Goal: Information Seeking & Learning: Learn about a topic

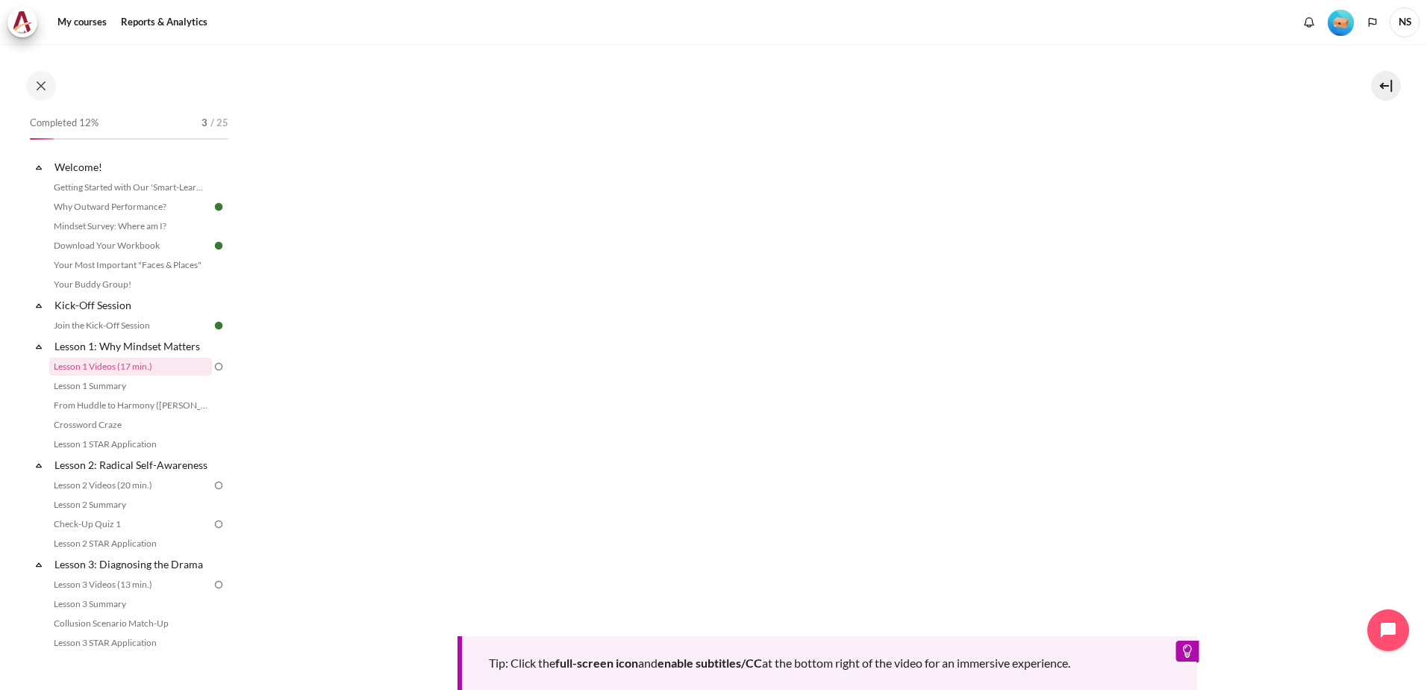
scroll to position [299, 0]
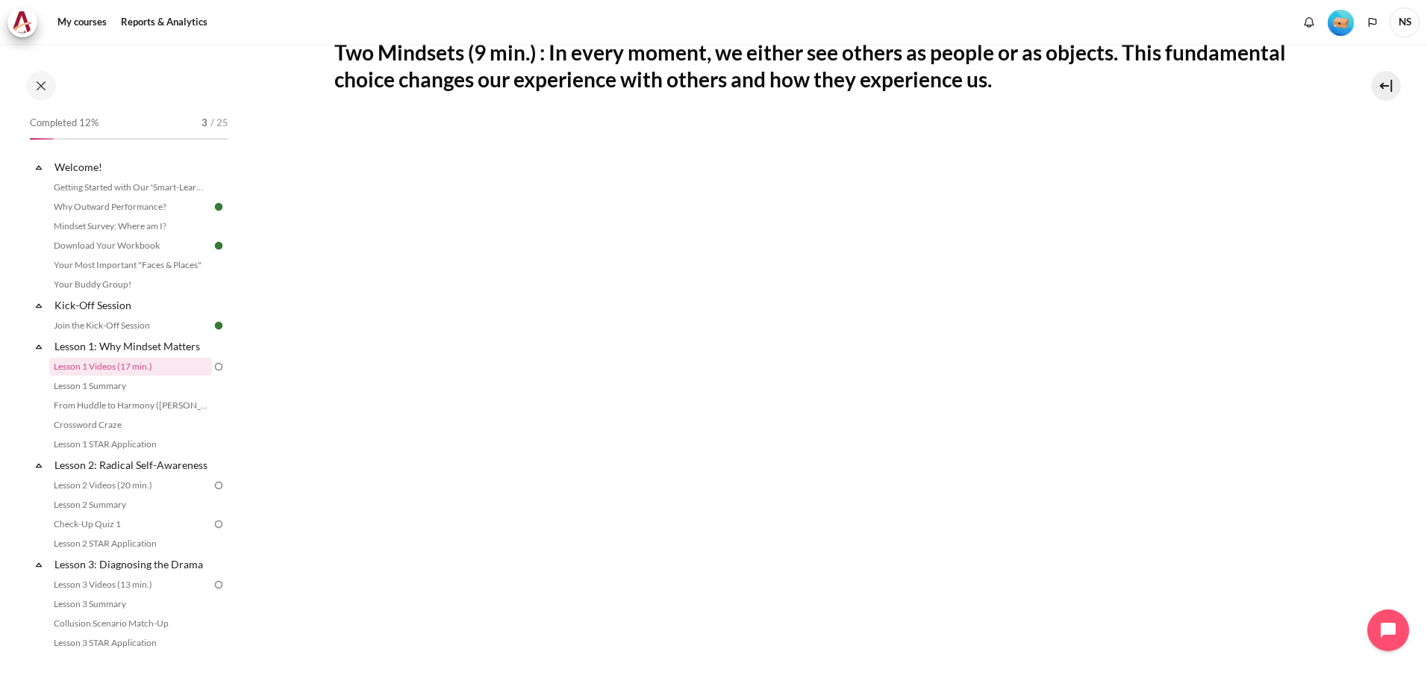
click at [357, 84] on h2 "Two Mindsets (9 min.) : In every moment, we either see others as people or as o…" at bounding box center [827, 66] width 987 height 54
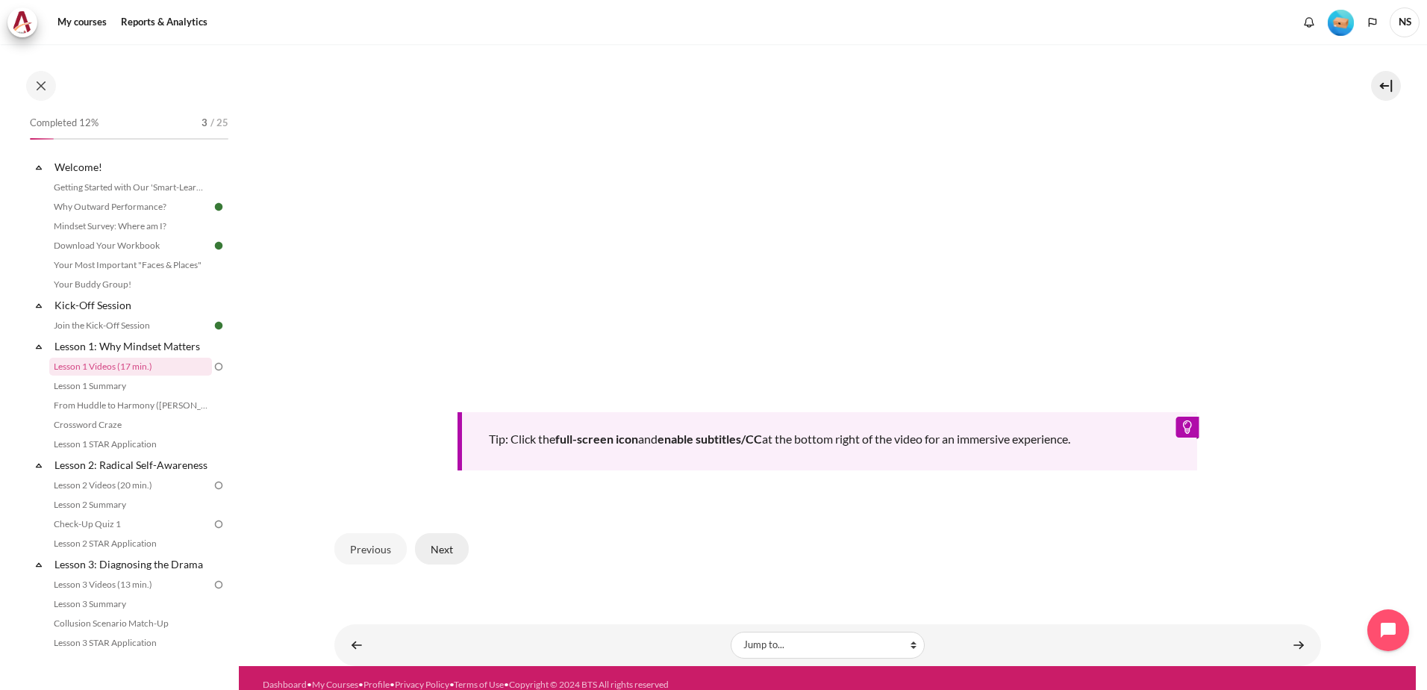
click at [436, 550] on button "Next" at bounding box center [442, 548] width 54 height 31
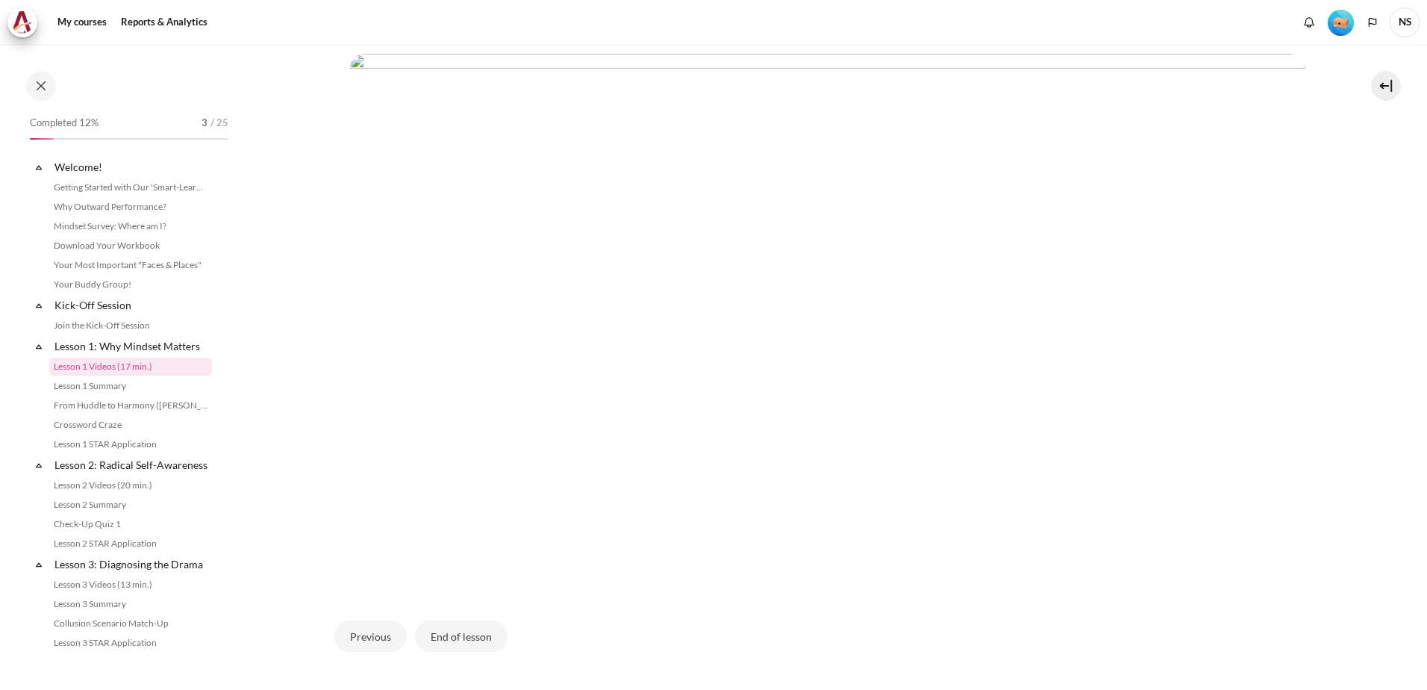
scroll to position [373, 0]
click at [487, 604] on button "End of lesson" at bounding box center [461, 599] width 93 height 31
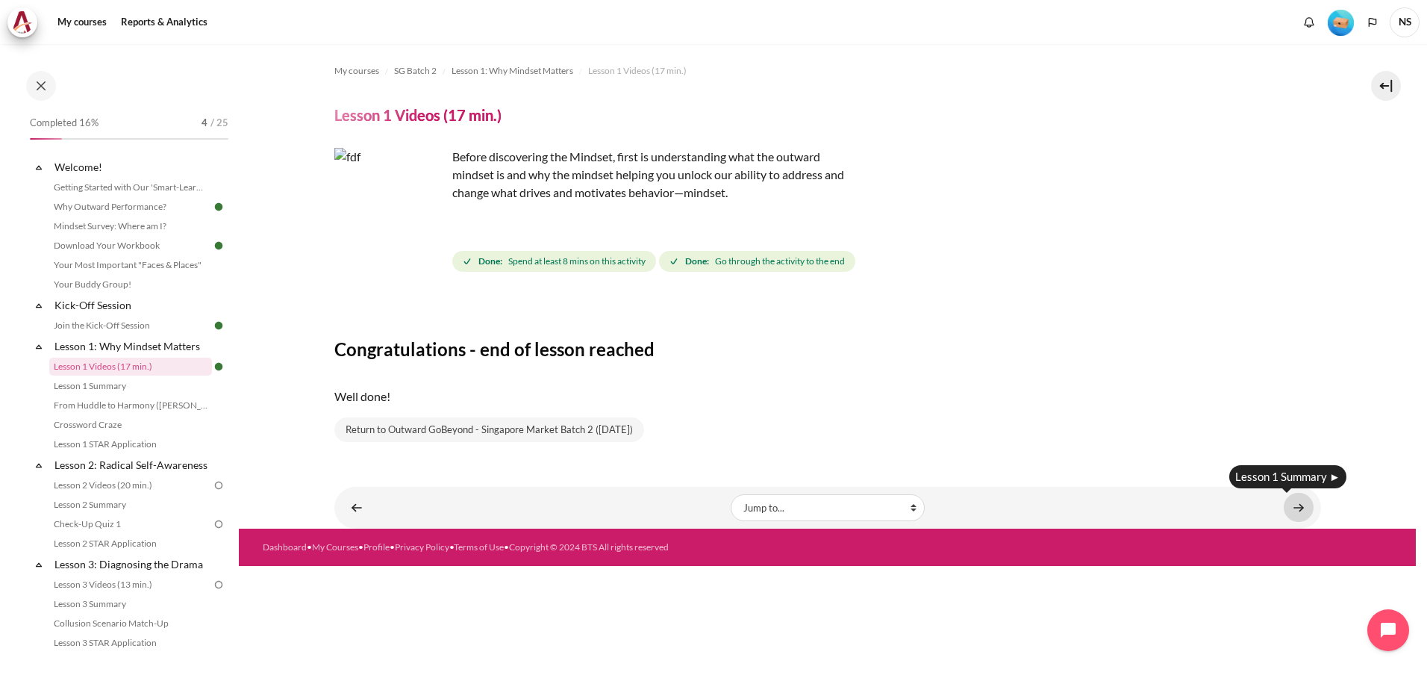
click at [1297, 504] on link "Content" at bounding box center [1299, 507] width 30 height 29
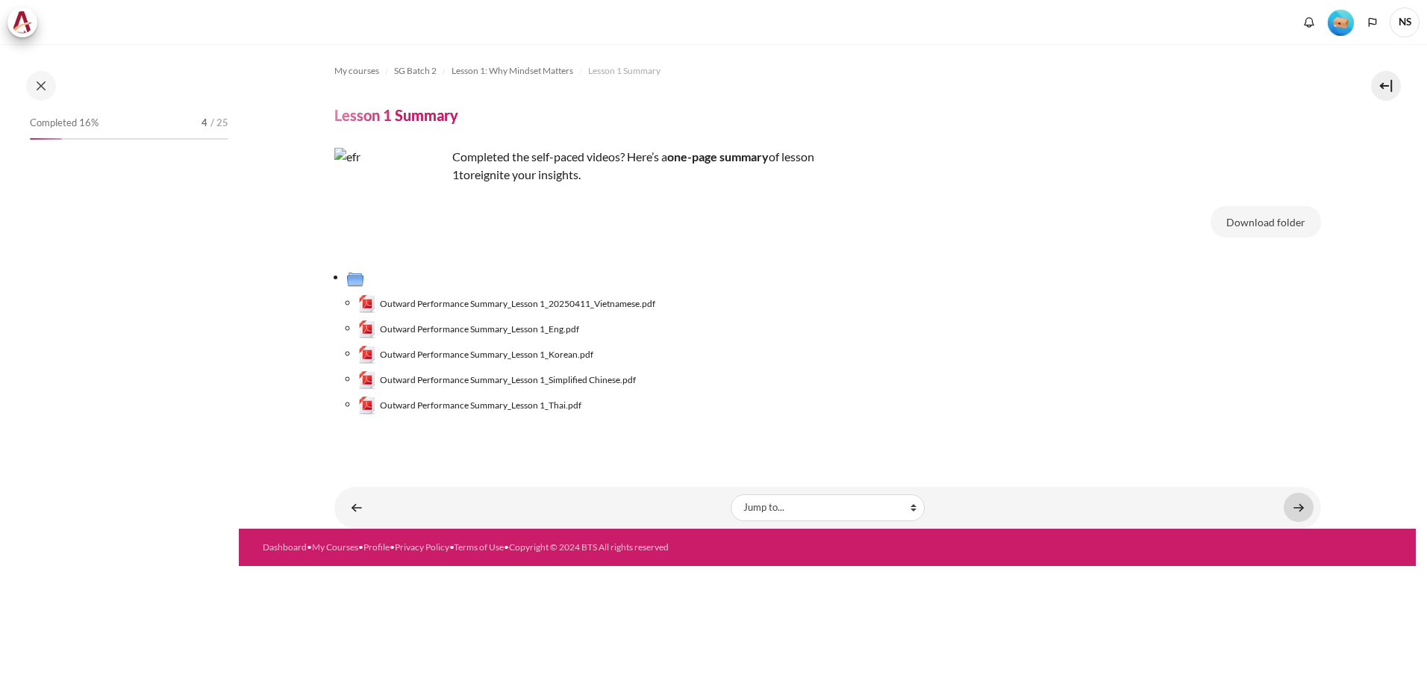
scroll to position [5, 0]
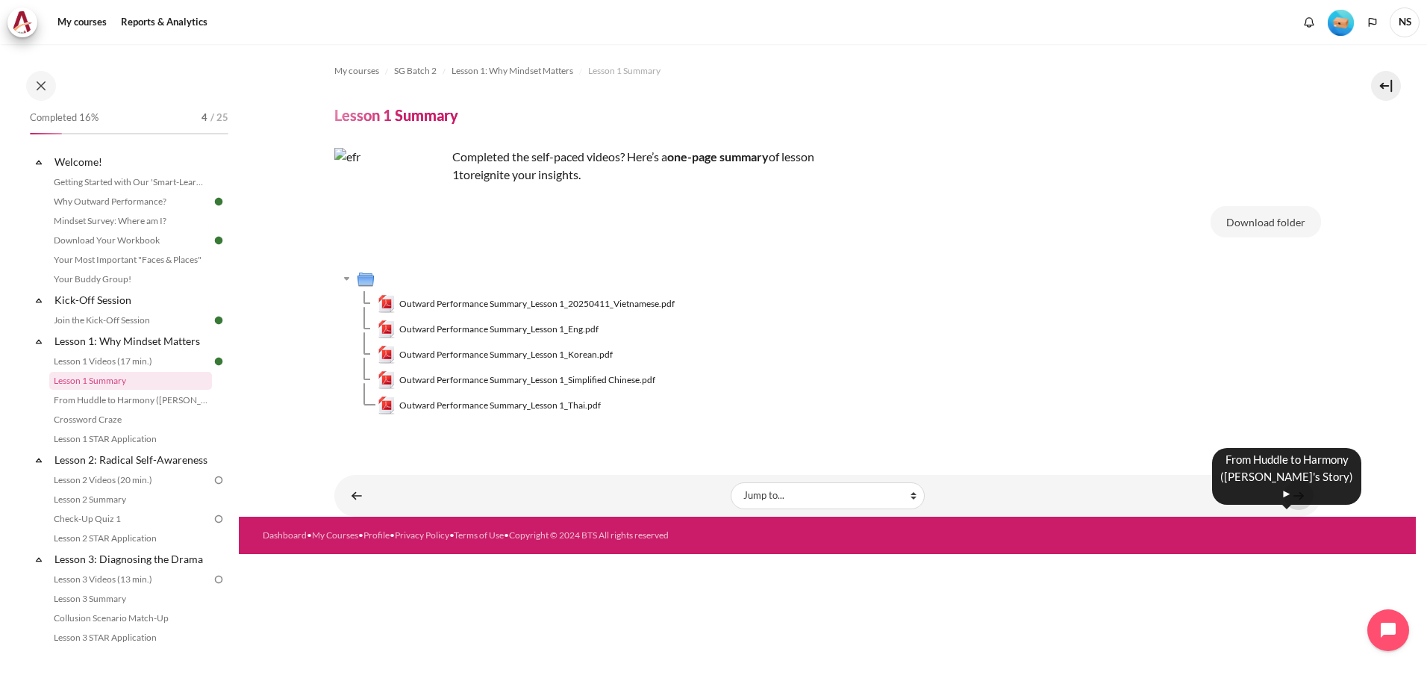
click at [1302, 504] on link "Content" at bounding box center [1299, 495] width 30 height 29
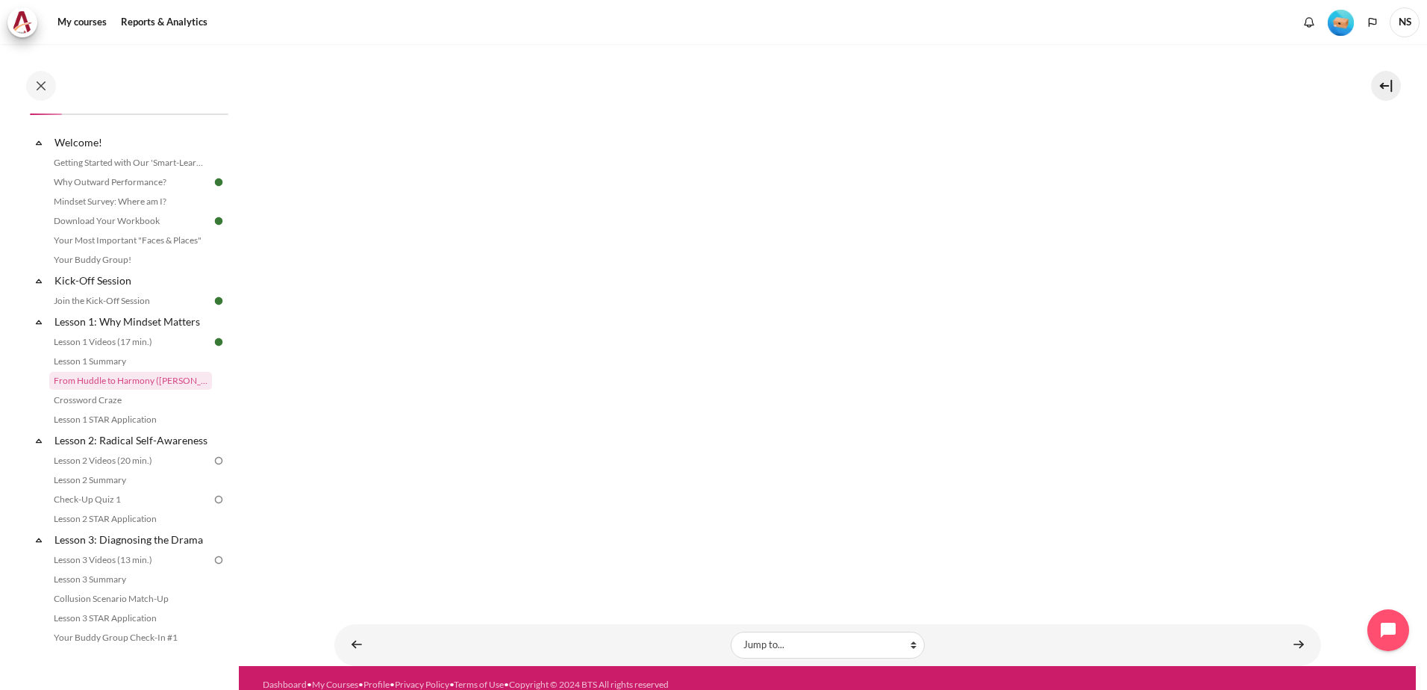
scroll to position [232, 0]
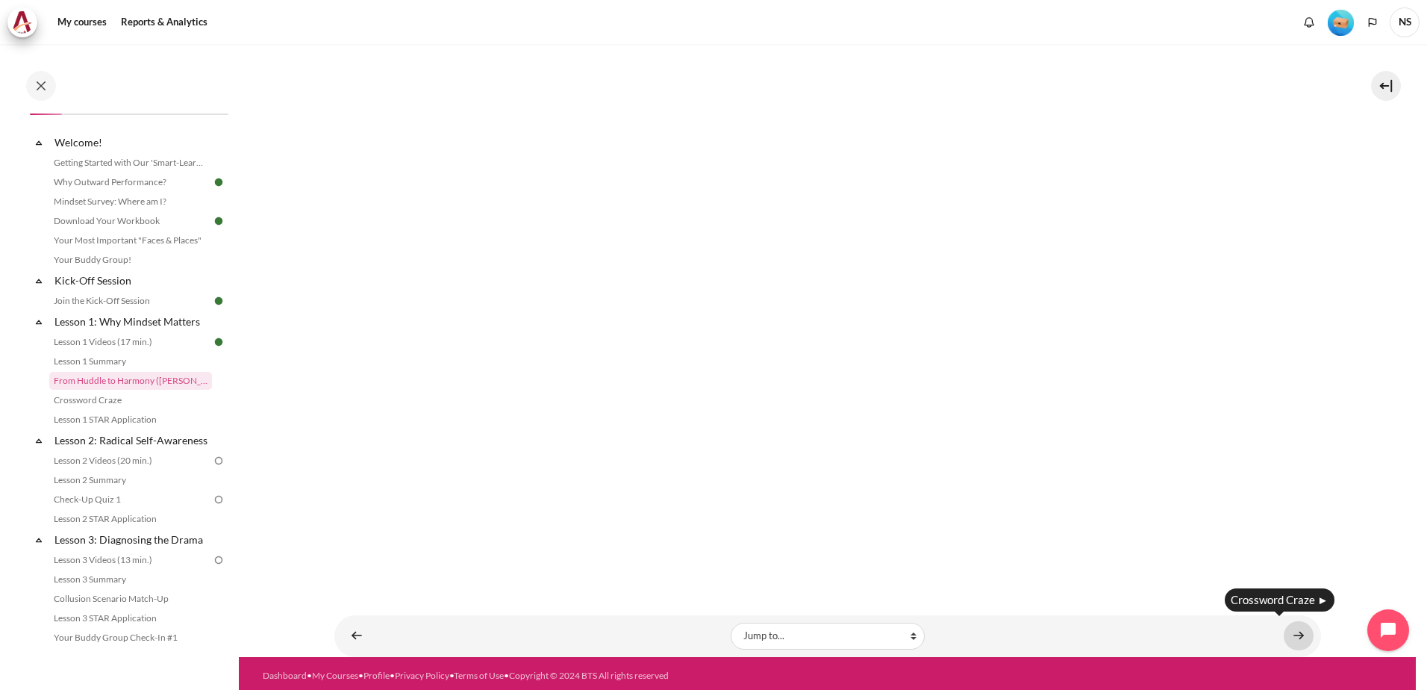
click at [1287, 628] on link "Content" at bounding box center [1299, 635] width 30 height 29
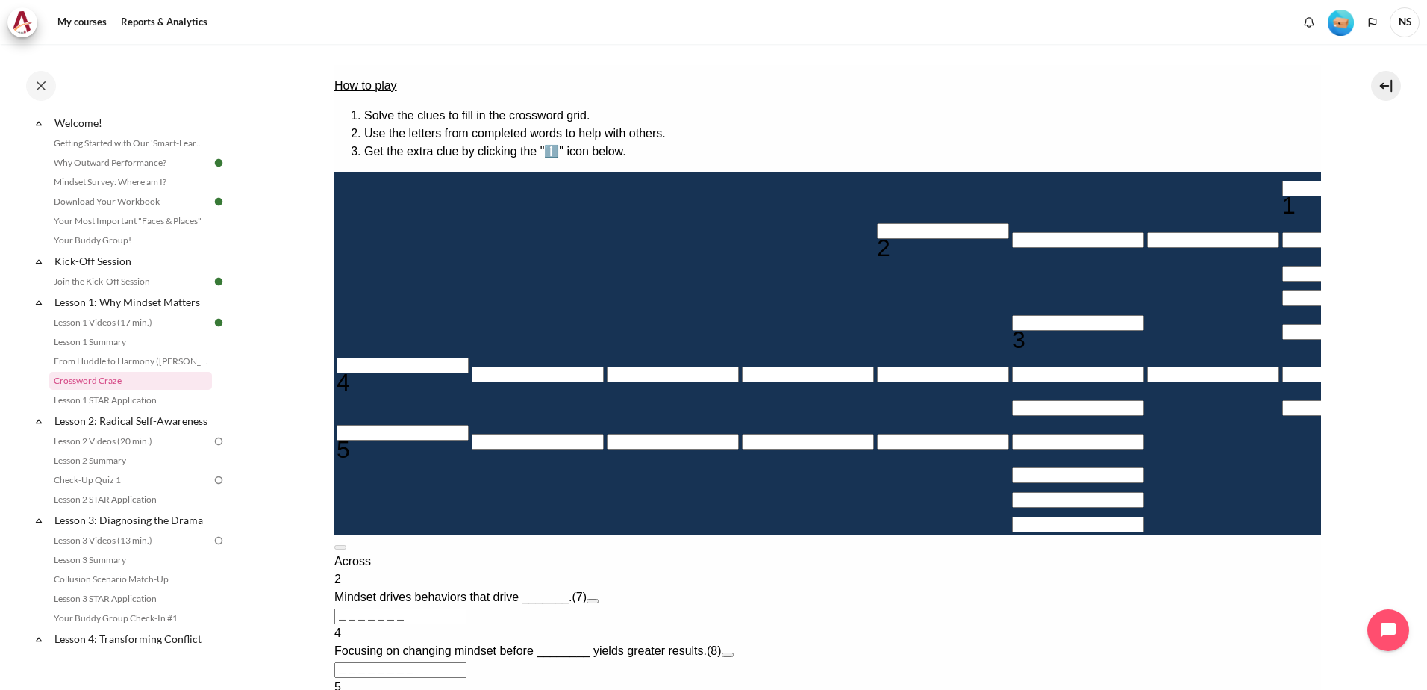
scroll to position [224, 0]
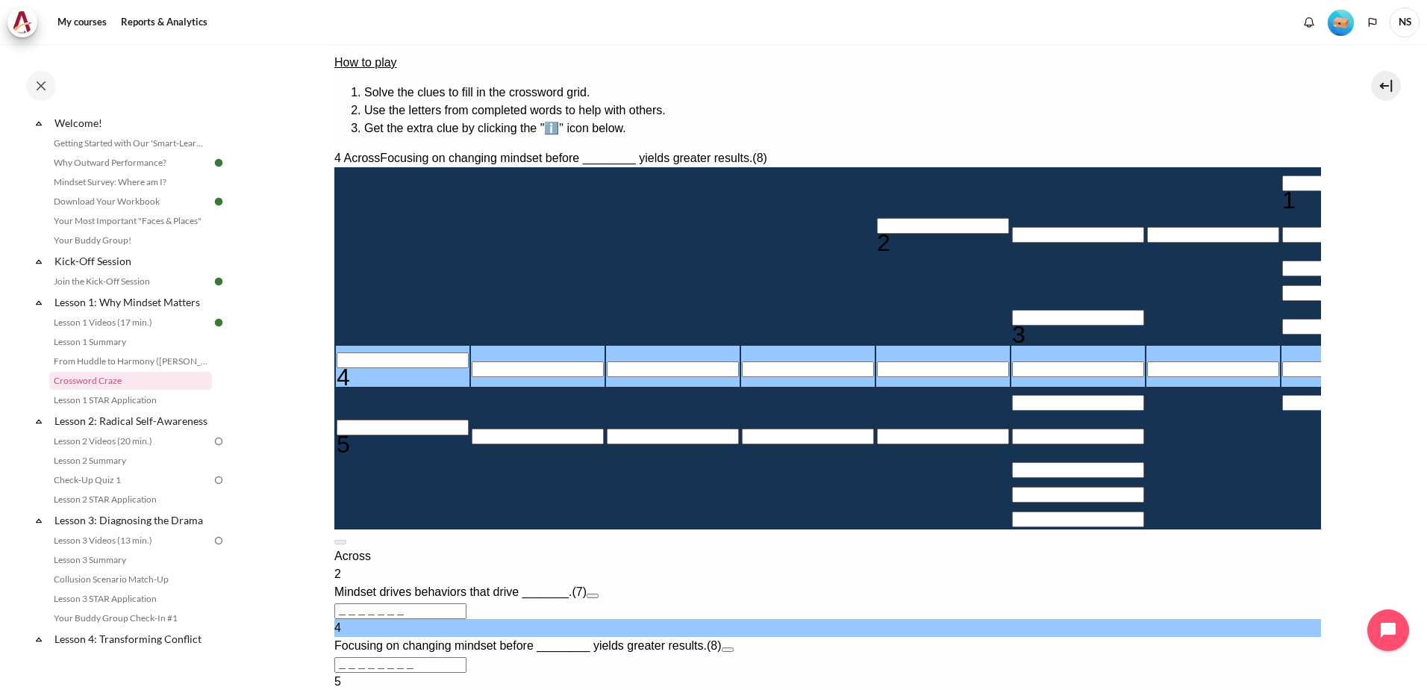
click at [473, 377] on input "Row 6, Column 2. 4 Across. Focusing on changing mindset before ________ yields …" at bounding box center [537, 369] width 132 height 16
click at [1281, 175] on input "Crossword grid. Use arrow keys to navigate and the keyboard to enter characters…" at bounding box center [1347, 183] width 132 height 16
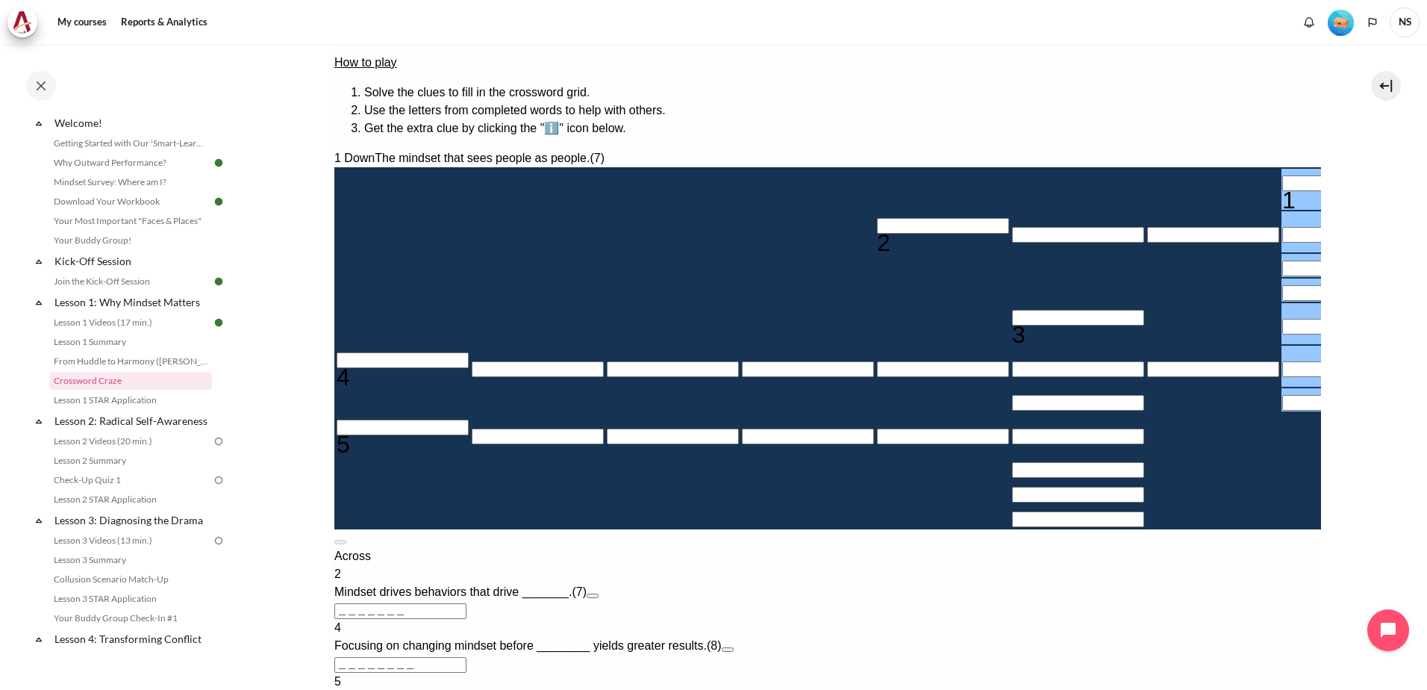
type input "O＿＿＿＿＿＿"
type input "＿＿＿U＿＿＿"
type input "OU＿＿＿＿＿"
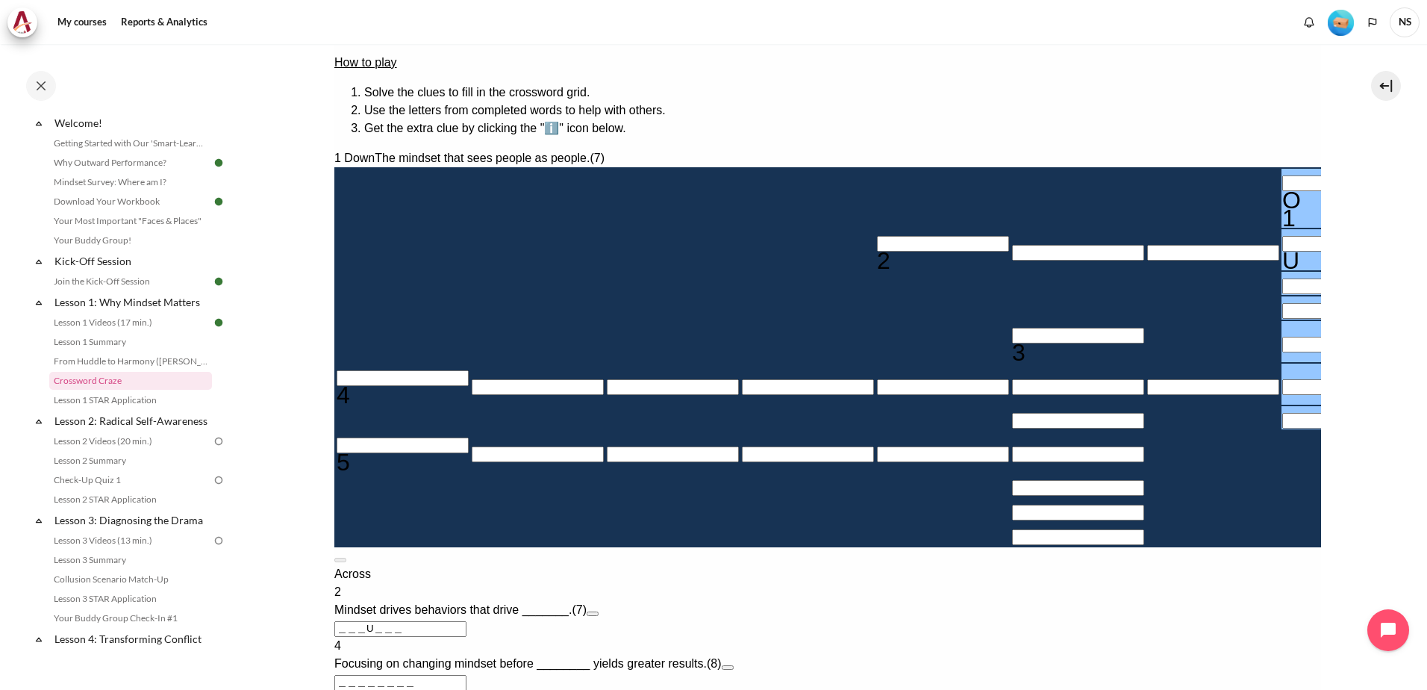
type input "OUT＿＿＿＿"
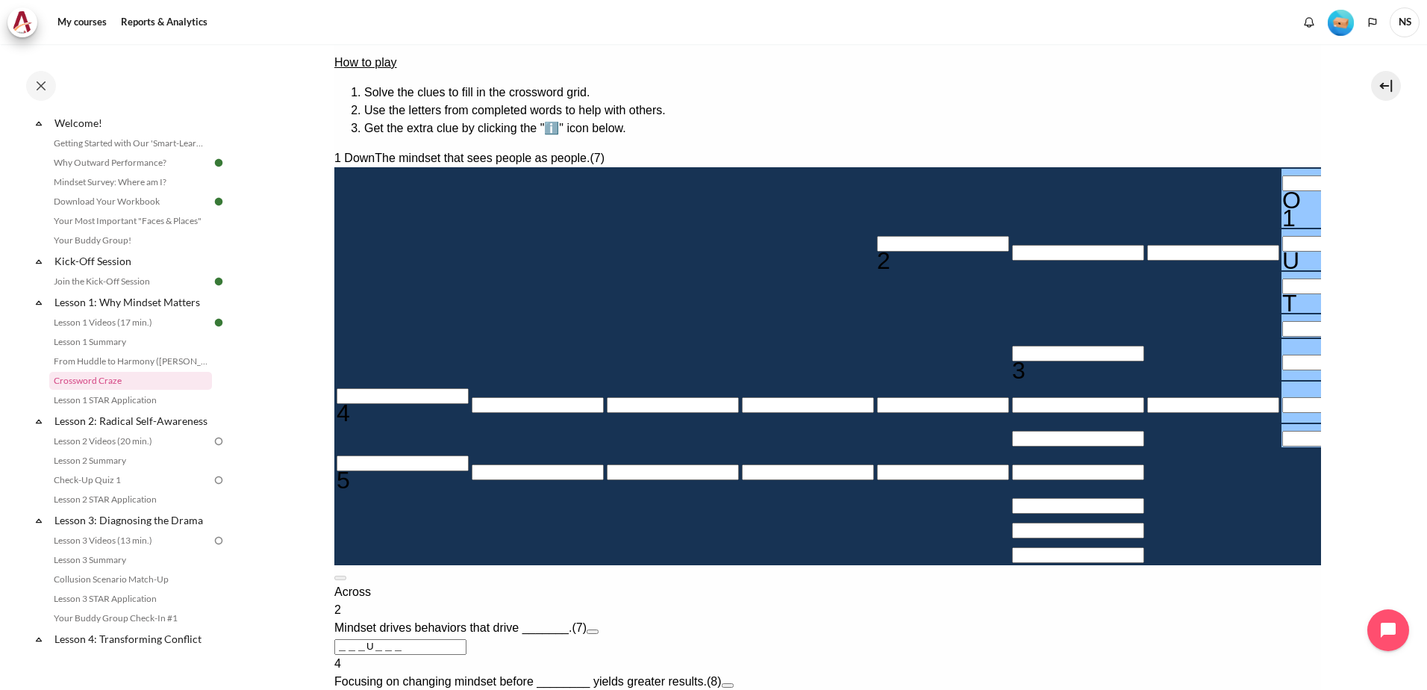
type input "OUTW＿＿＿"
type input "OUTWA＿＿"
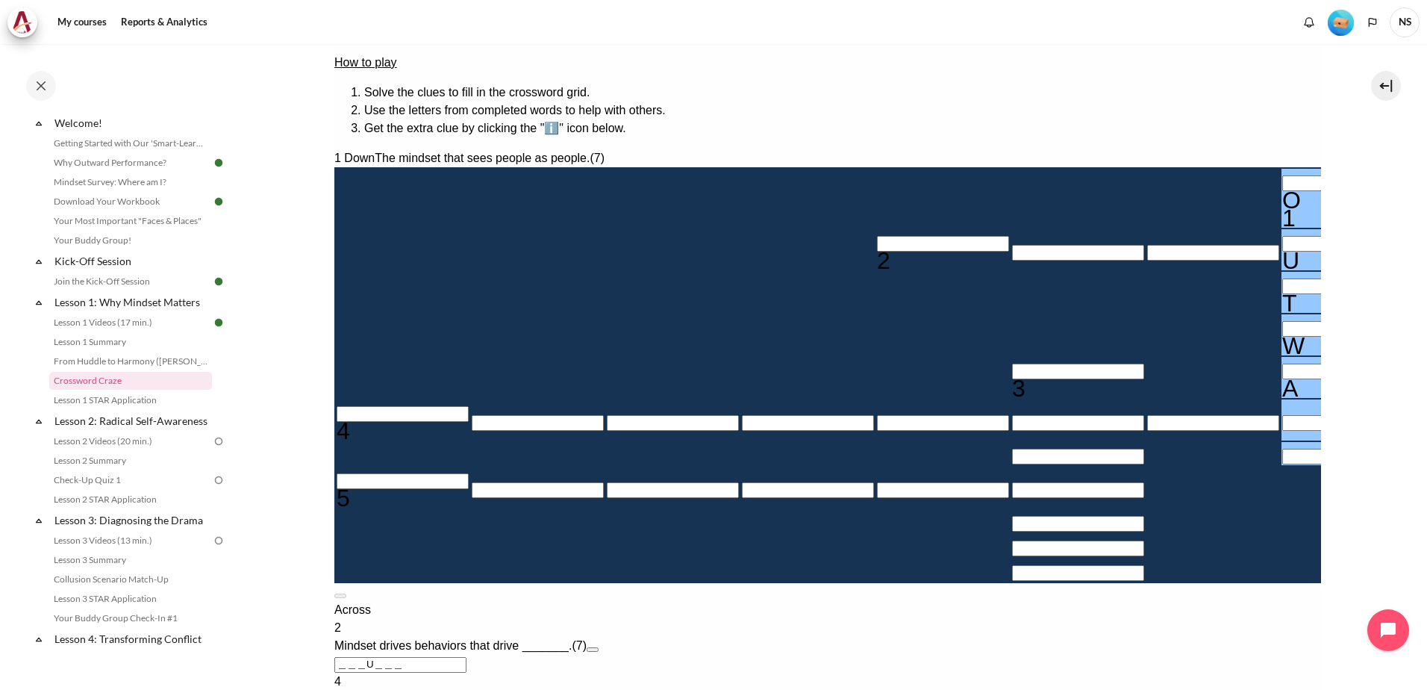
type input "＿＿＿＿＿＿＿R"
type input "OUTWAR＿"
type input "OUTWARD"
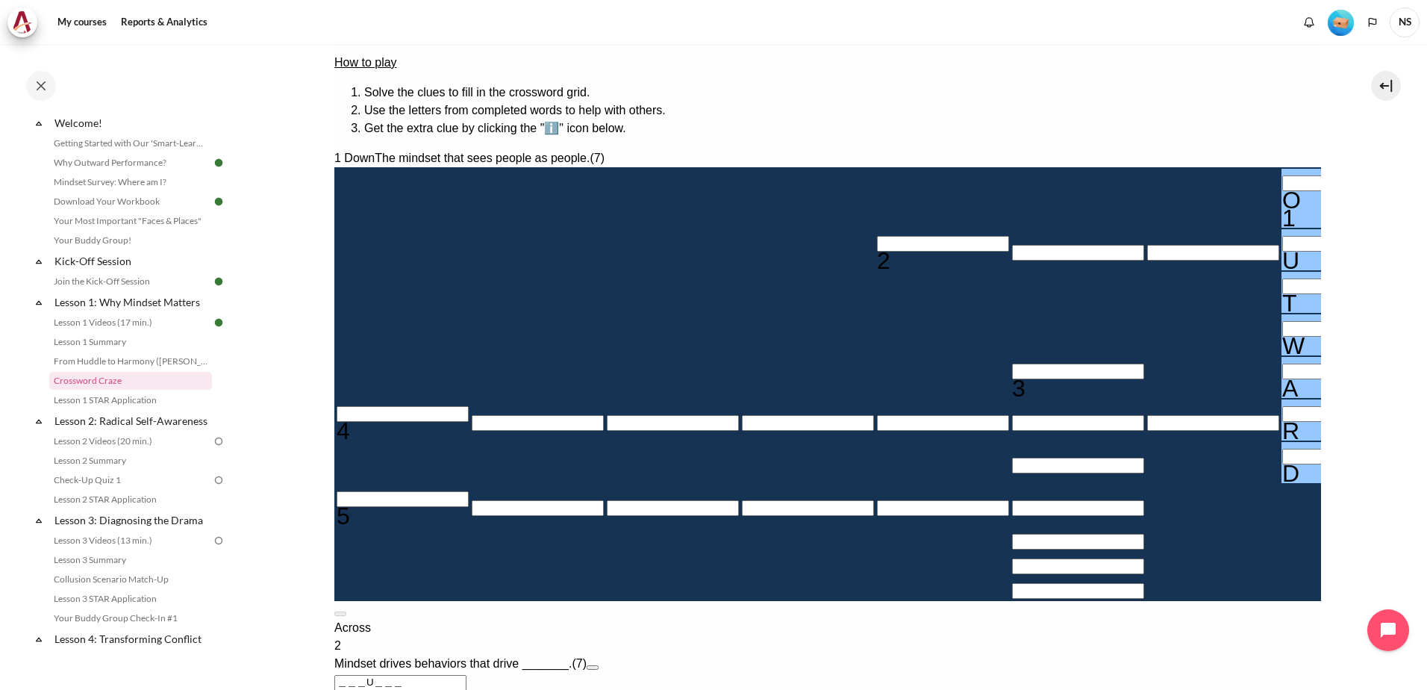
click at [876, 236] on input "Crossword grid. Use arrow keys to navigate and the keyboard to enter characters…" at bounding box center [942, 244] width 132 height 16
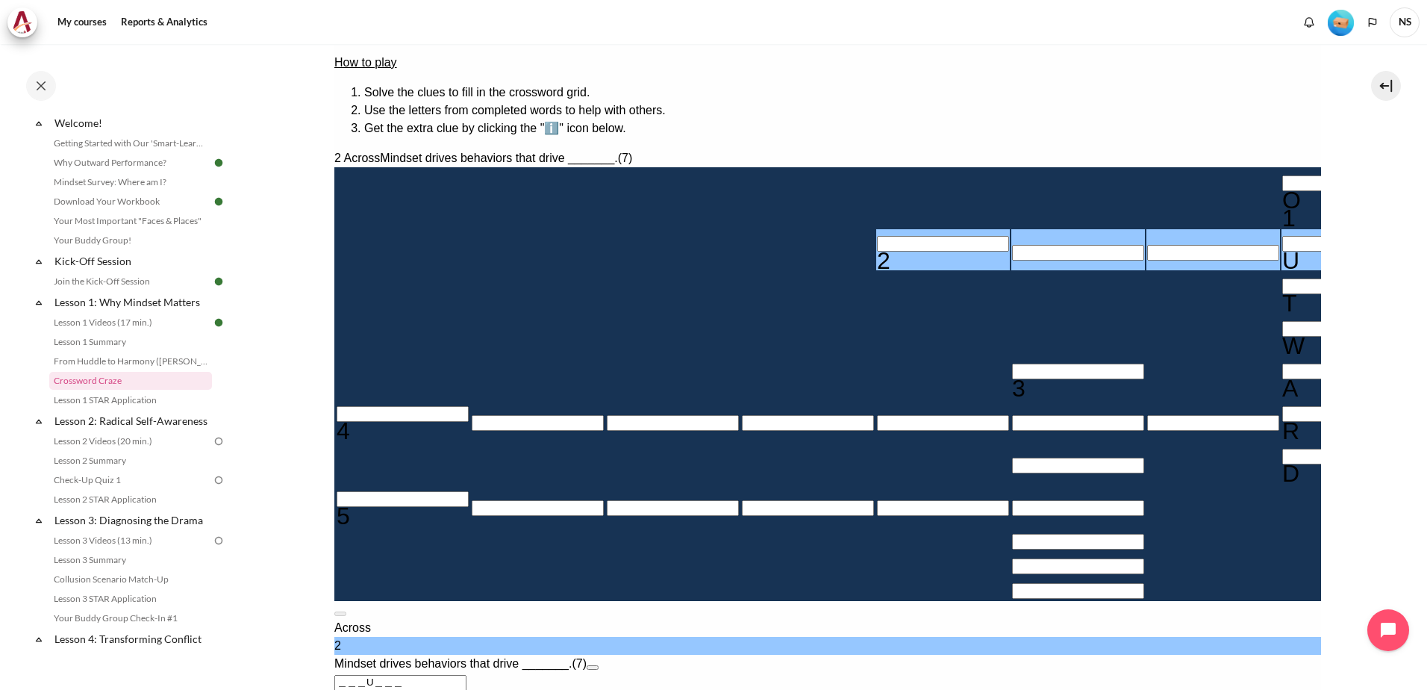
type input "R＿＿U＿＿＿"
type input "RE＿U＿＿＿"
type input "RESU＿＿＿"
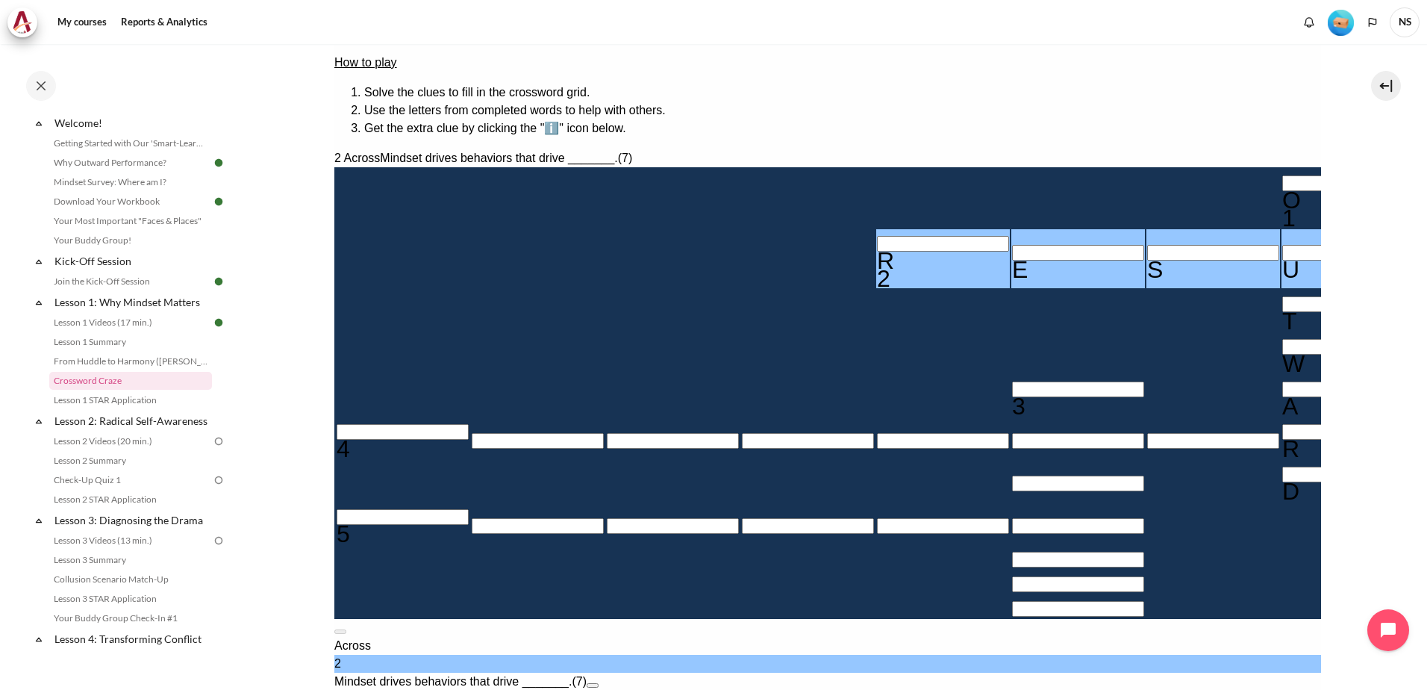
type input "RESUL＿＿"
type input "RESULY＿"
type input "RESULT＿"
type input "RESULTS"
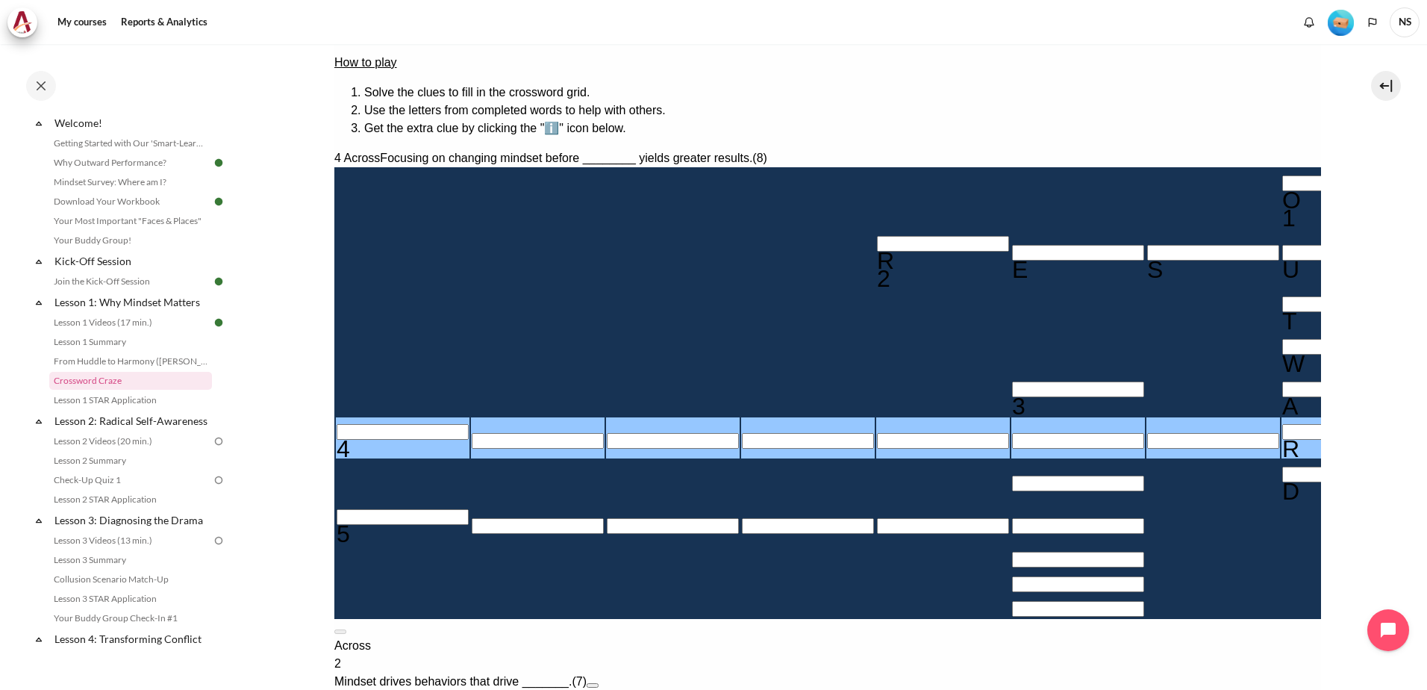
click at [1011, 381] on input "Crossword grid. Use arrow keys to navigate and the keyboard to enter characters…" at bounding box center [1077, 389] width 132 height 16
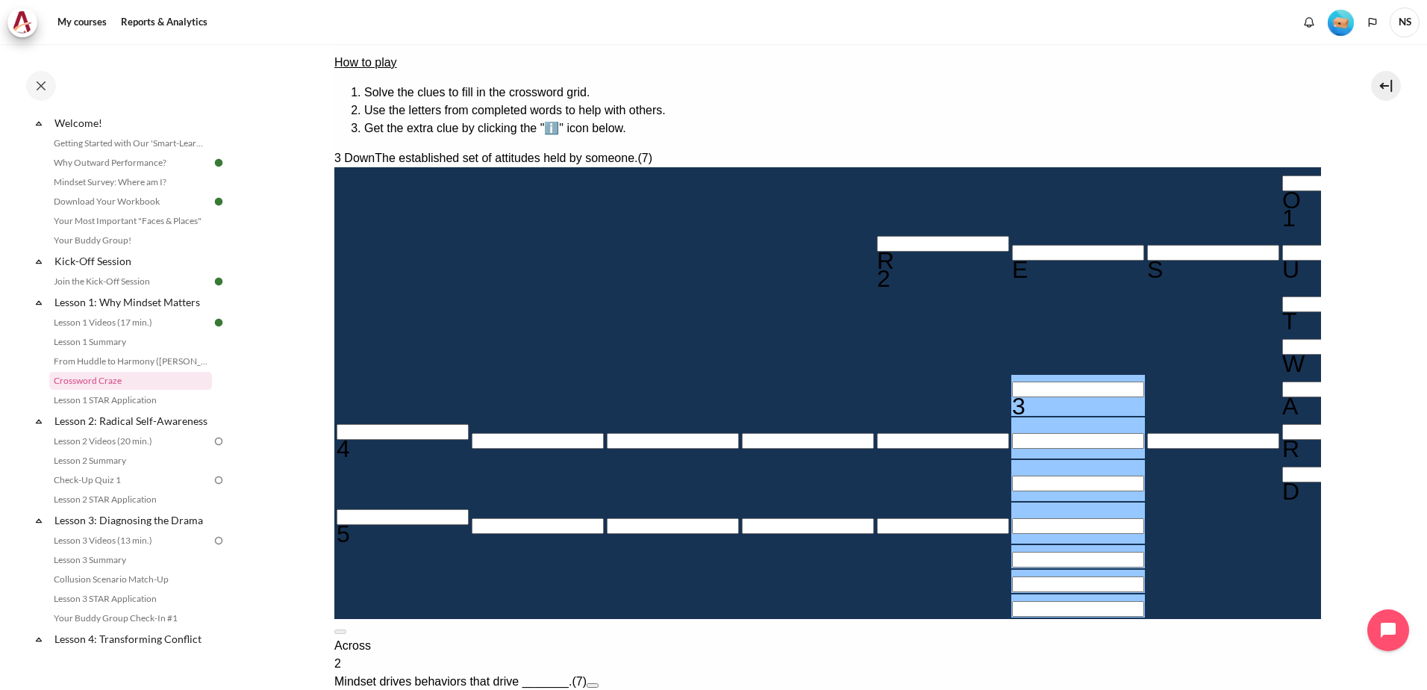
click at [421, 424] on input "Row 6, Column 1. 4 Across. Focusing on changing mindset before ________ yields …" at bounding box center [402, 432] width 132 height 16
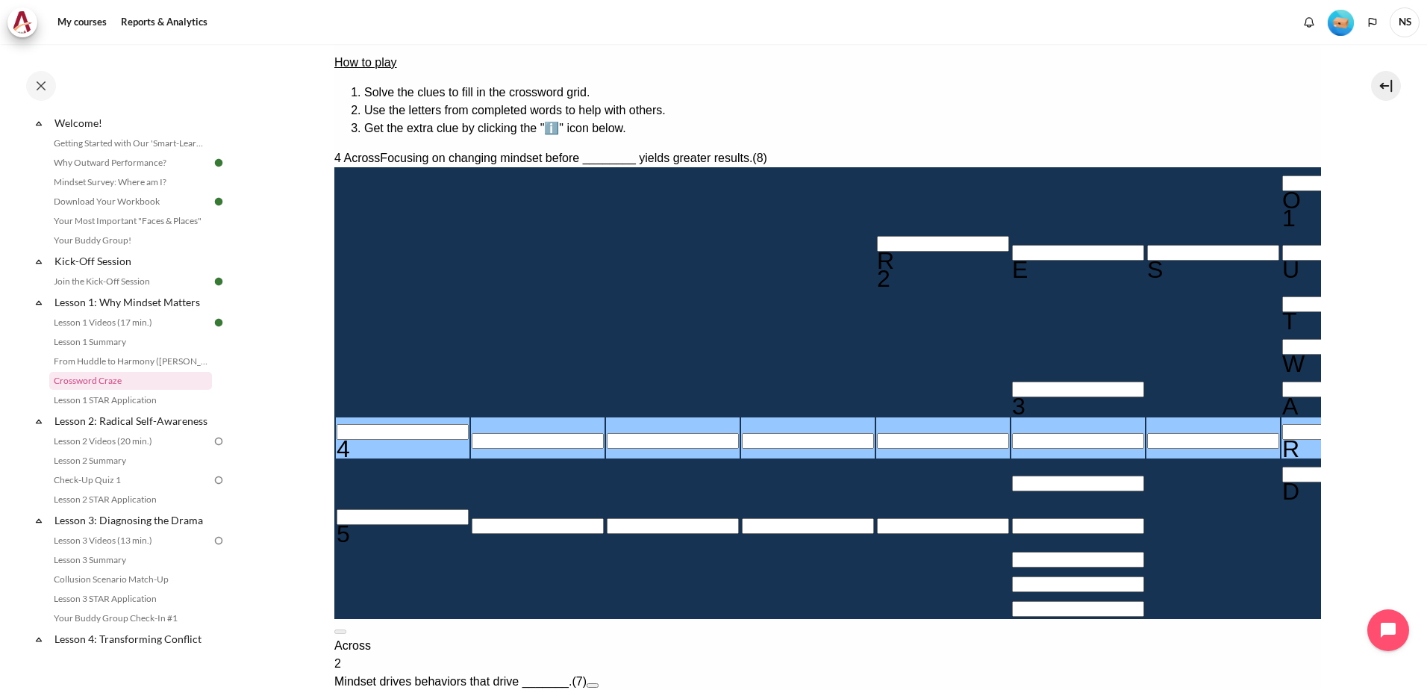
click at [416, 509] on input "Crossword grid. Use arrow keys to navigate and the keyboard to enter characters…" at bounding box center [402, 517] width 132 height 16
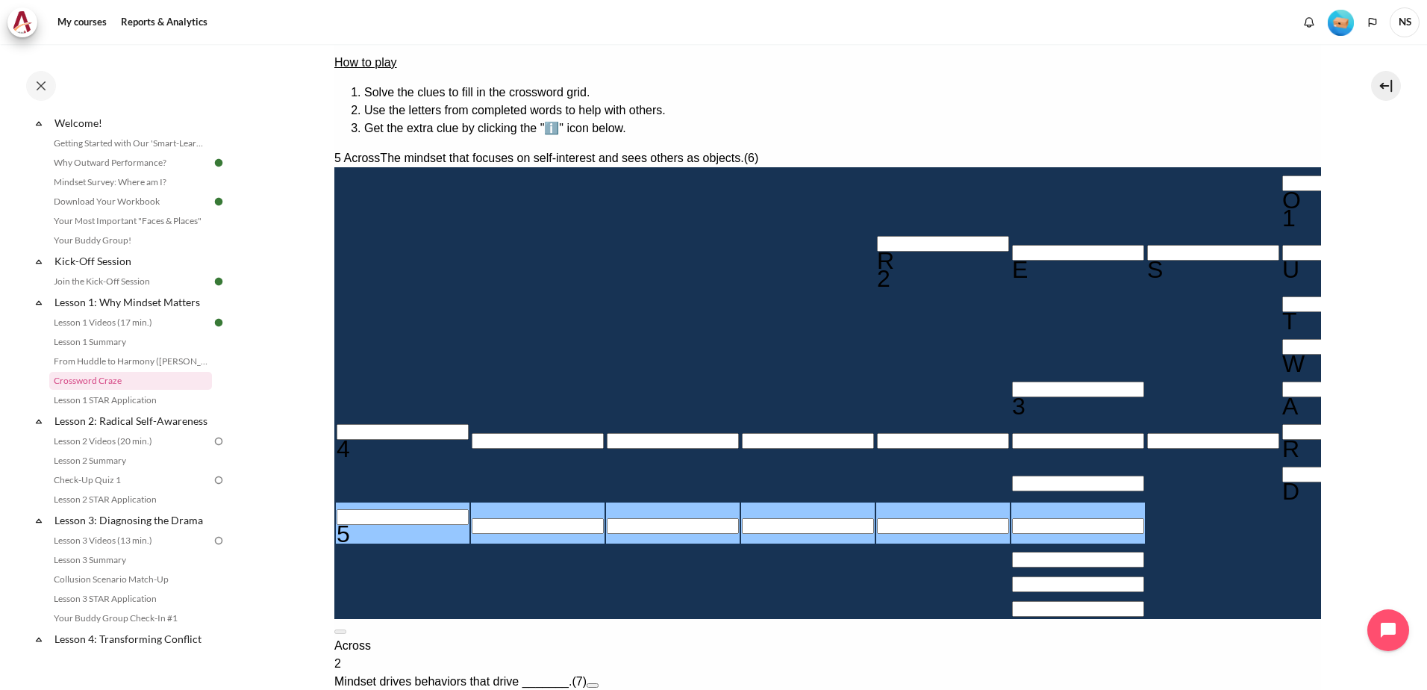
type input "V＿＿＿＿＿"
type input "VE＿＿＿＿"
type input "VEH＿＿＿"
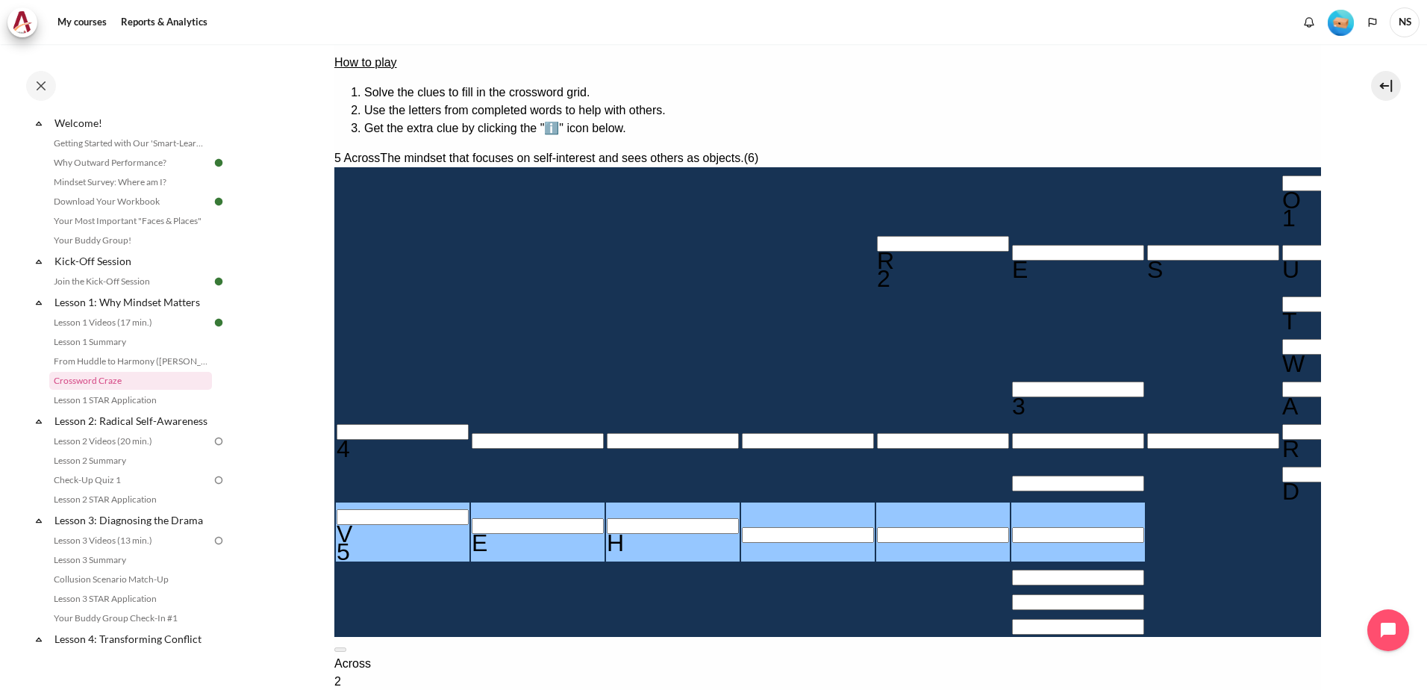
type input "VEHI＿＿"
type input "VEHIC＿"
type input "VEHICL"
type input "＿＿＿L＿＿＿"
type input "VEHICE"
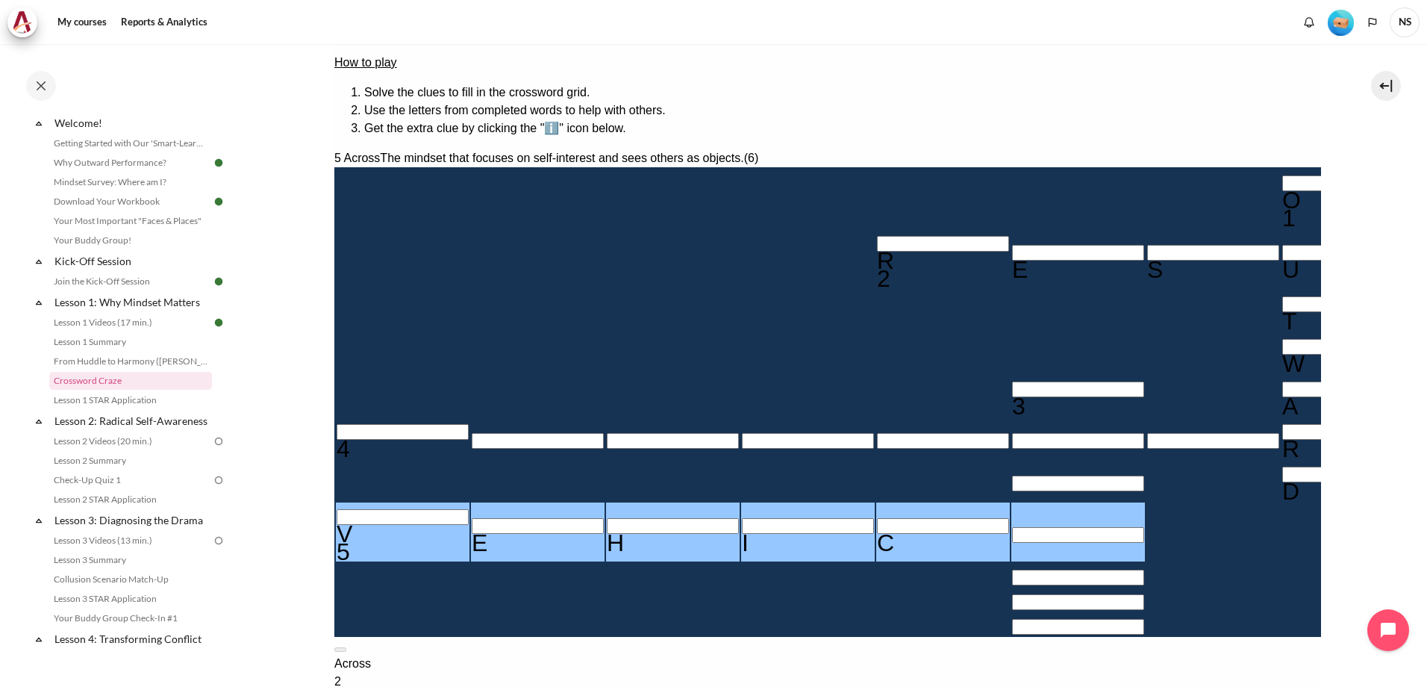
type input "＿＿＿E＿＿＿"
type input "VEHI＿＿"
type input "＿＿＿＿＿＿＿"
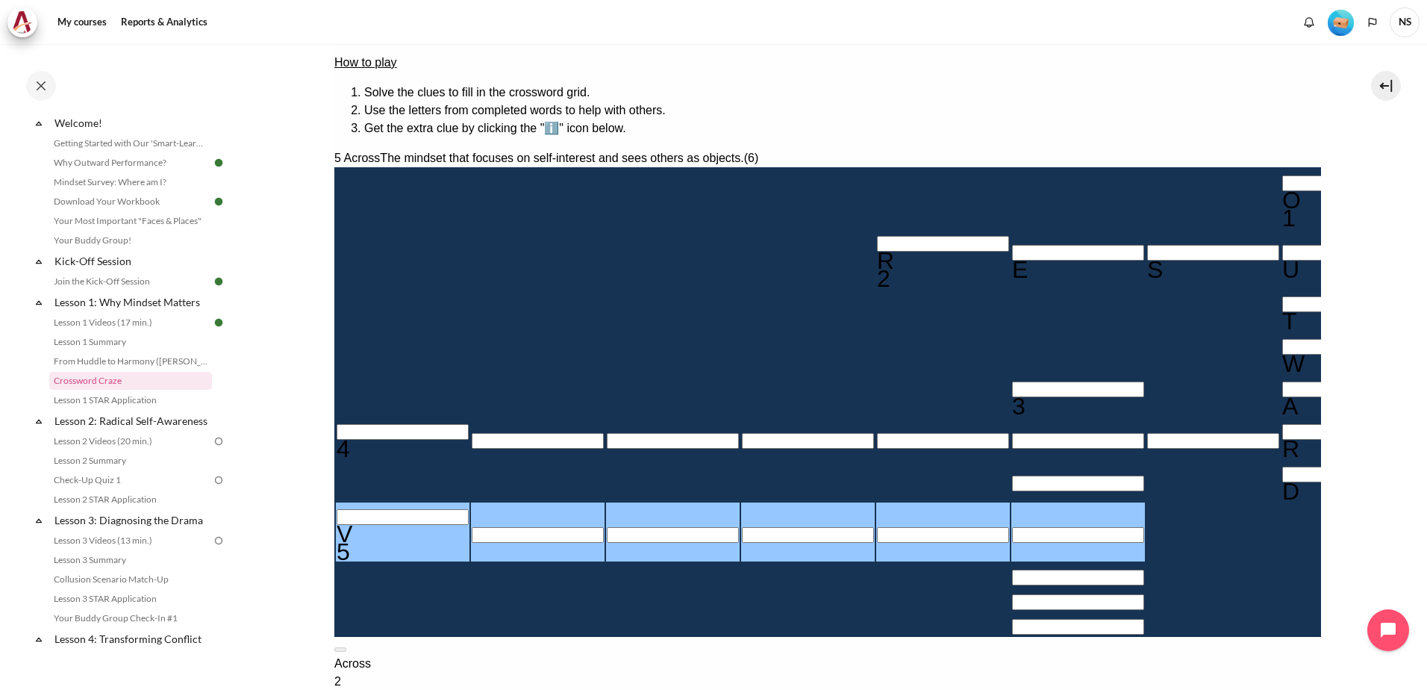
type input "＿＿＿＿＿＿"
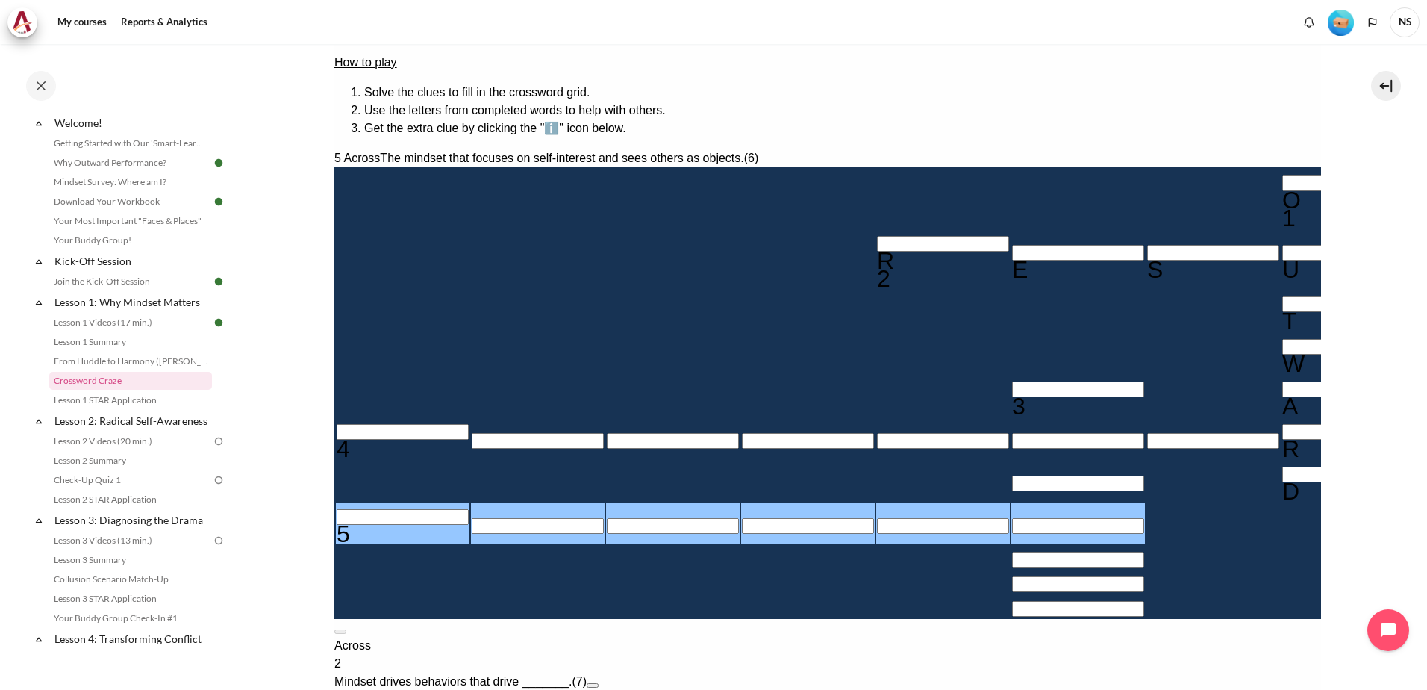
type input "O＿＿＿＿＿"
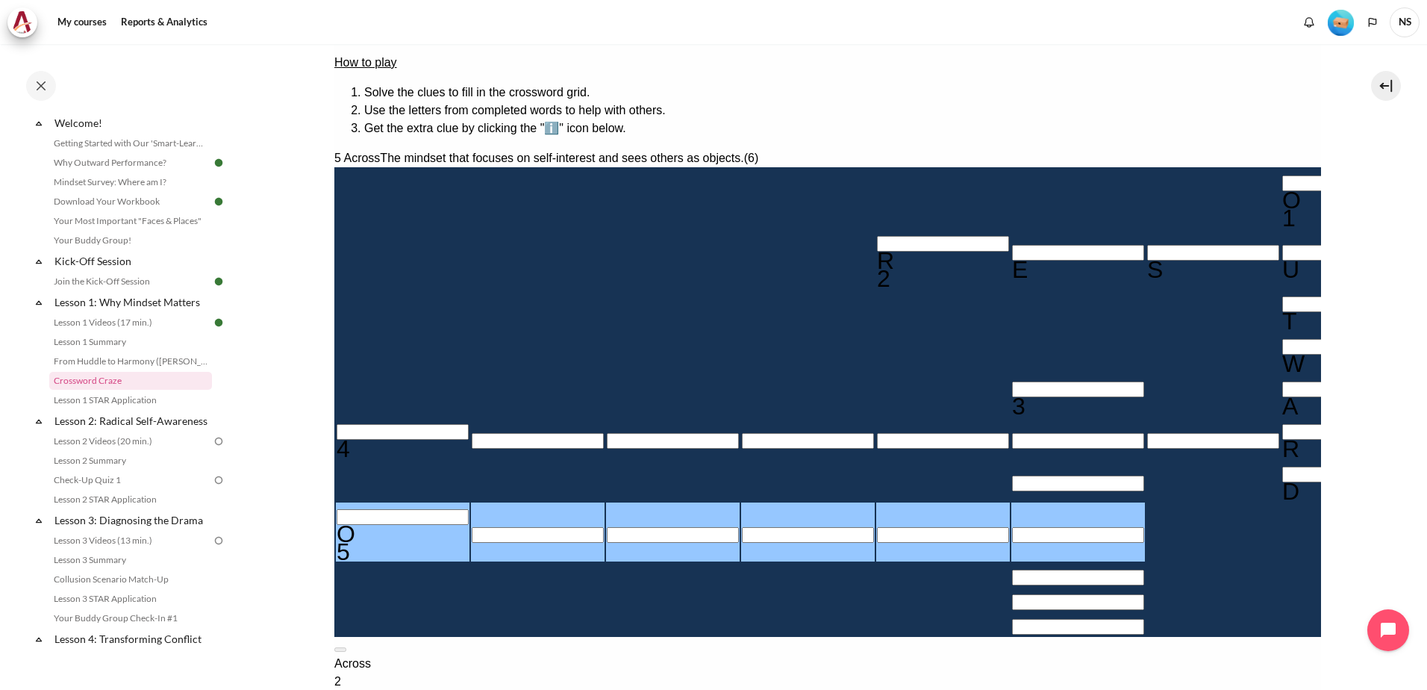
type input "OB＿＿＿＿"
type input "OBJ＿＿＿"
type input "OBJE＿＿"
type input "OBJEC＿"
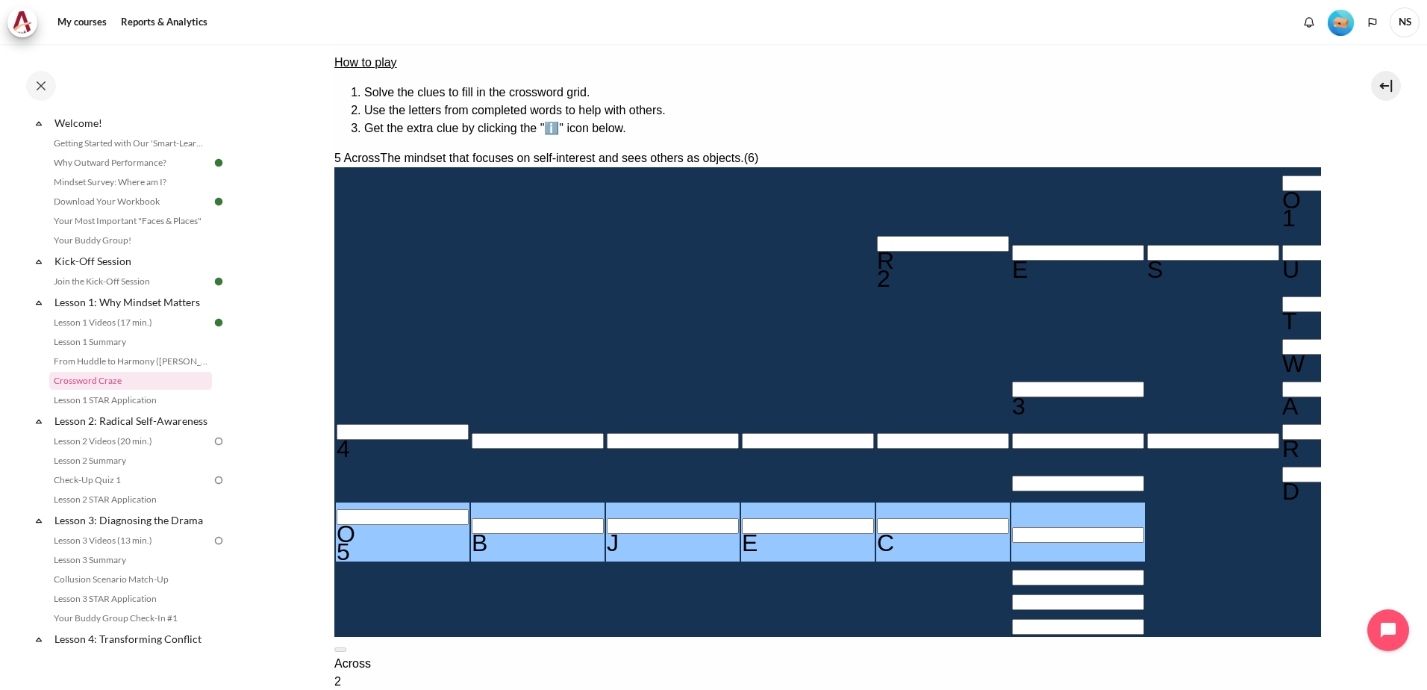
type input "OBJECT"
type input "＿＿＿T＿＿＿"
type input "OBJECS"
type input "＿＿＿S＿＿＿"
type input "OBJEC＿"
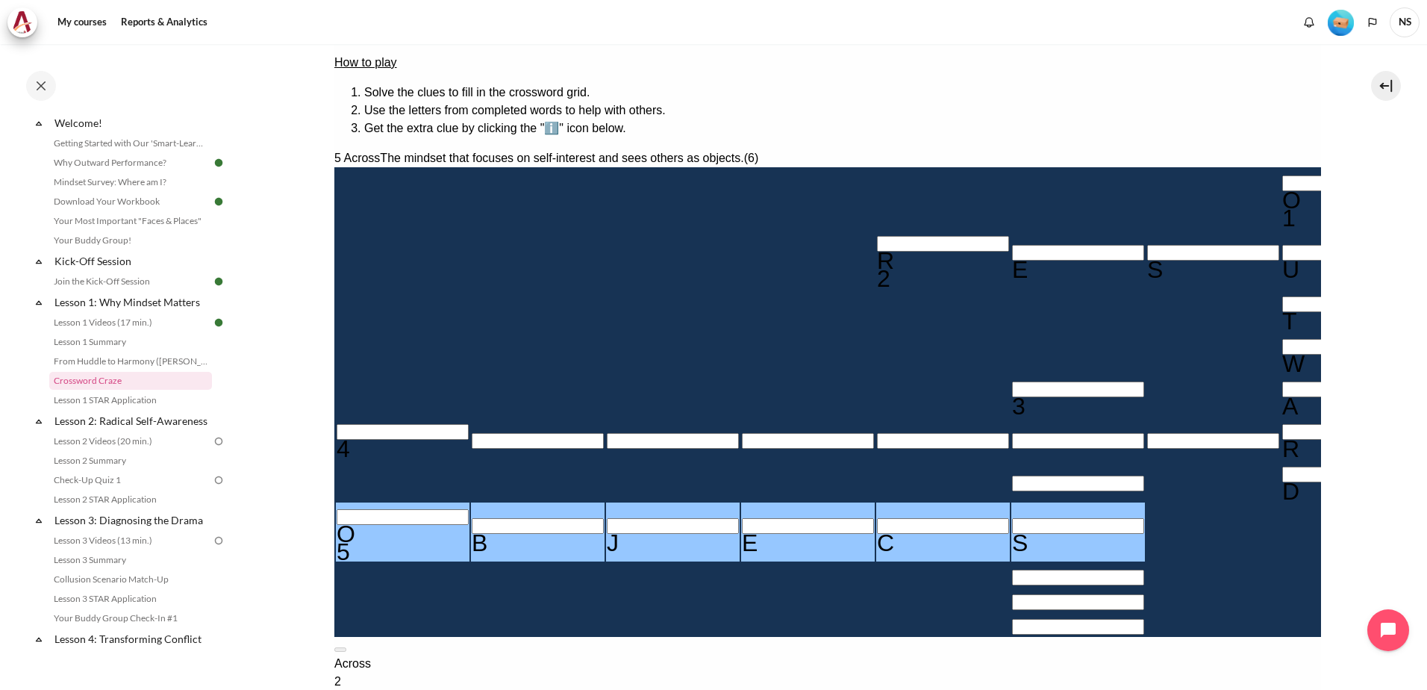
type input "＿＿＿＿＿＿＿"
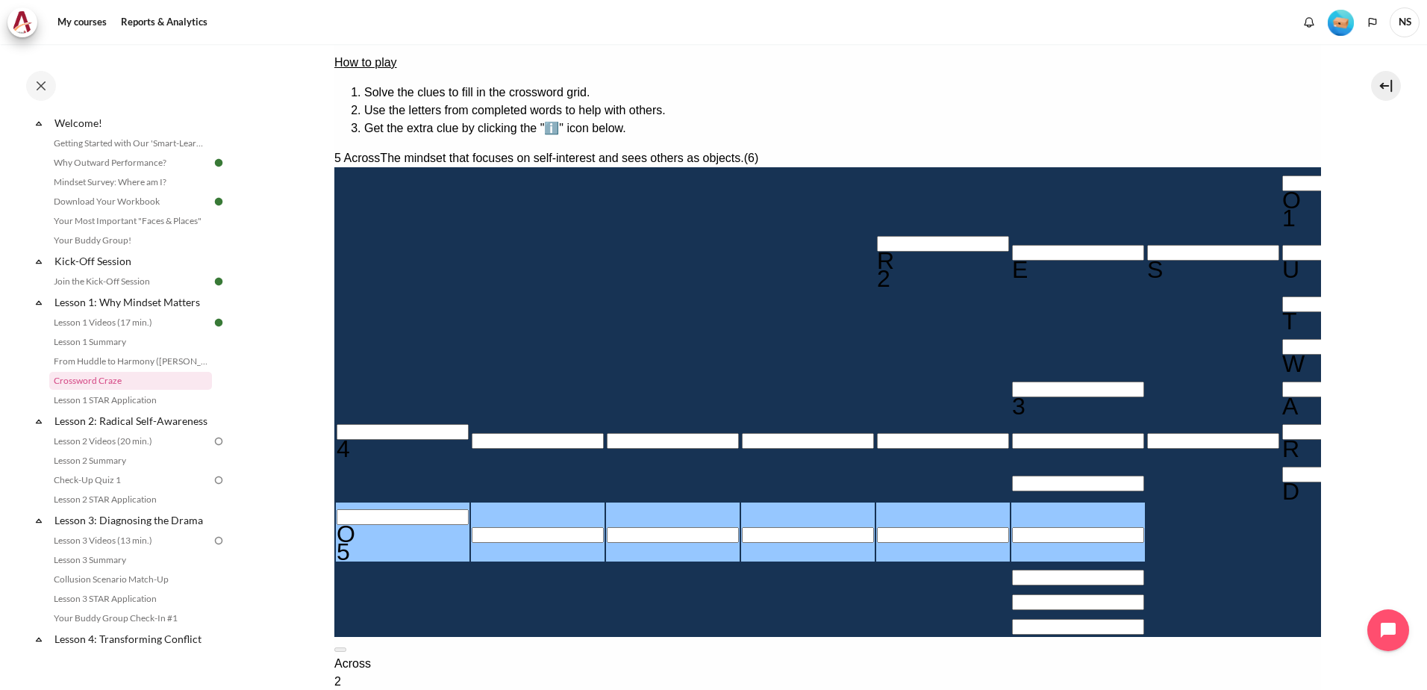
click at [422, 525] on div "O" at bounding box center [402, 534] width 132 height 18
type input "＿＿＿＿＿＿"
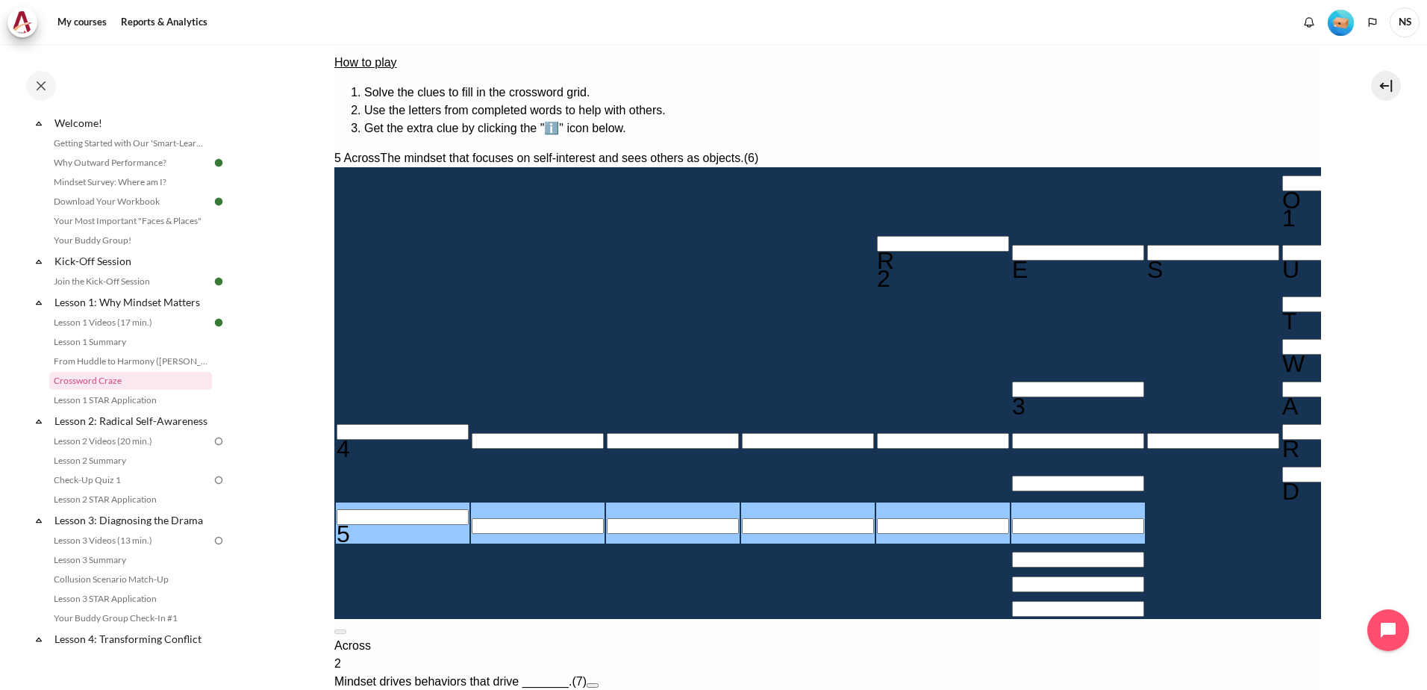
type input "O＿＿＿＿＿"
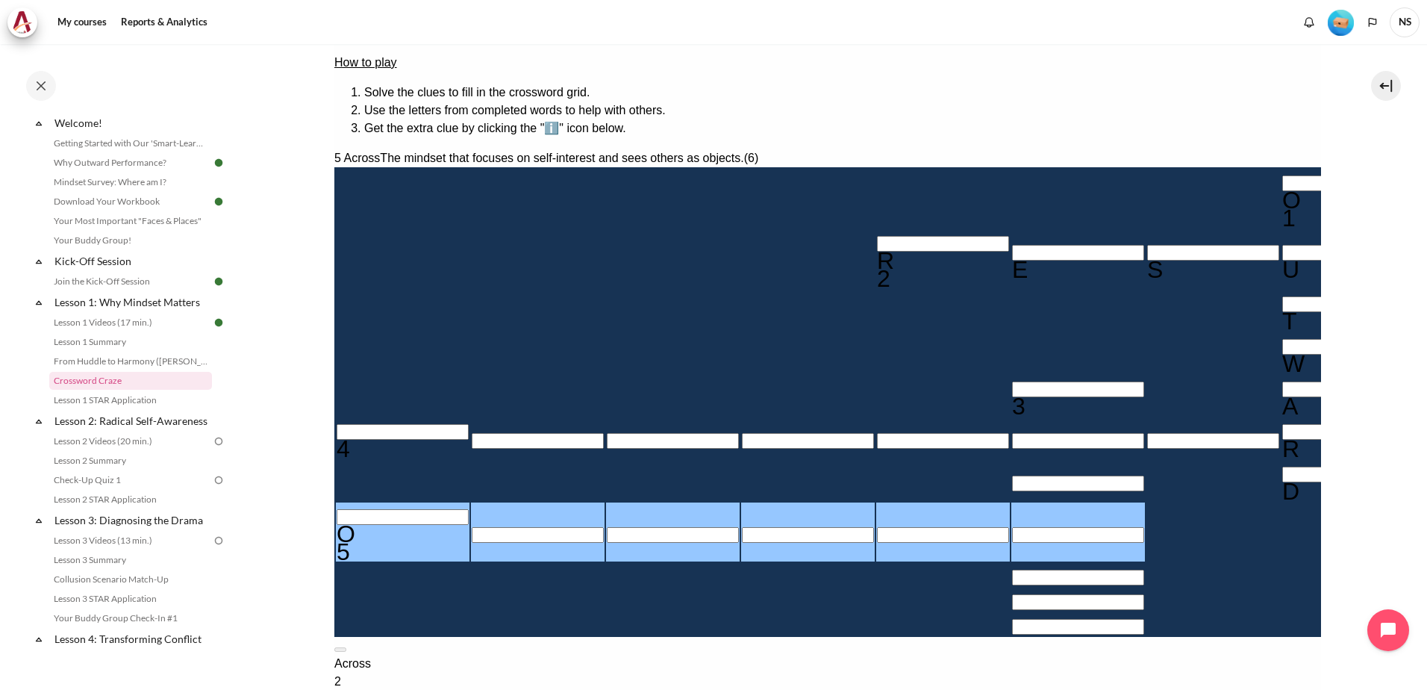
type input "OB＿＿＿＿"
type input "OBJ＿＿＿"
type input "OBJE＿＿"
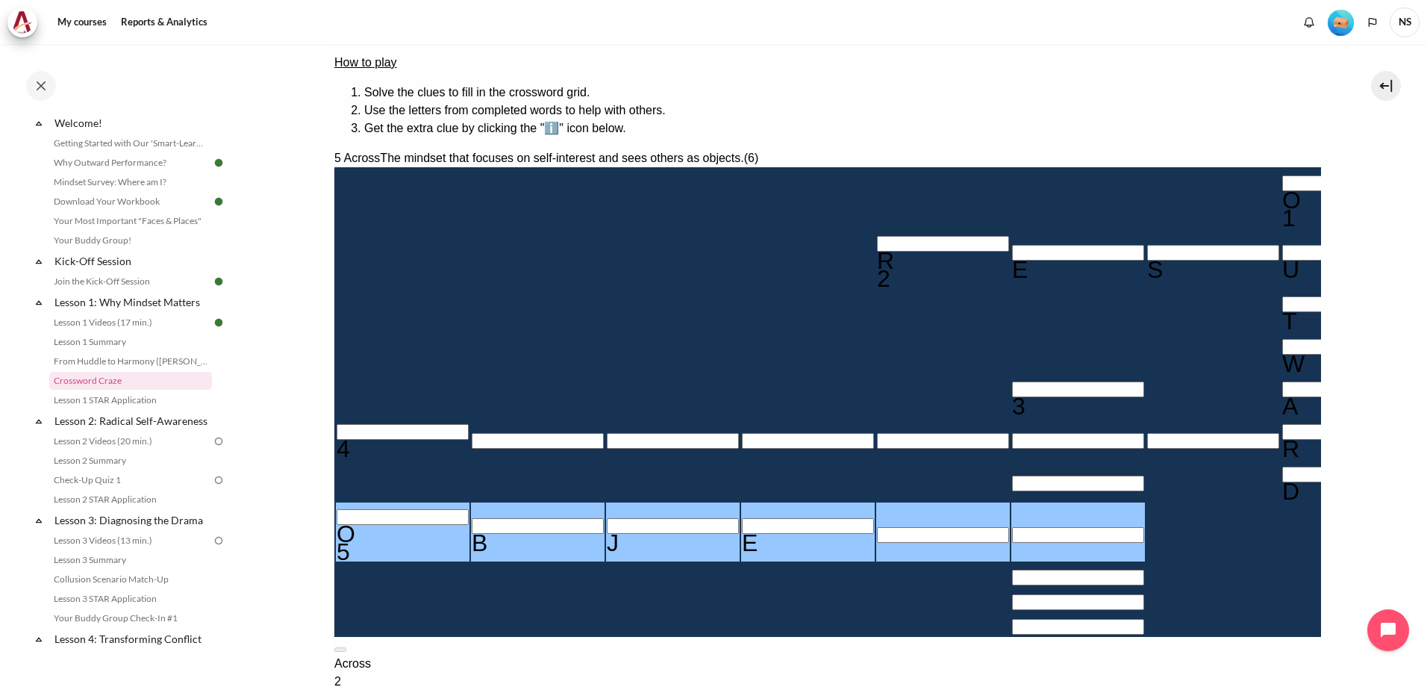
type input "OBJEC＿"
type input "OBJECT"
type input "＿＿＿T＿＿＿"
type input "OBJEC＿"
type input "＿＿＿＿＿＿＿"
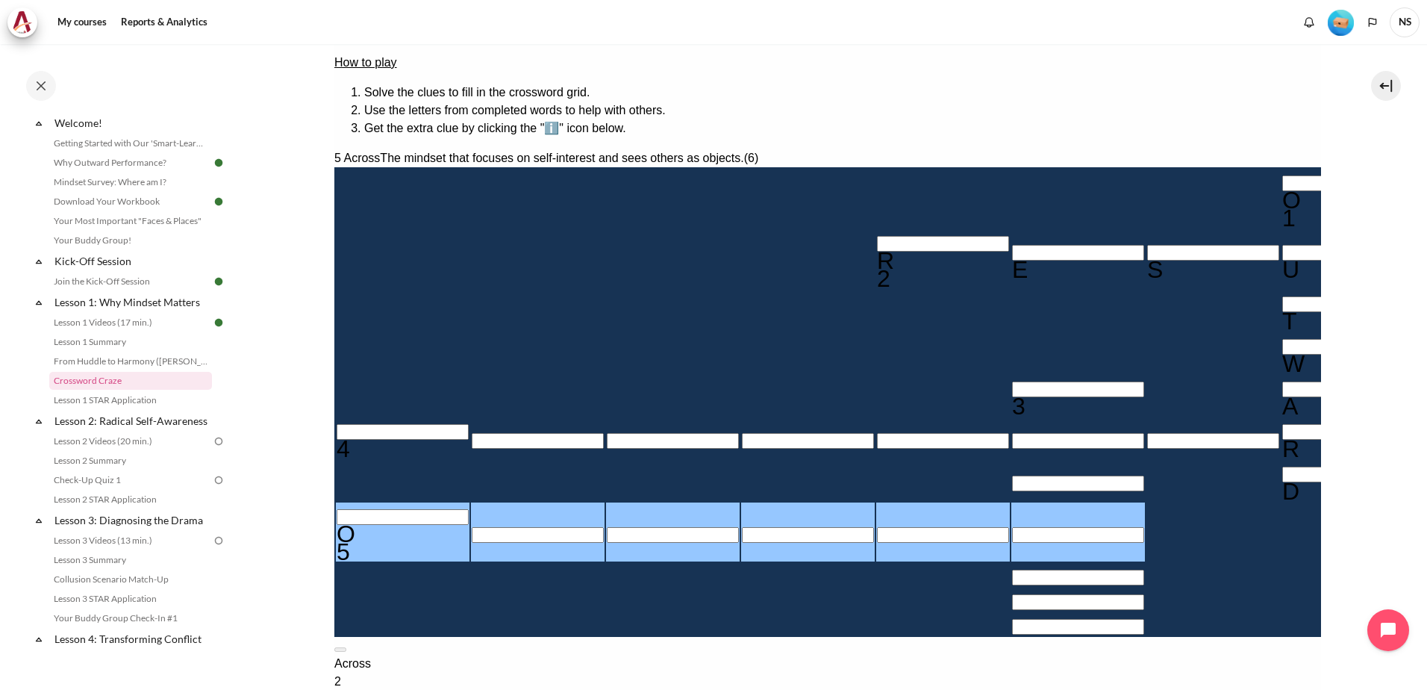
type input "＿＿＿＿＿＿"
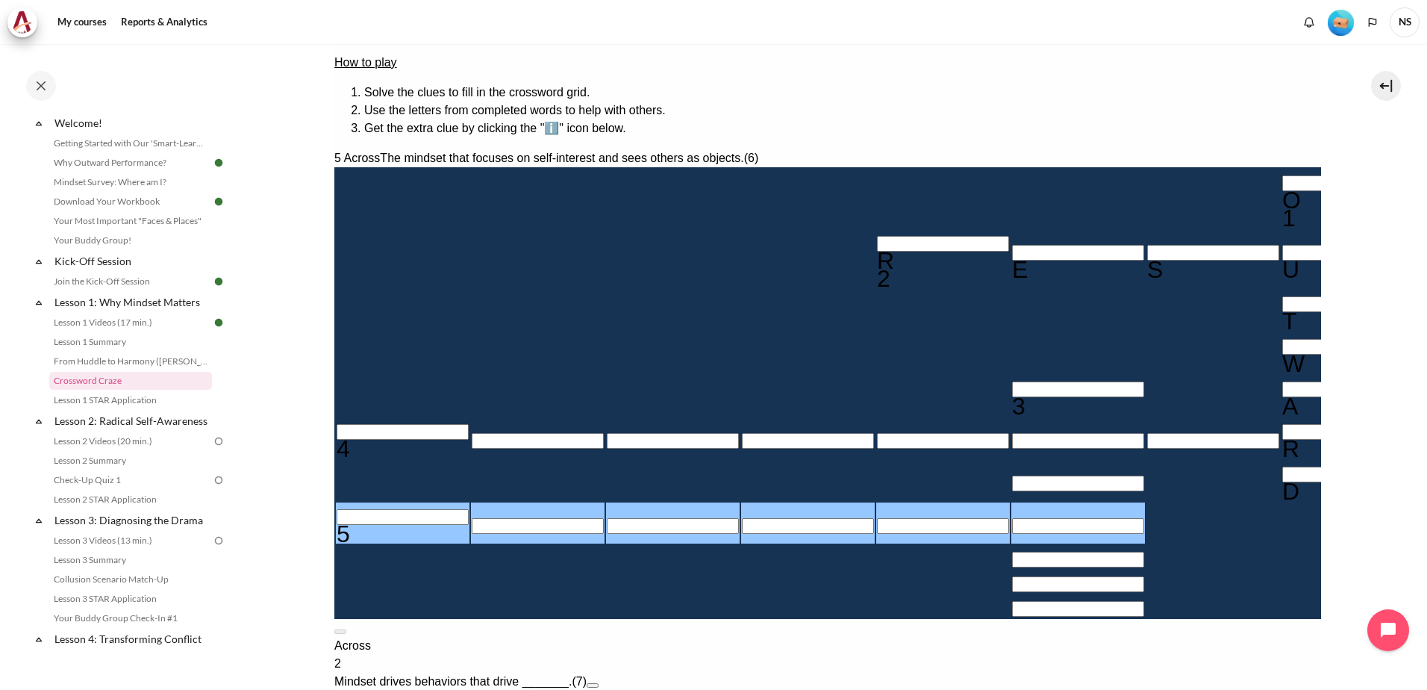
click at [1349, 347] on section "My courses SG Batch 2 Lesson 1: Why Mindset Matters Crossword Craze Crossword C…" at bounding box center [827, 309] width 1177 height 978
click at [346, 629] on button at bounding box center [340, 631] width 12 height 4
click at [429, 509] on input "Row 8, Column 1. 5 Across. The mindset that focuses on self-interest and sees o…" at bounding box center [402, 517] width 132 height 16
type input "I＿＿＿＿＿"
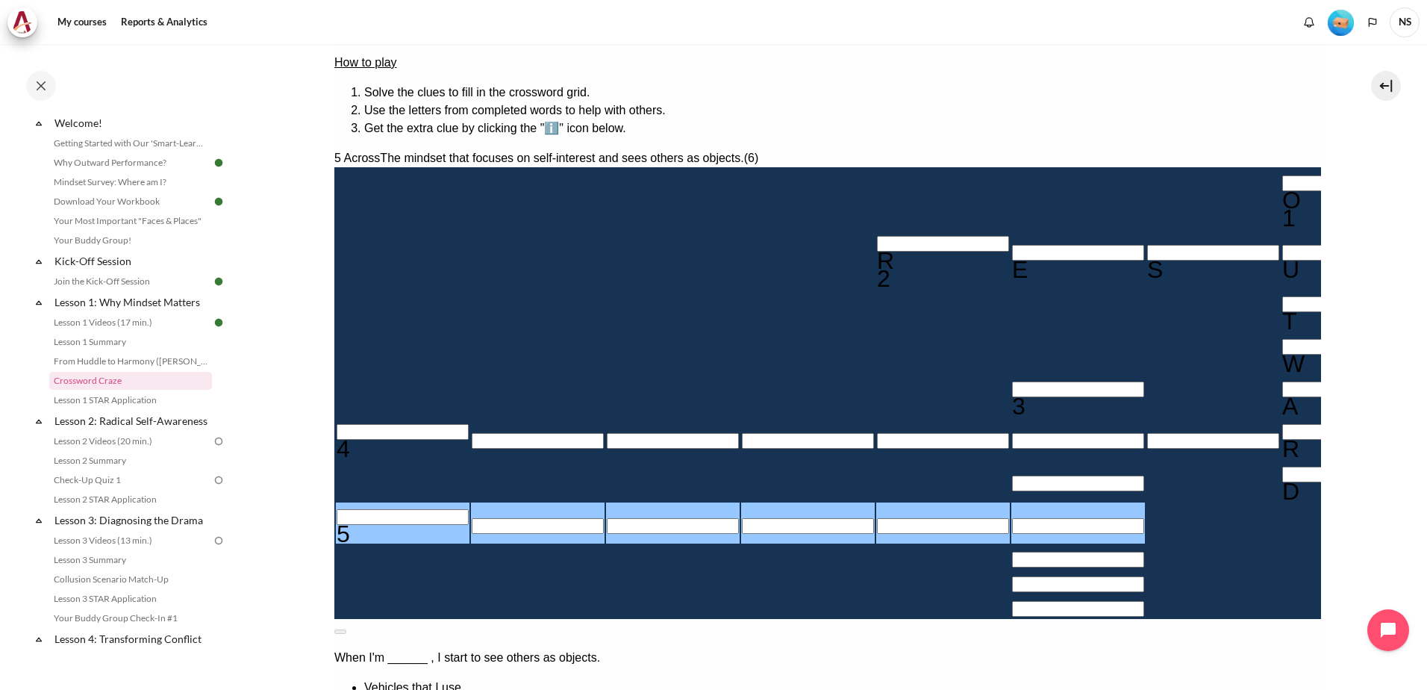
type input "IN＿＿＿＿"
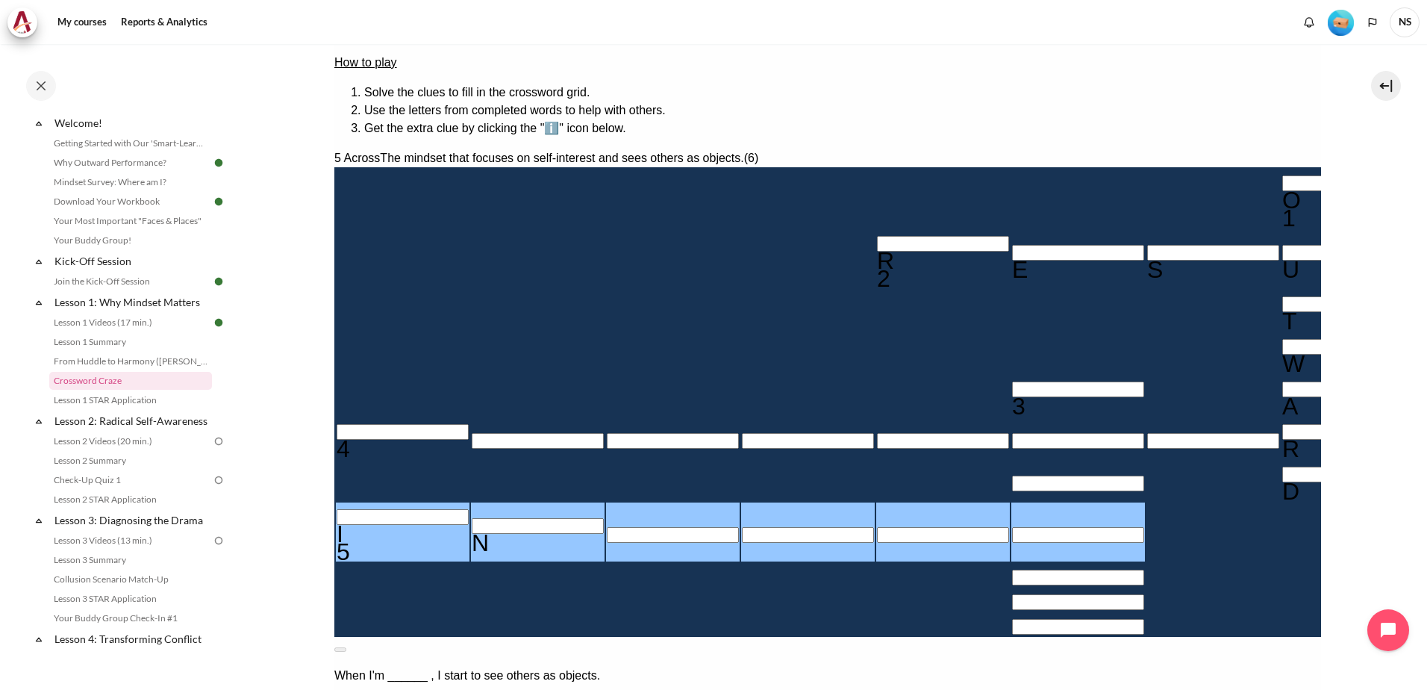
type input "INW＿＿＿"
type input "INWA＿＿"
type input "INWAR＿"
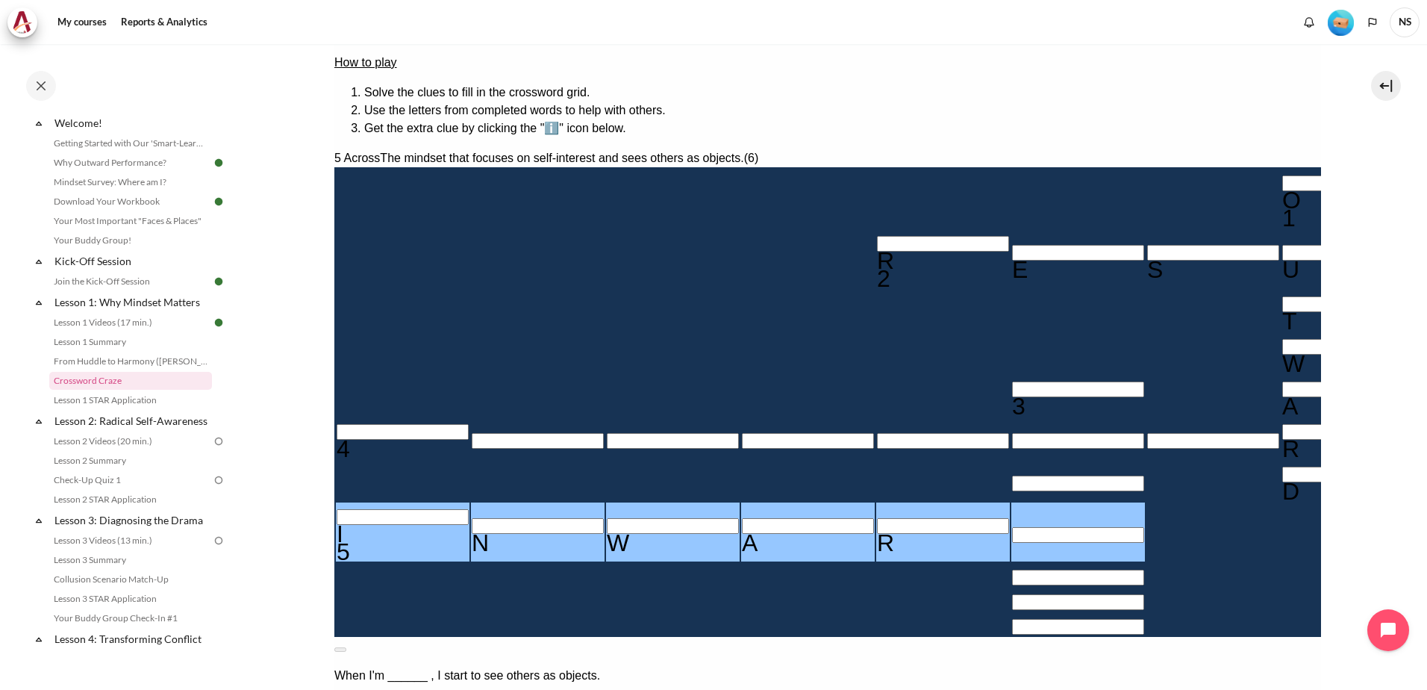
type input "INWARD"
type input "＿＿＿D＿＿＿"
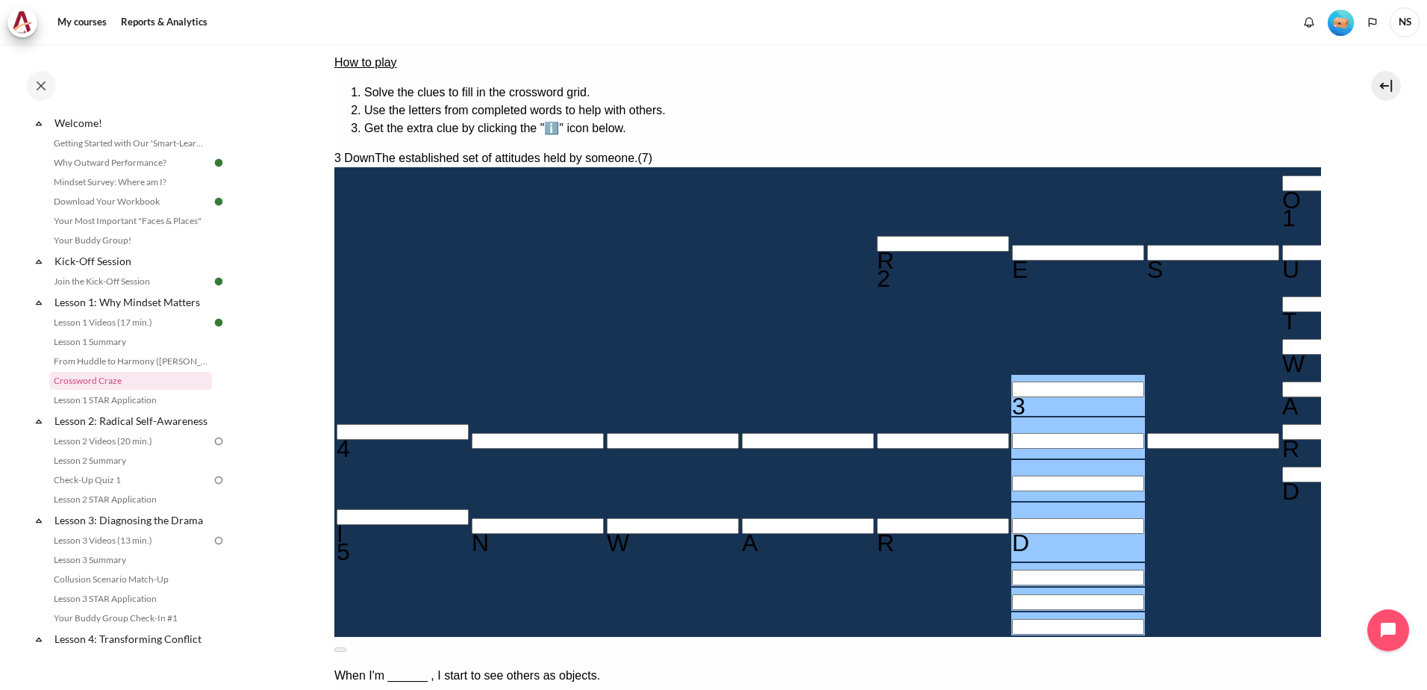
click at [1346, 378] on section "My courses SG Batch 2 Lesson 1: Why Mindset Matters Crossword Craze Crossword C…" at bounding box center [827, 309] width 1177 height 978
click at [346, 647] on button at bounding box center [340, 649] width 12 height 4
click at [1011, 381] on input "Row 5, Column 6. 3 Down. The established set of attitudes held by someone., Let…" at bounding box center [1077, 389] width 132 height 16
type input "M＿＿D＿＿＿"
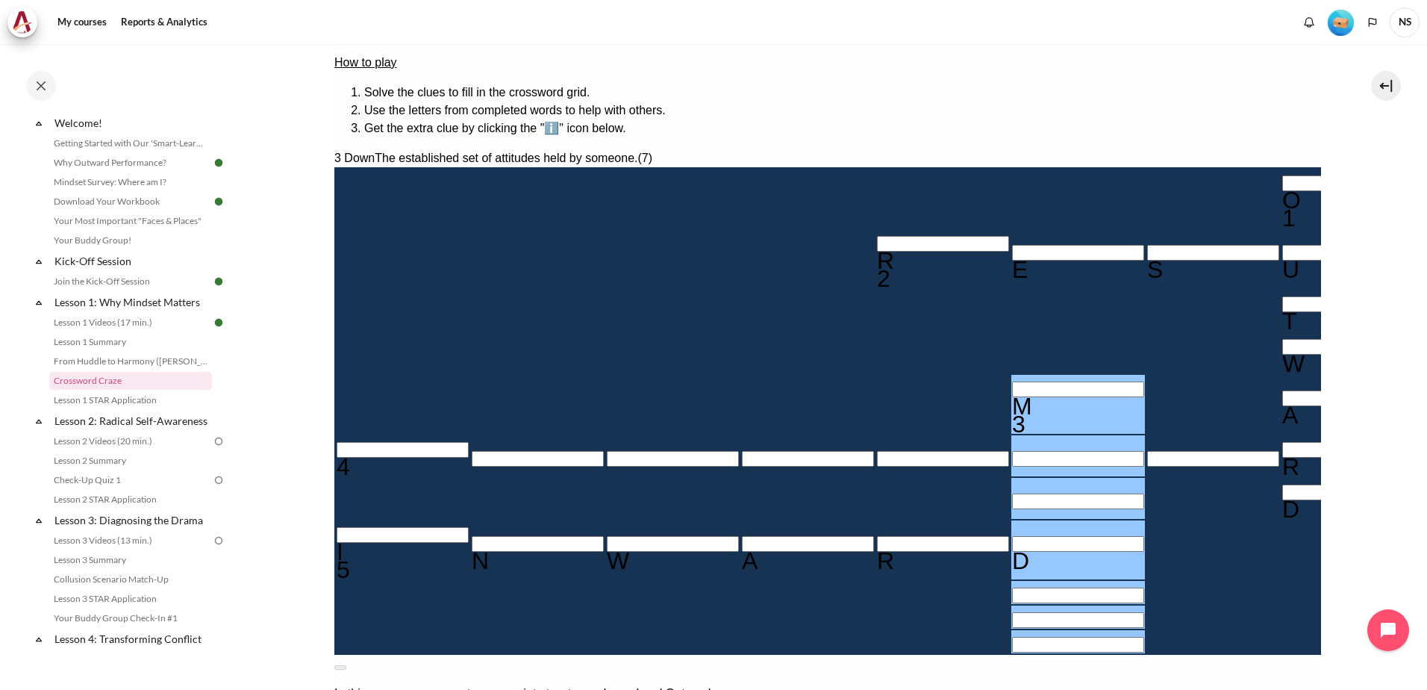
type input "＿＿＿＿＿I＿R"
type input "MI＿D＿＿＿"
type input "MIND＿＿＿"
type input "MINDS＿＿"
type input "MINDSE＿"
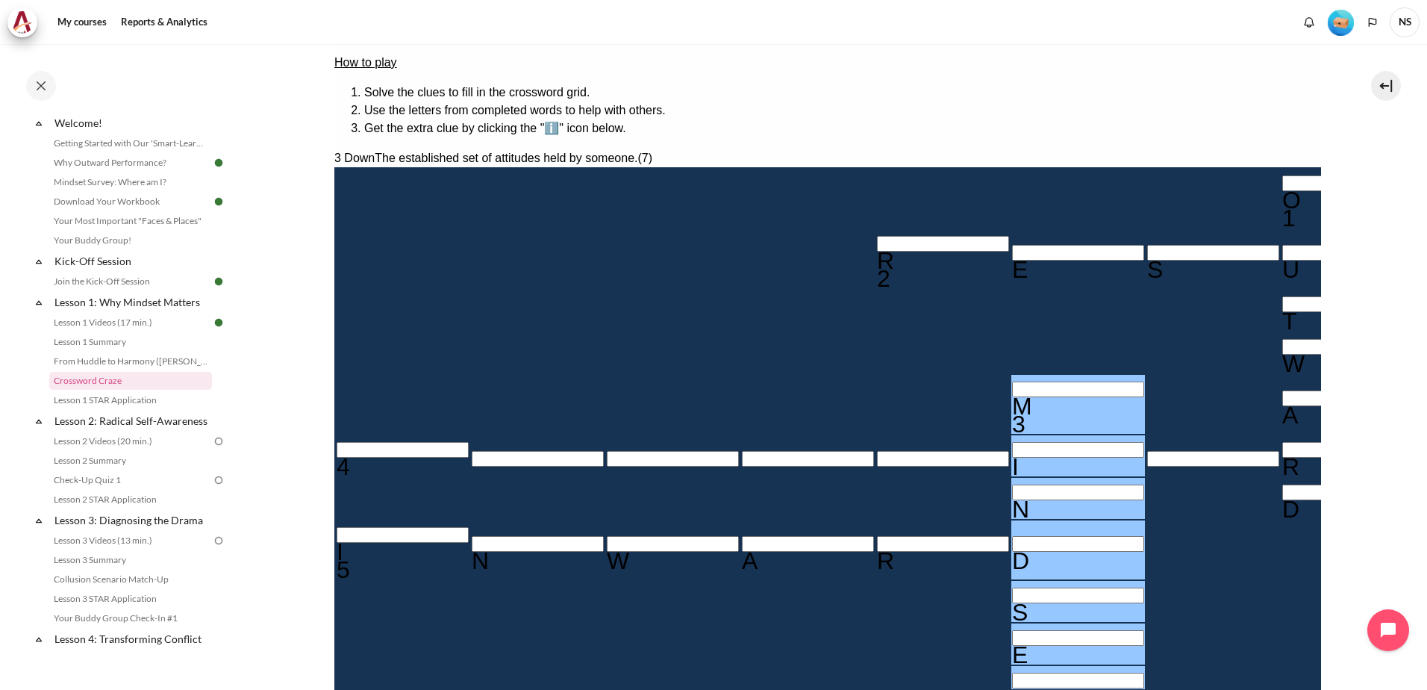
type input "MINDSET"
click at [741, 451] on input "Row 6, Column 4. 4 Across. Focusing on changing mindset before ________ yields …" at bounding box center [807, 459] width 132 height 16
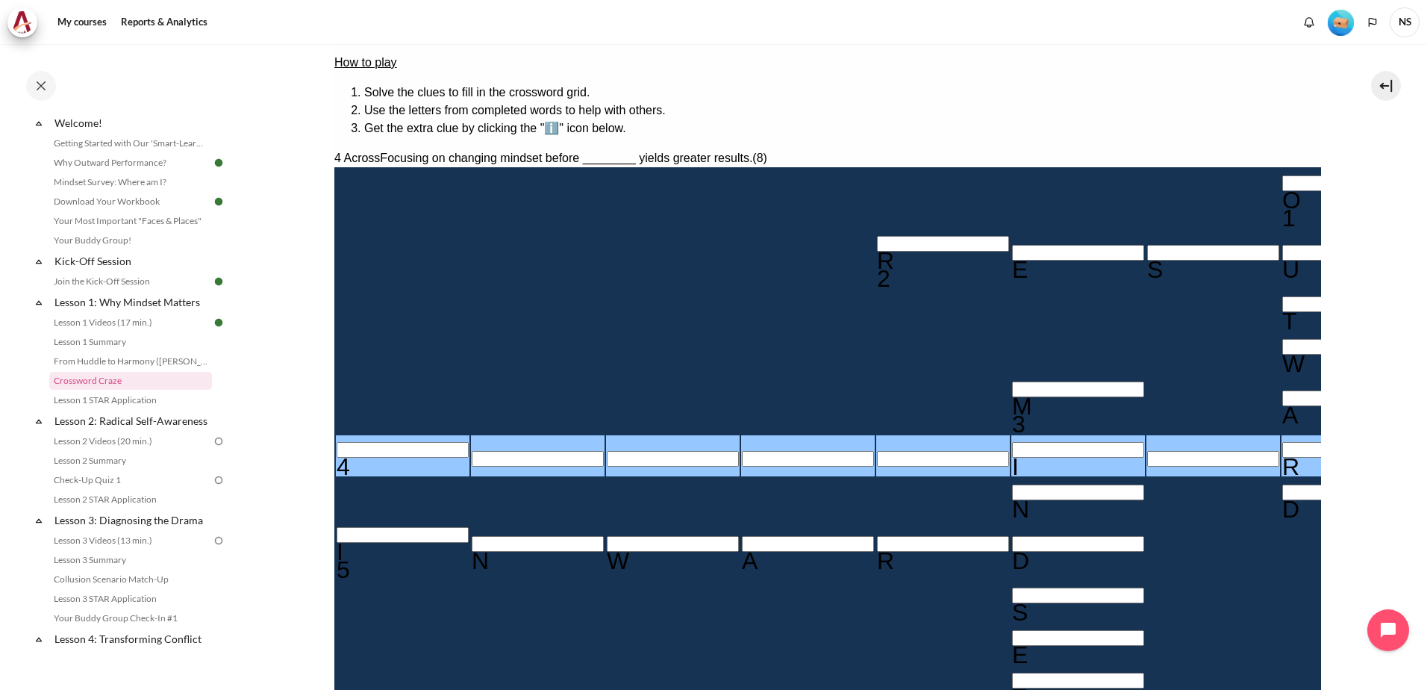
click at [415, 442] on input "Row 6, Column 1. 4 Across. Focusing on changing mindset before ________ yields …" at bounding box center [402, 450] width 132 height 16
type input "B＿＿＿＿I＿R"
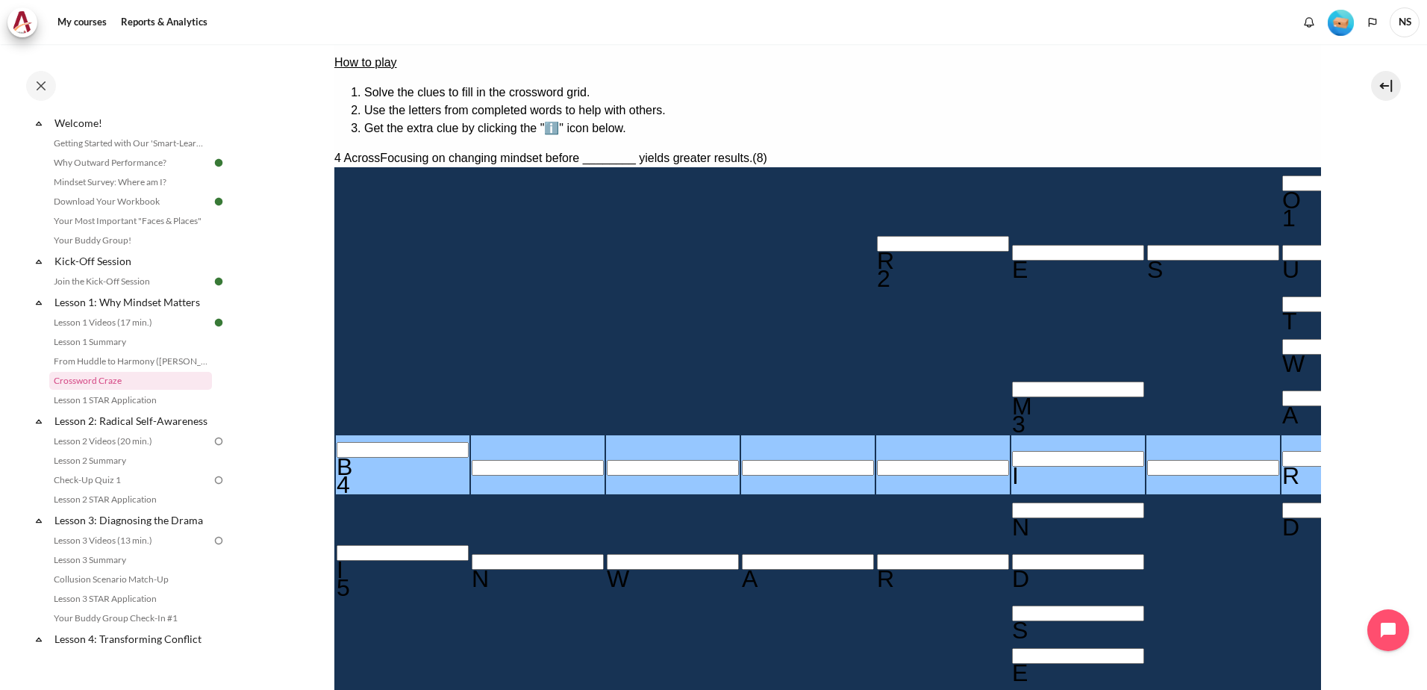
type input "BE＿＿＿I＿R"
type input "BEH＿＿I＿R"
type input "BEHA＿I＿R"
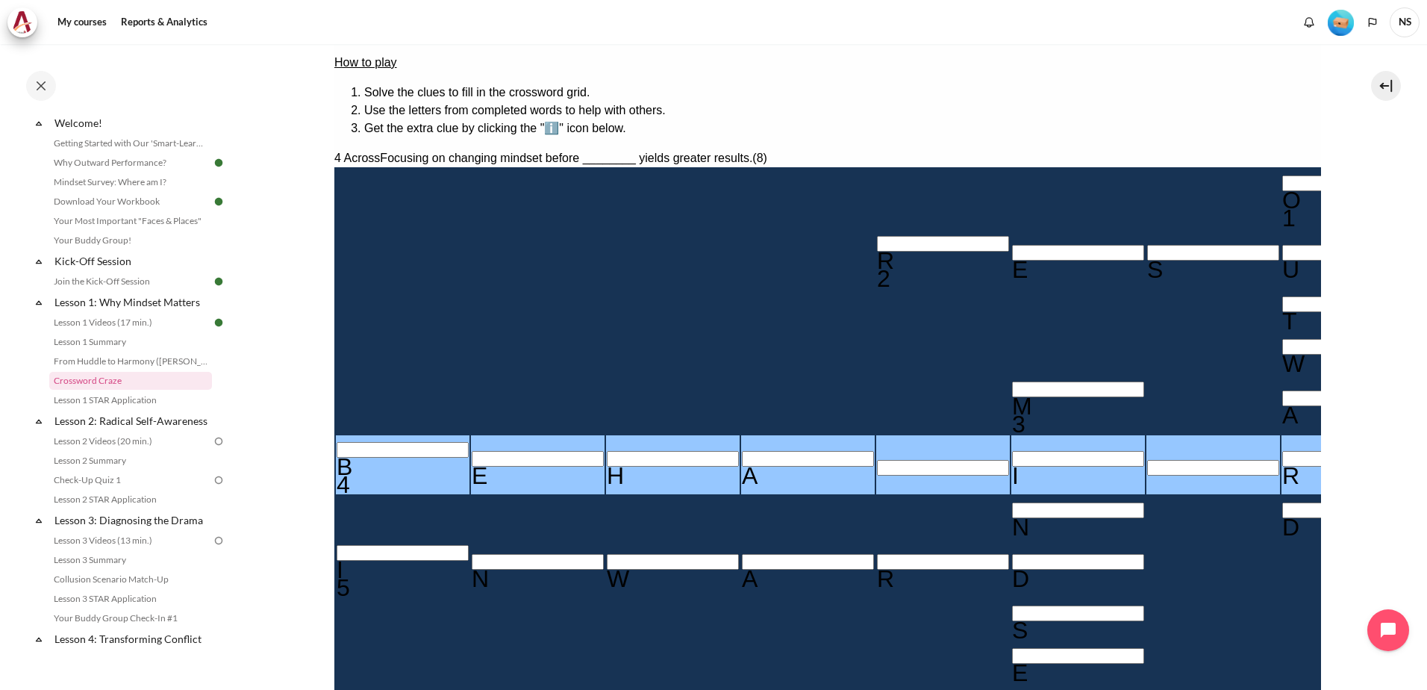
type input "BEHAVI＿R"
type input "BEHAVIOR"
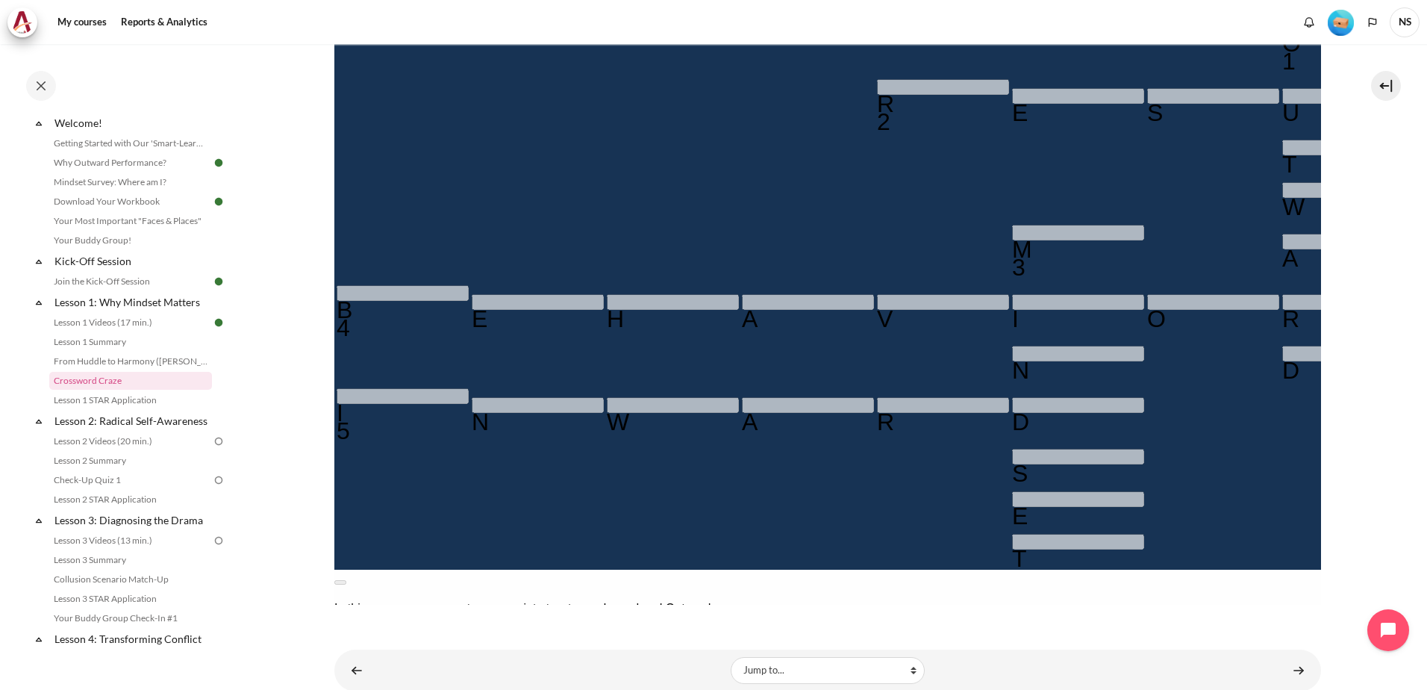
scroll to position [373, 0]
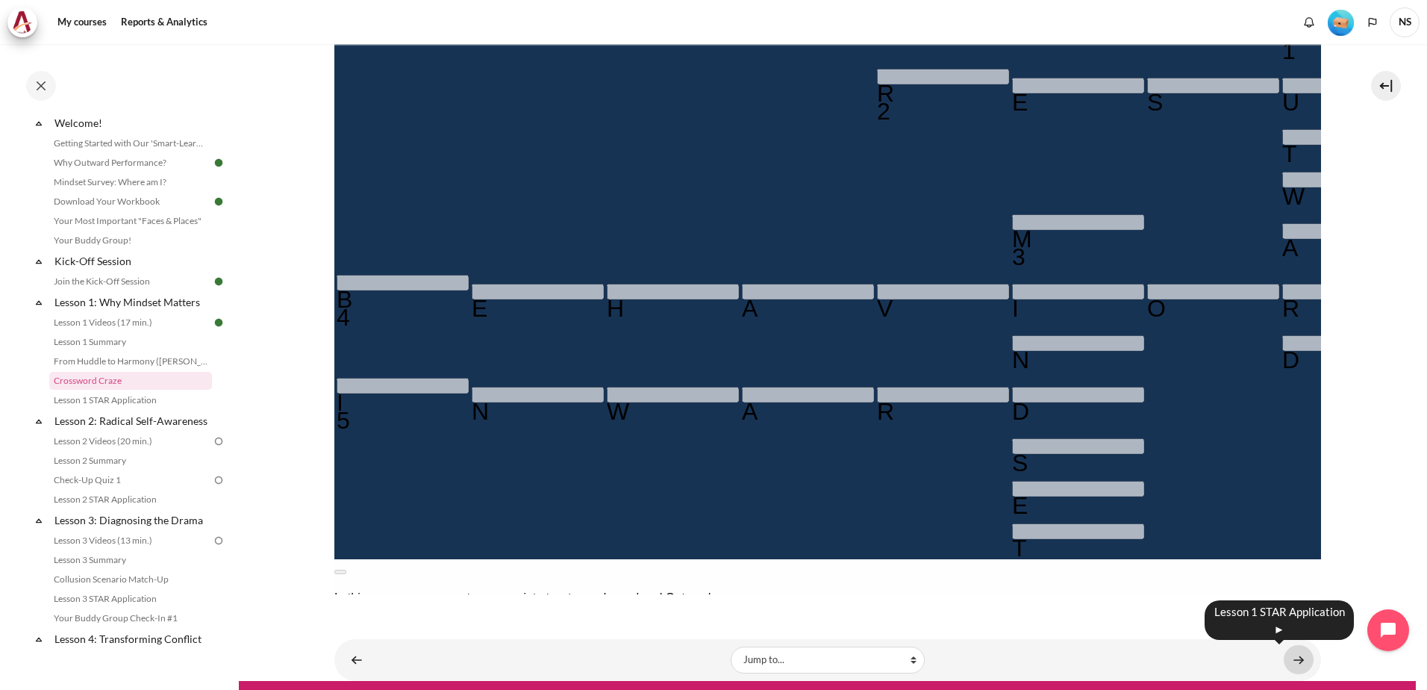
click at [1287, 657] on link "Content" at bounding box center [1299, 659] width 30 height 29
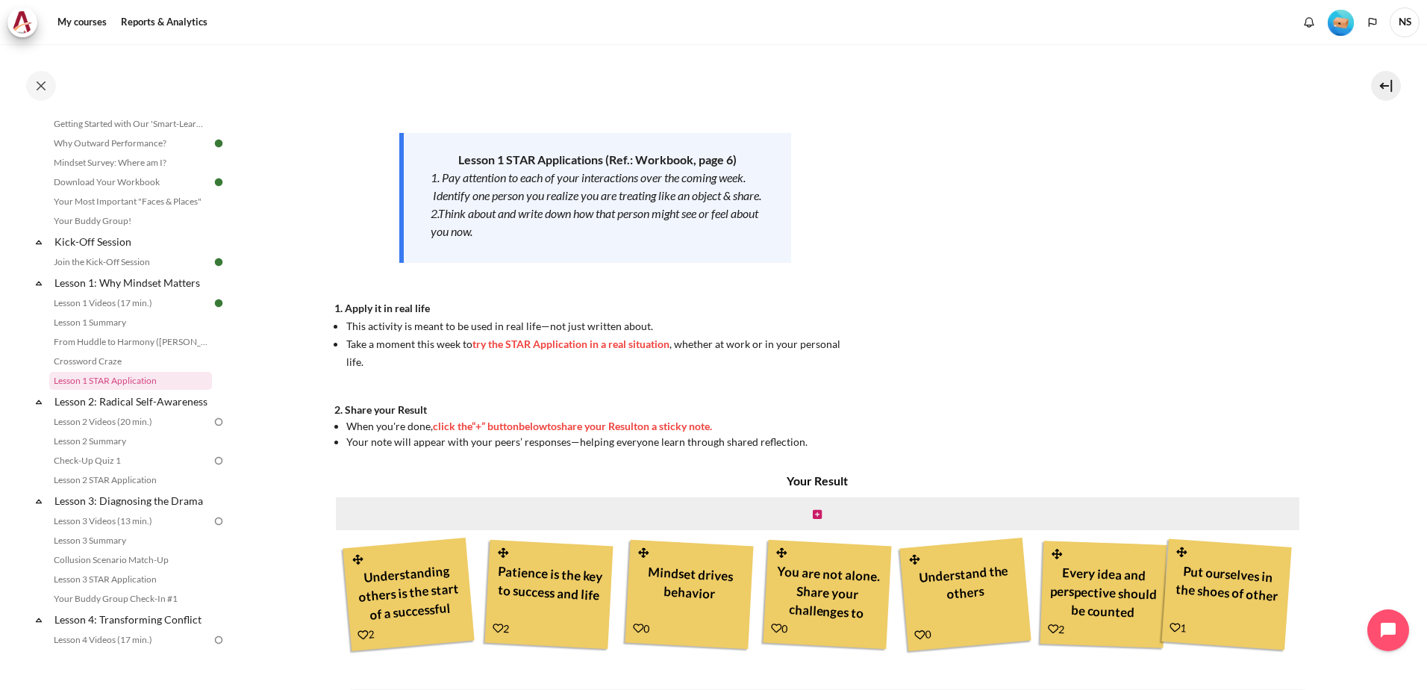
scroll to position [237, 0]
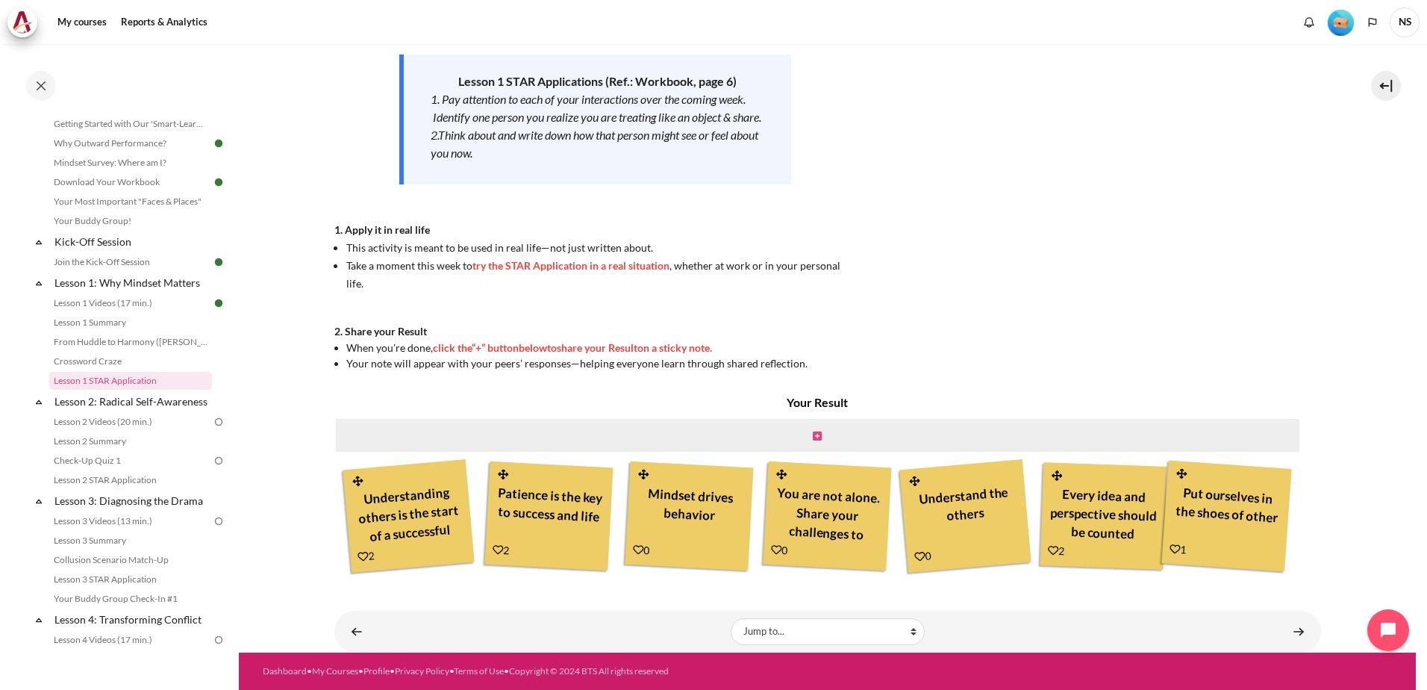
click at [817, 440] on icon "Content" at bounding box center [817, 436] width 9 height 10
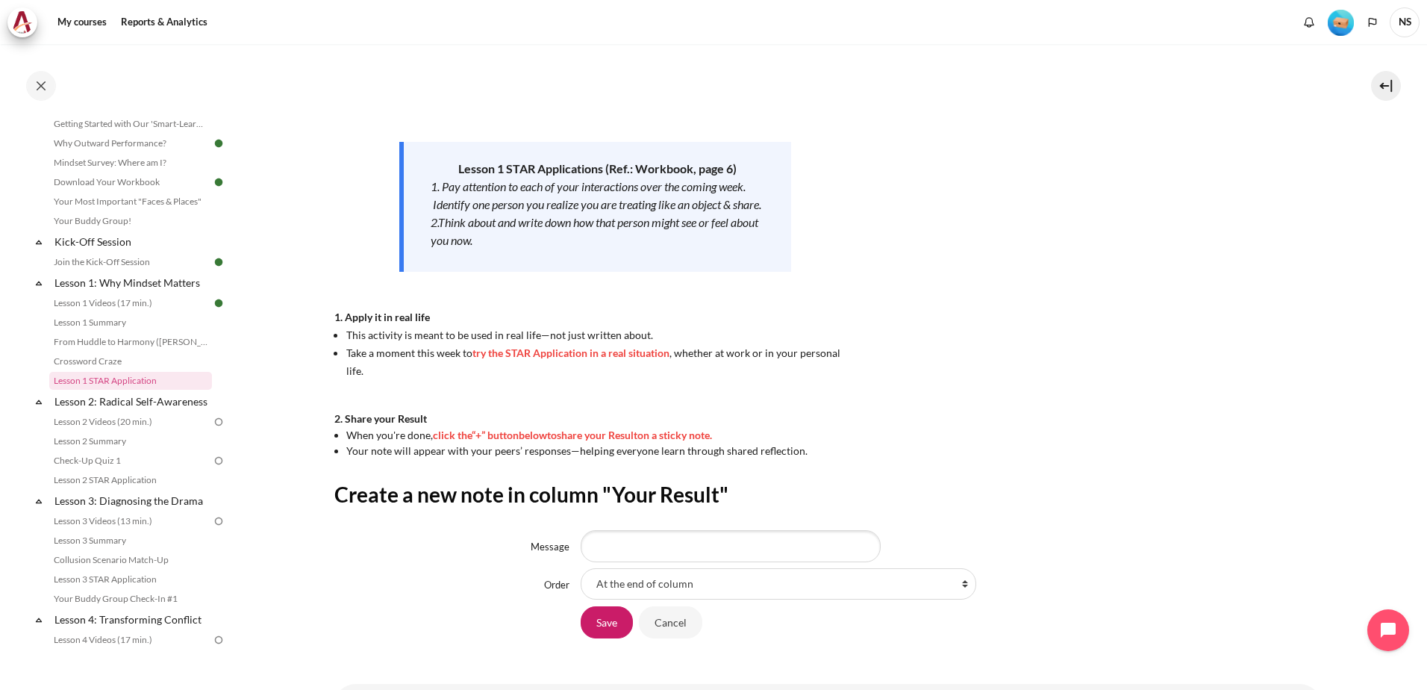
scroll to position [222, 0]
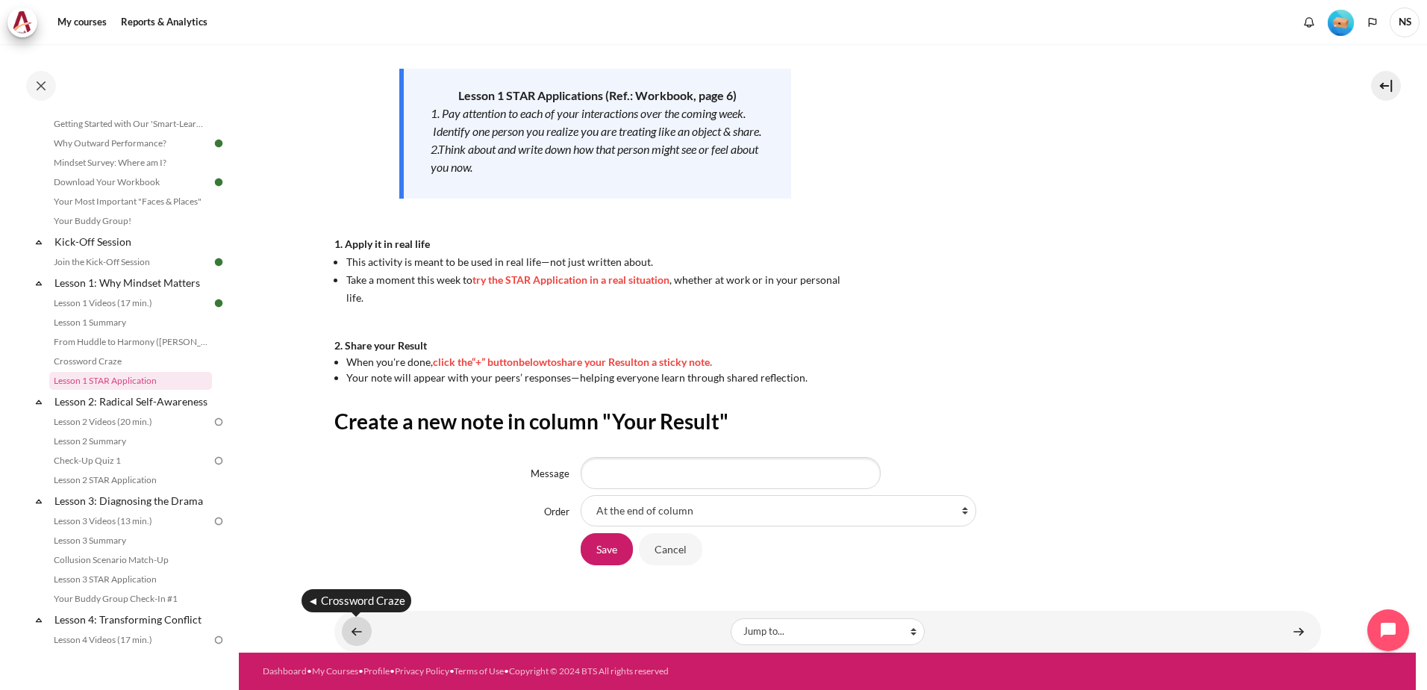
click at [369, 635] on link "Content" at bounding box center [357, 630] width 30 height 29
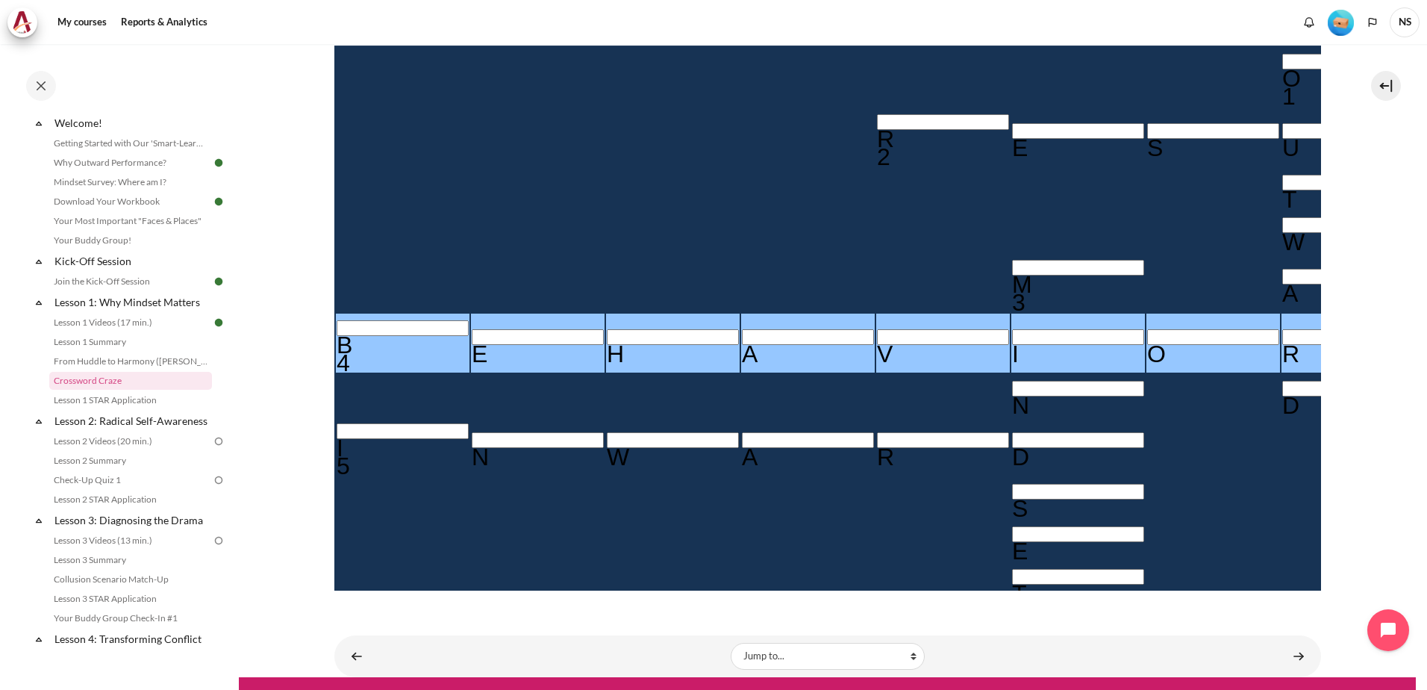
scroll to position [370, 0]
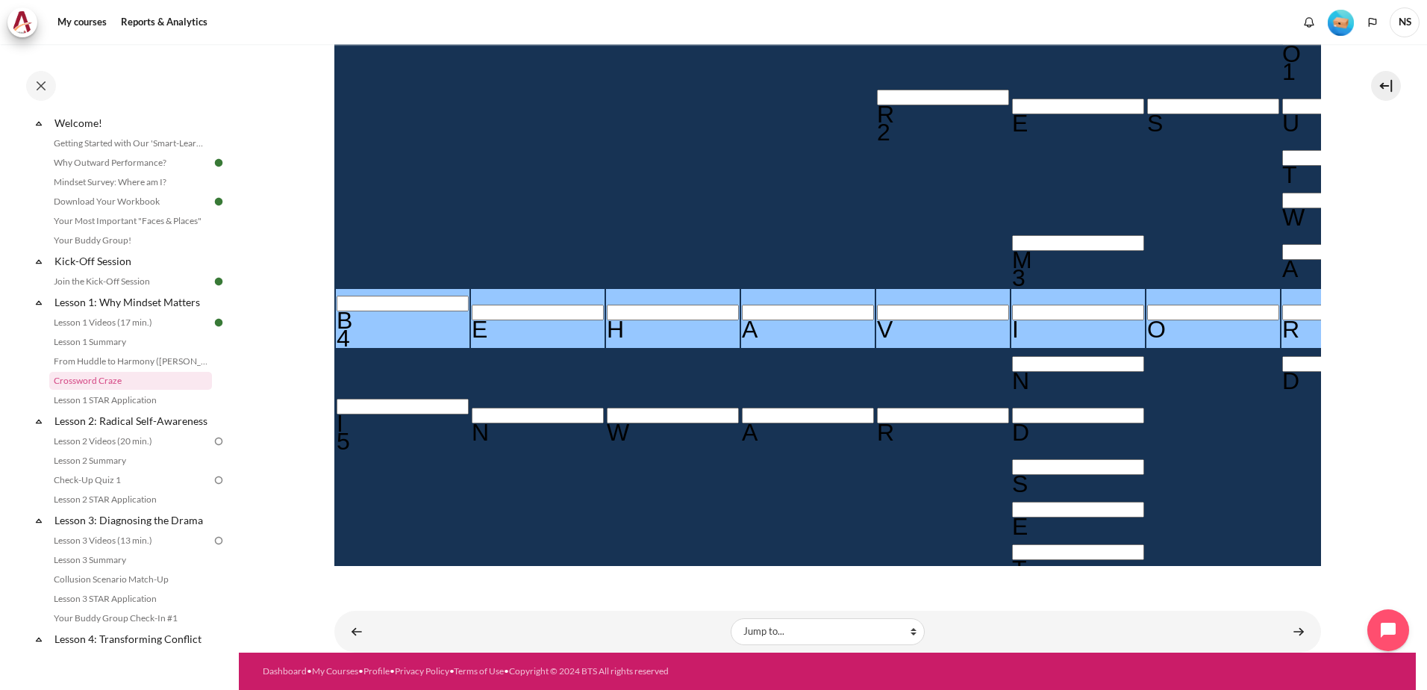
click at [1309, 622] on div "Jump to... Jump to... Getting Started with Our 'Smart-Learning' Platform Why Ou…" at bounding box center [827, 631] width 987 height 42
click at [1293, 634] on link "Content" at bounding box center [1299, 630] width 30 height 29
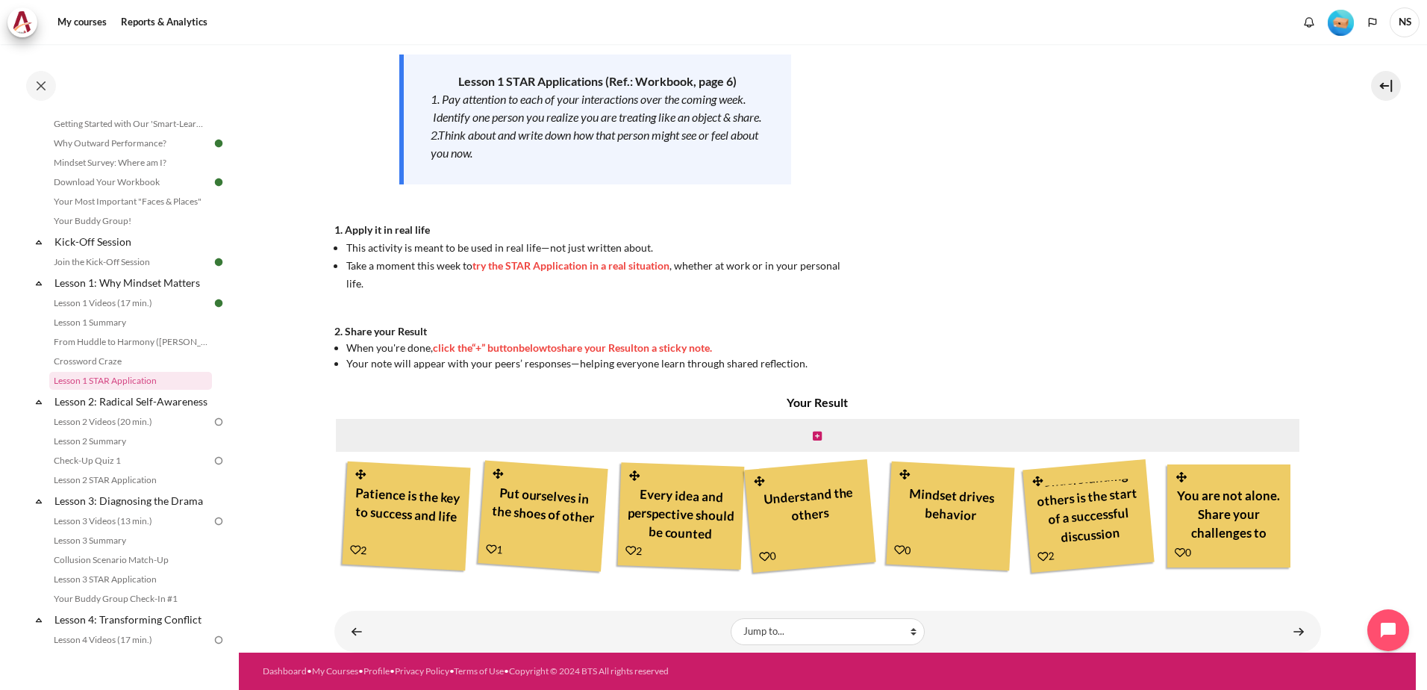
scroll to position [237, 0]
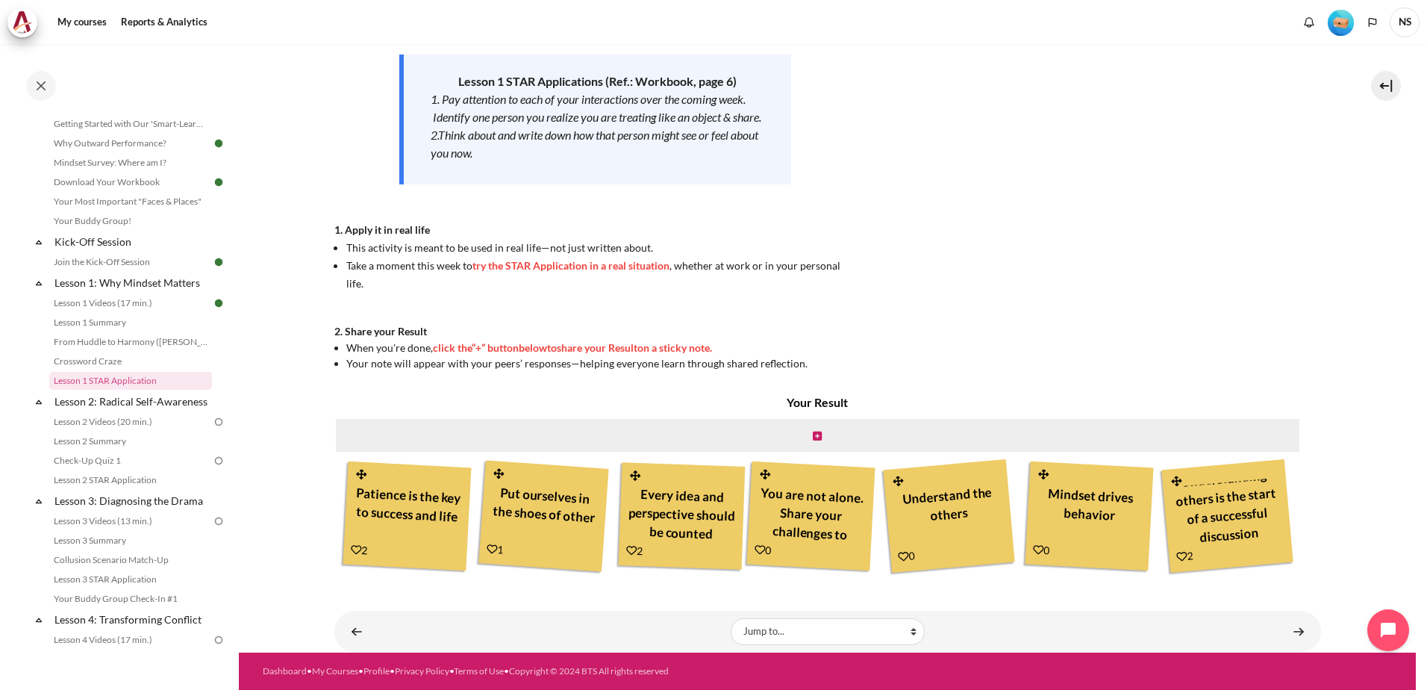
click at [1260, 522] on div "Understanding others is the start of a successful discussion" at bounding box center [1227, 513] width 113 height 71
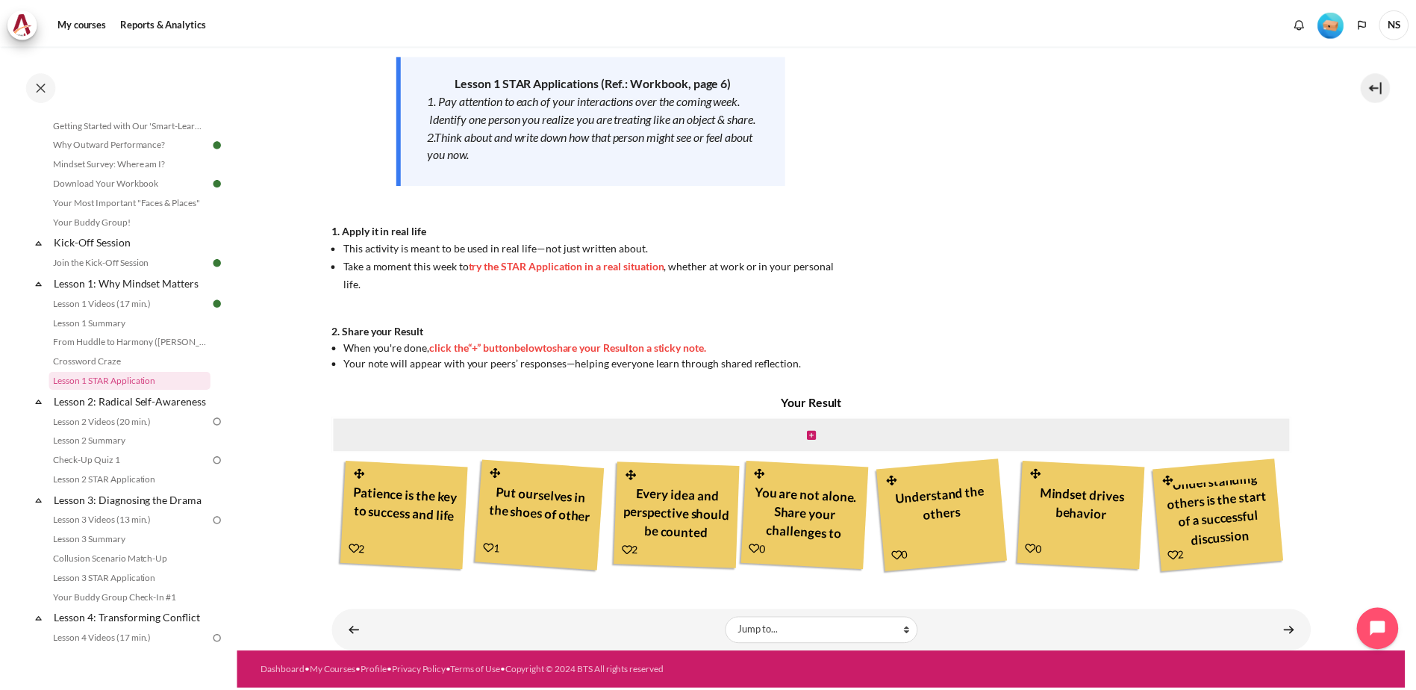
scroll to position [17, 0]
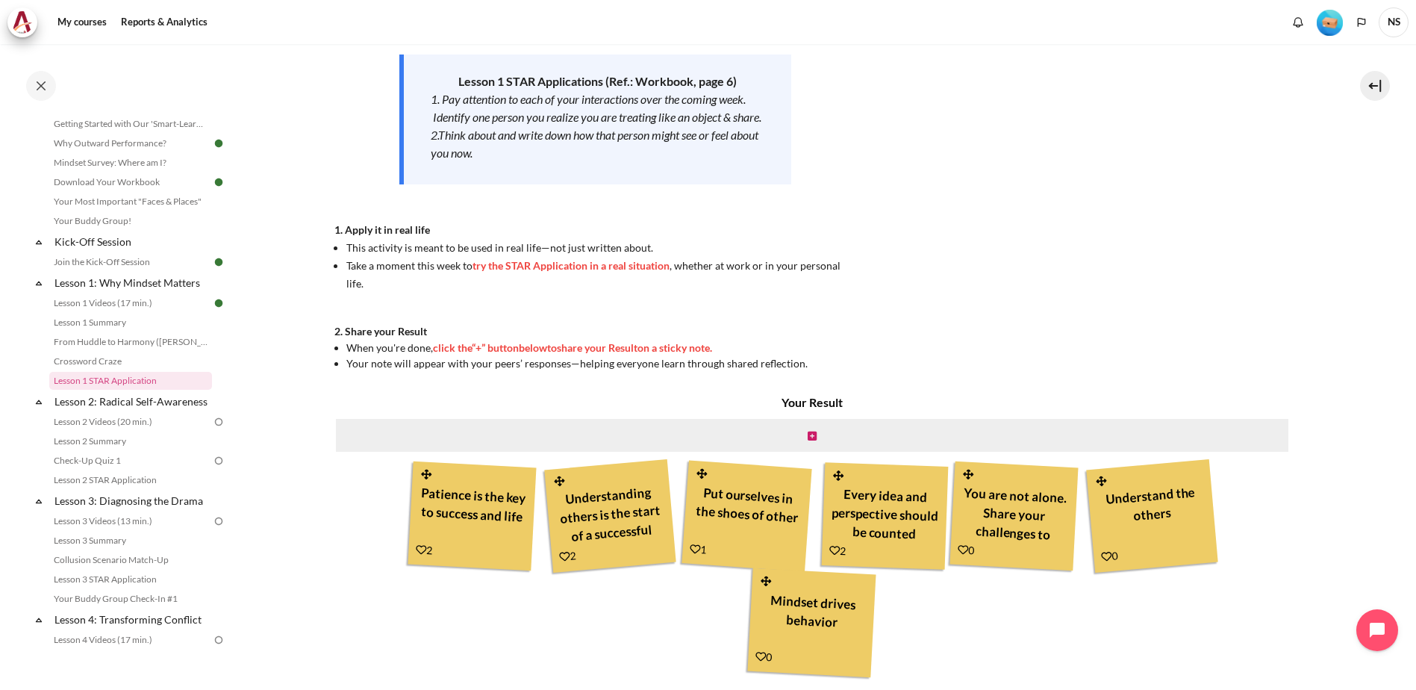
click at [1277, 631] on div "My courses SG Batch 2 Lesson 1: Why Mindset Matters Lesson 1 STAR Application L…" at bounding box center [821, 283] width 975 height 952
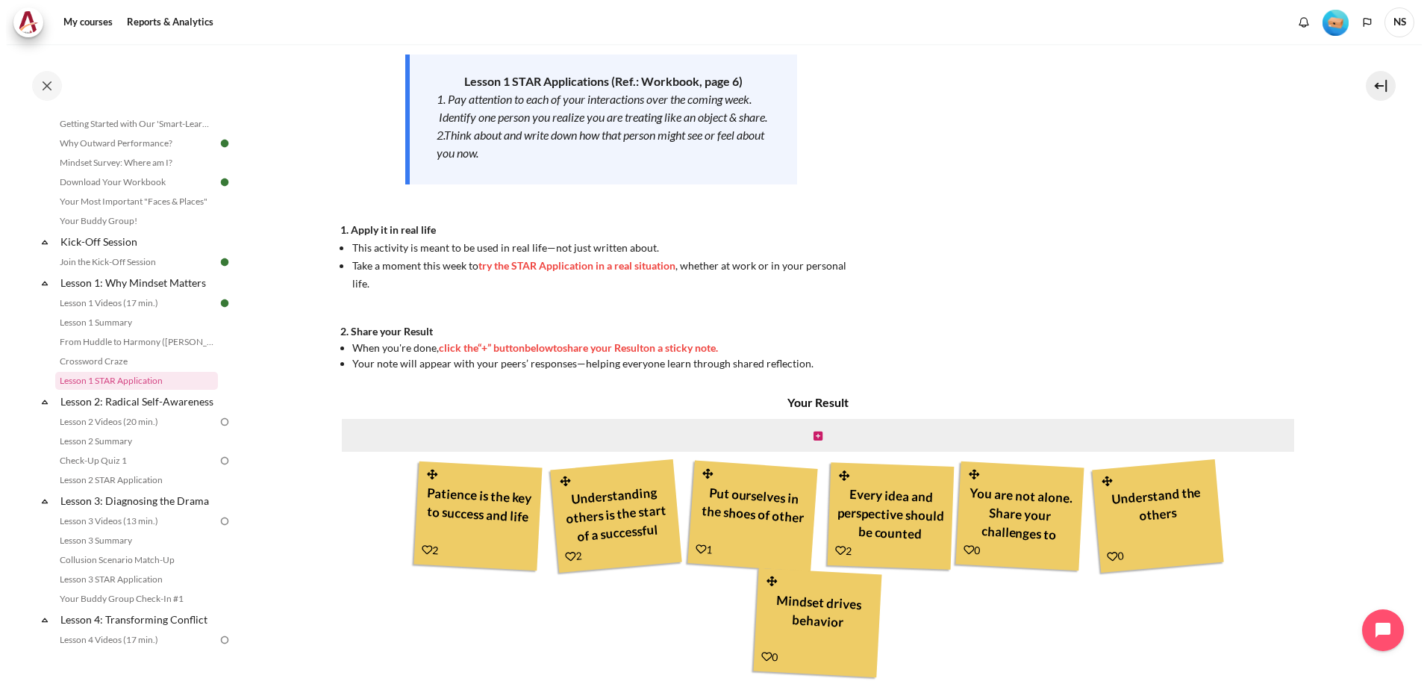
scroll to position [237, 0]
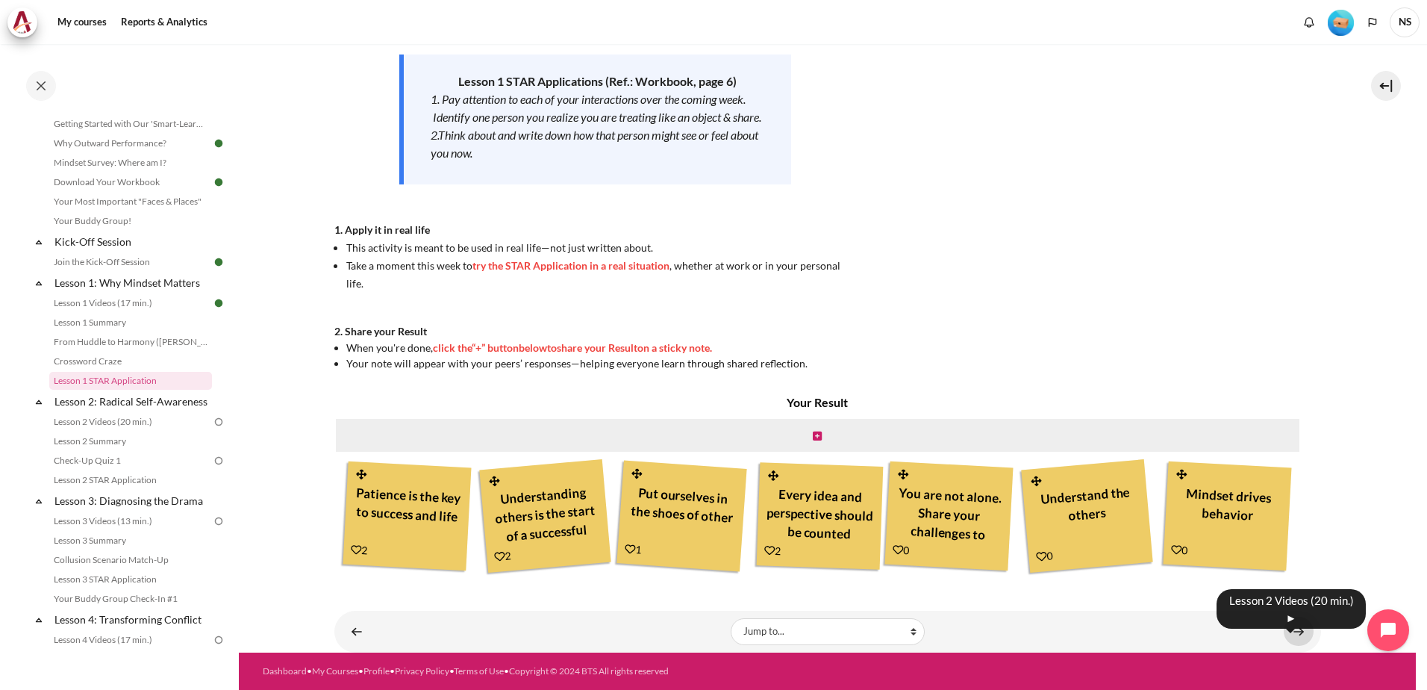
click at [1296, 635] on link "Content" at bounding box center [1299, 630] width 30 height 29
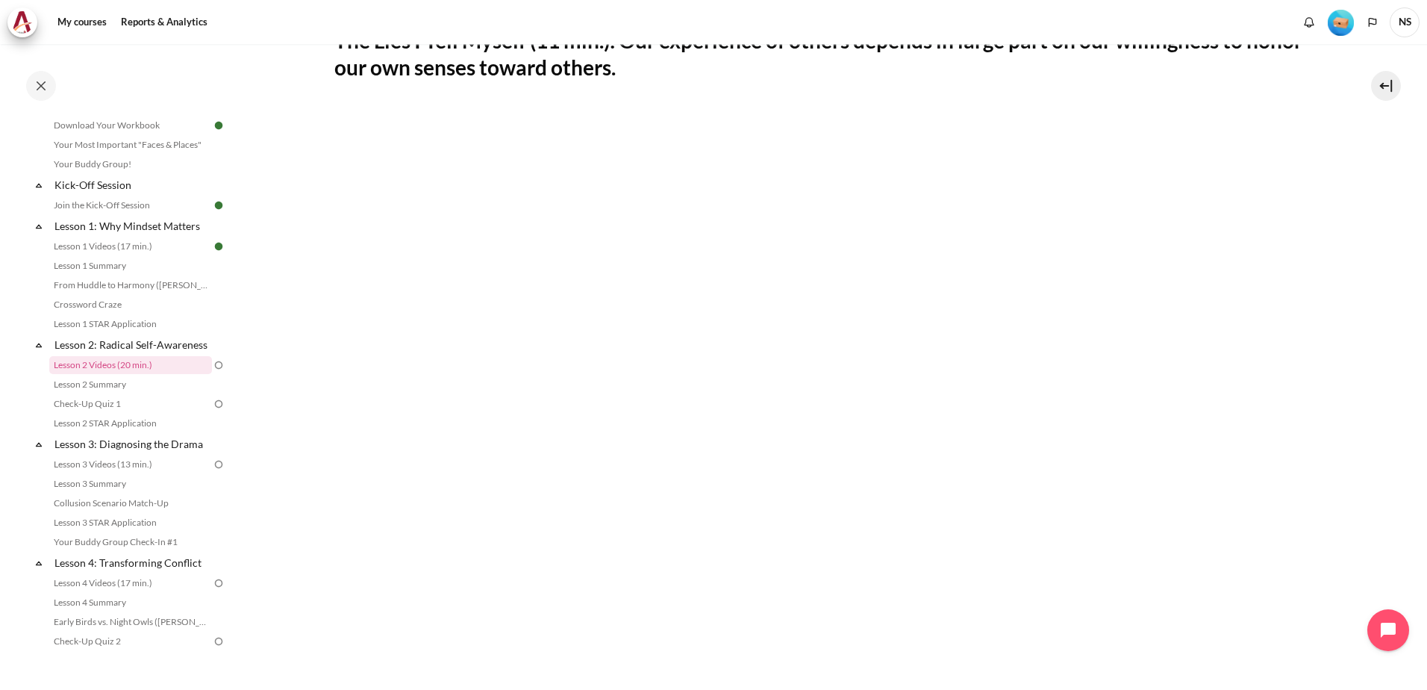
scroll to position [595, 0]
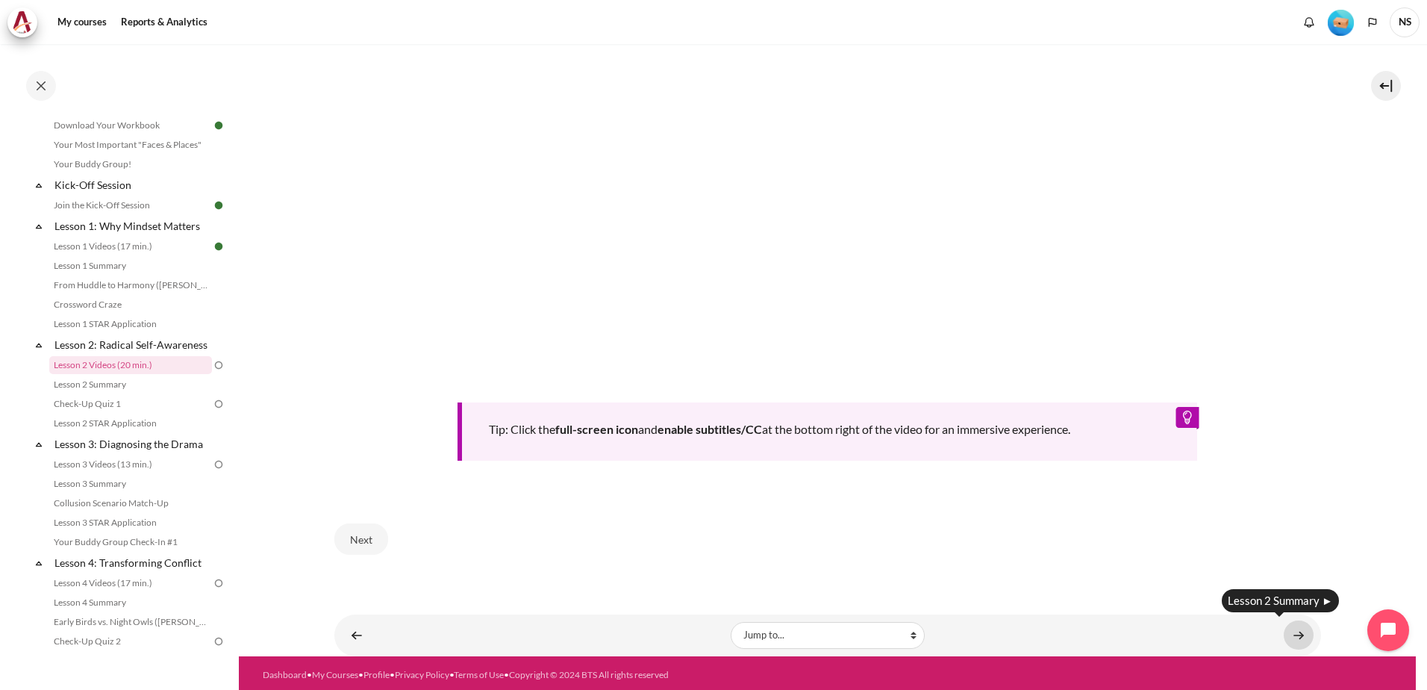
click at [1284, 628] on link "Content" at bounding box center [1299, 634] width 30 height 29
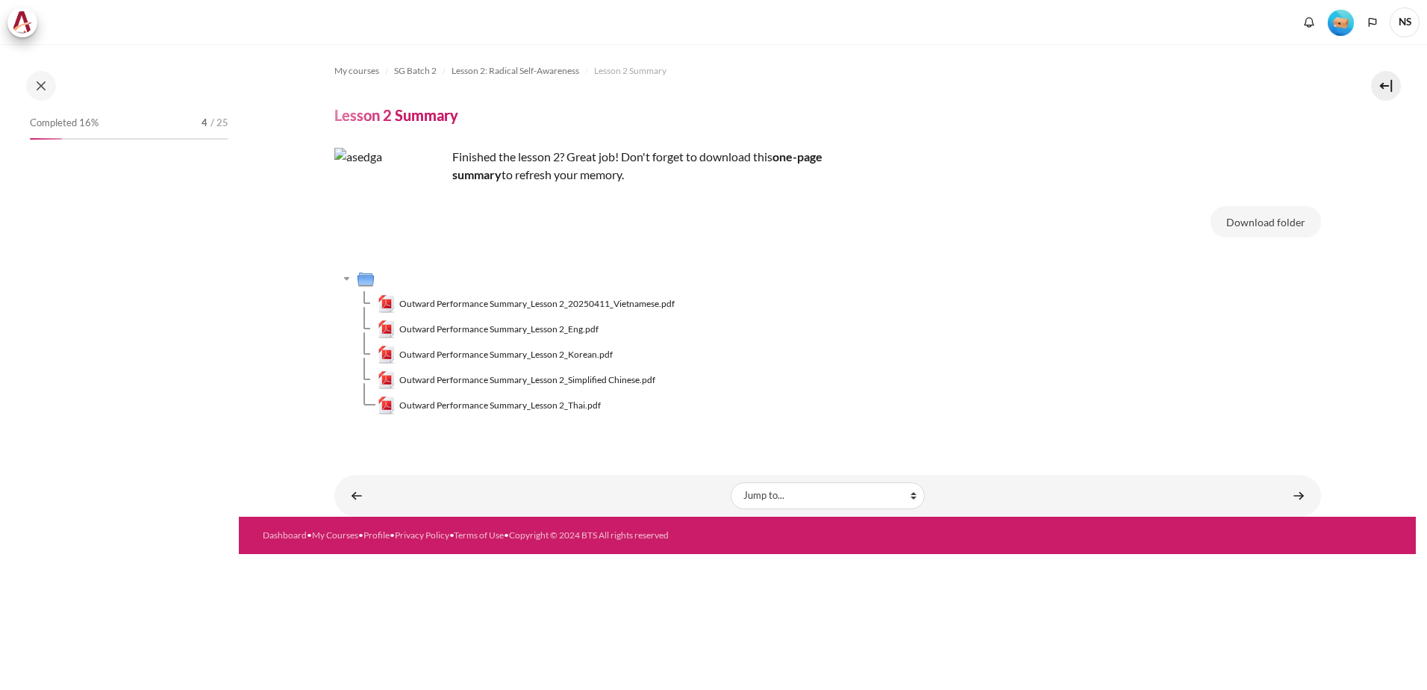
scroll to position [140, 0]
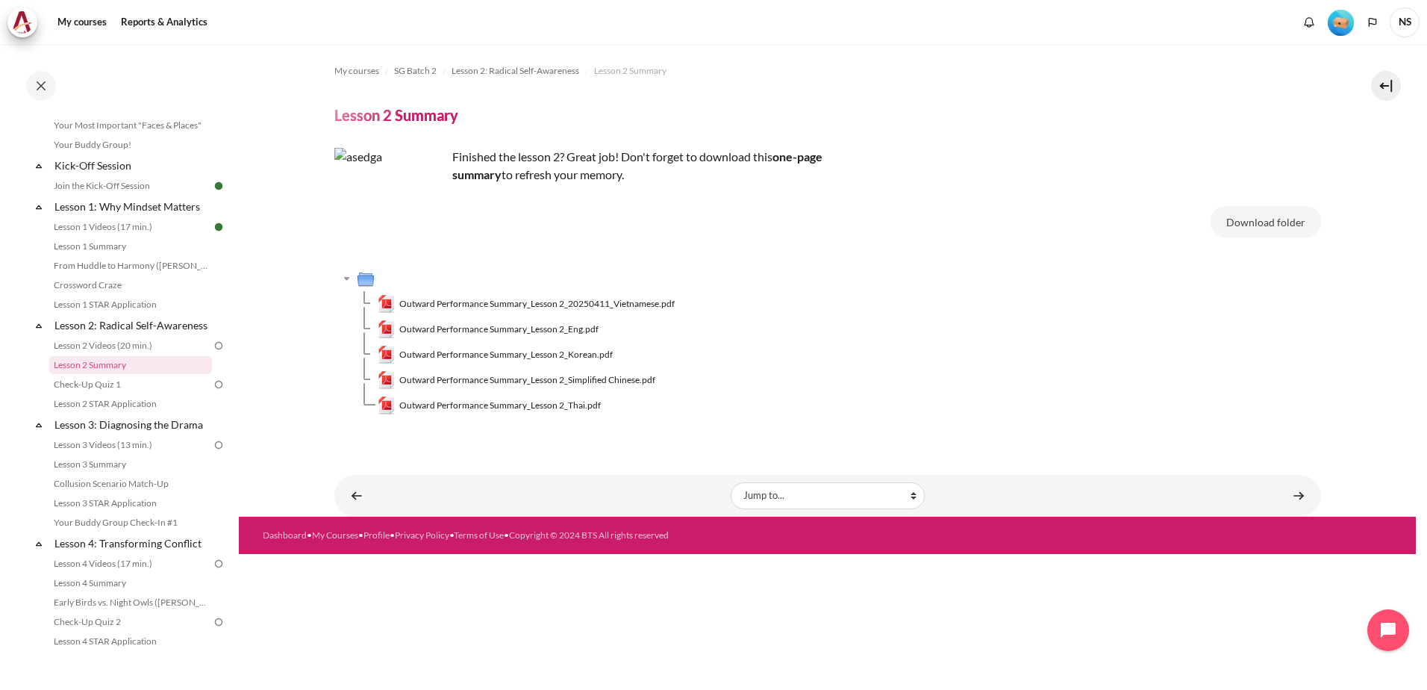
click at [963, 312] on td "Outward Performance Summary_Lesson 2_20250411_Vietnamese.pdf" at bounding box center [849, 303] width 943 height 25
click at [554, 330] on span "Outward Performance Summary_Lesson 2_Eng.pdf" at bounding box center [498, 328] width 199 height 13
click at [96, 246] on link "Lesson 1 Summary" at bounding box center [130, 246] width 163 height 18
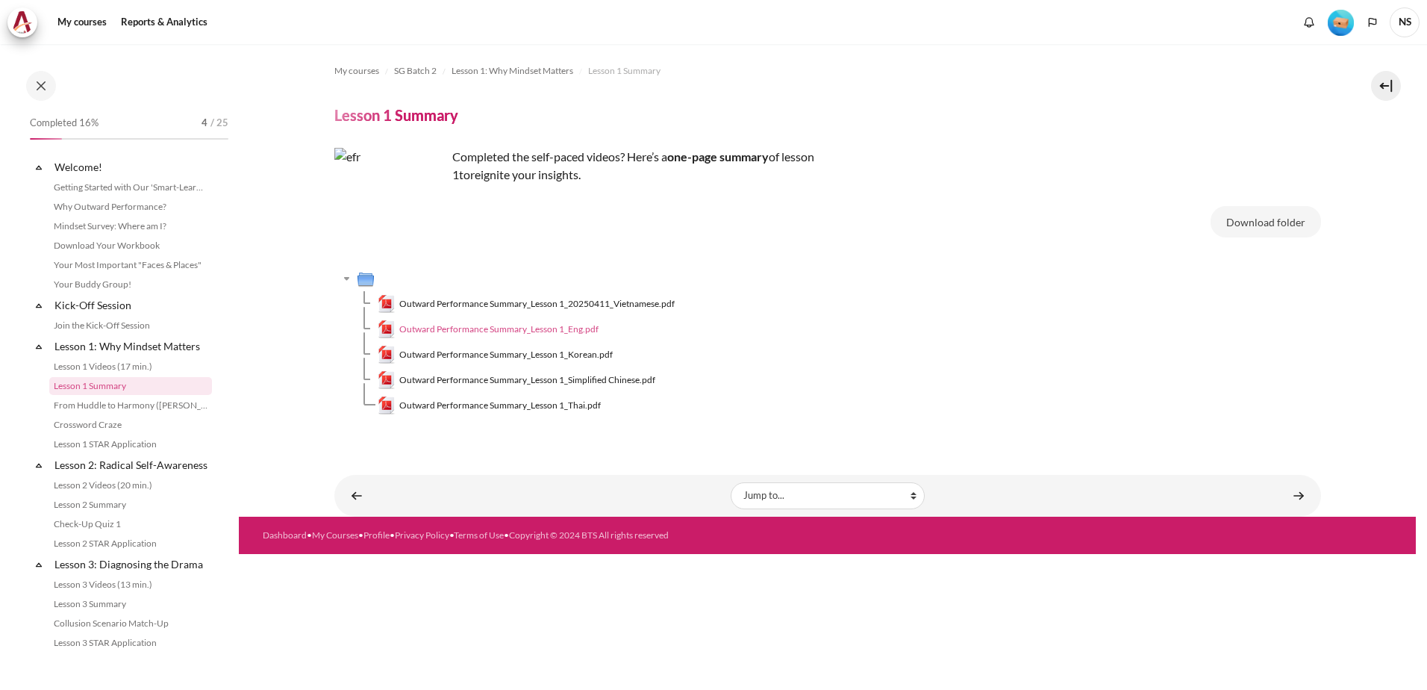
scroll to position [5, 0]
click at [567, 330] on span "Outward Performance Summary_Lesson 1_Eng.pdf" at bounding box center [498, 328] width 199 height 13
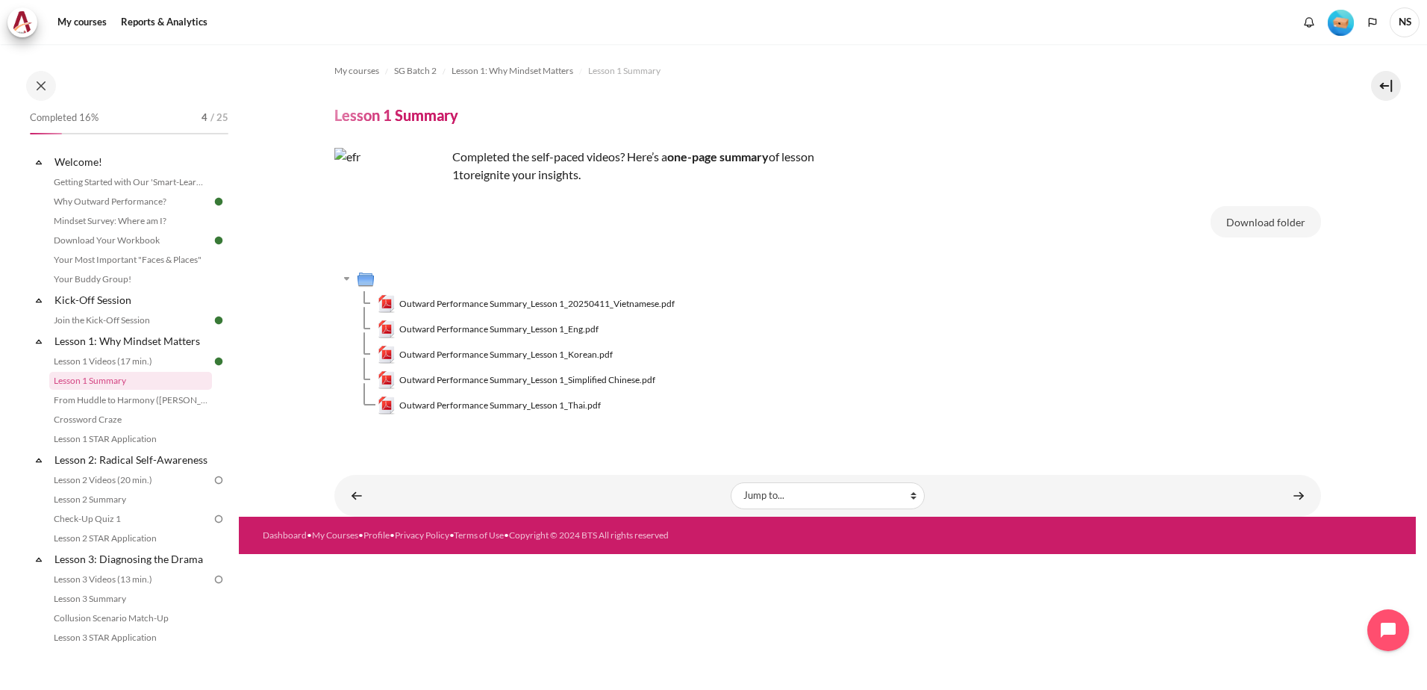
click at [928, 306] on td "Outward Performance Summary_Lesson 1_20250411_Vietnamese.pdf" at bounding box center [849, 303] width 943 height 25
click at [1287, 500] on link "Content" at bounding box center [1299, 495] width 30 height 29
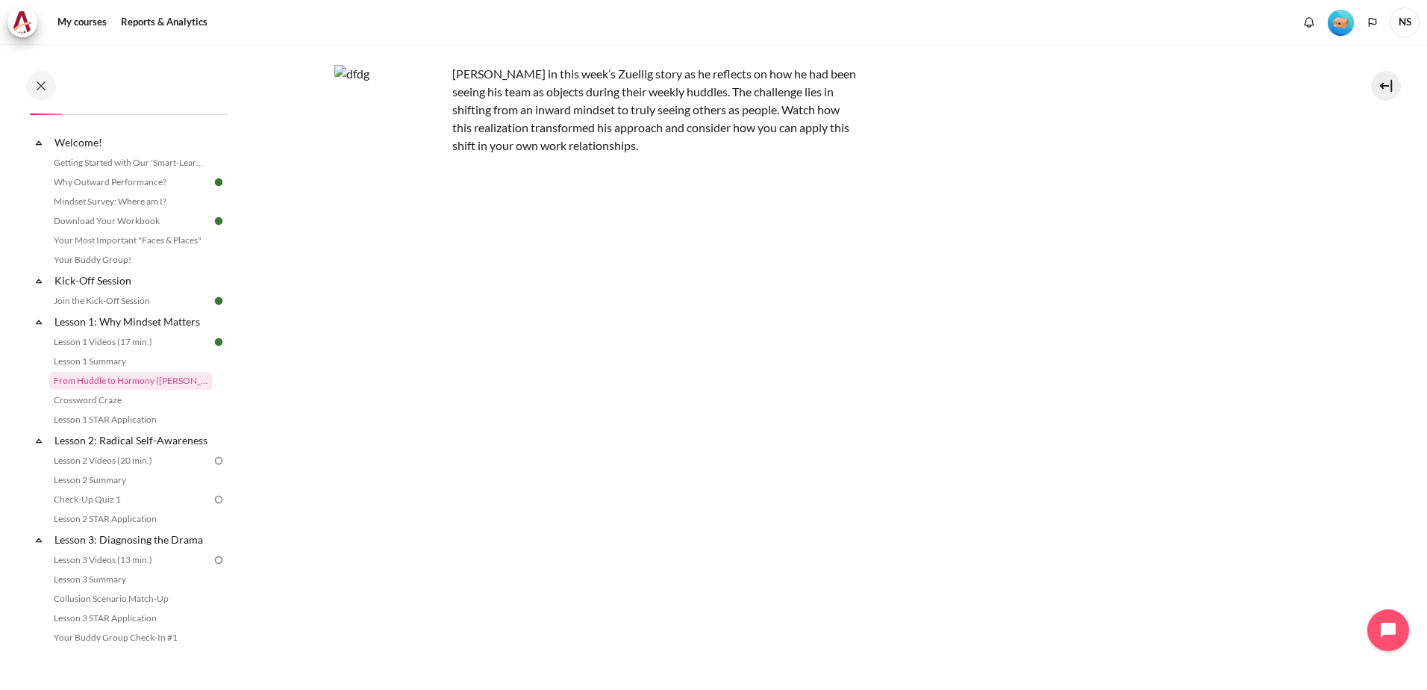
scroll to position [149, 0]
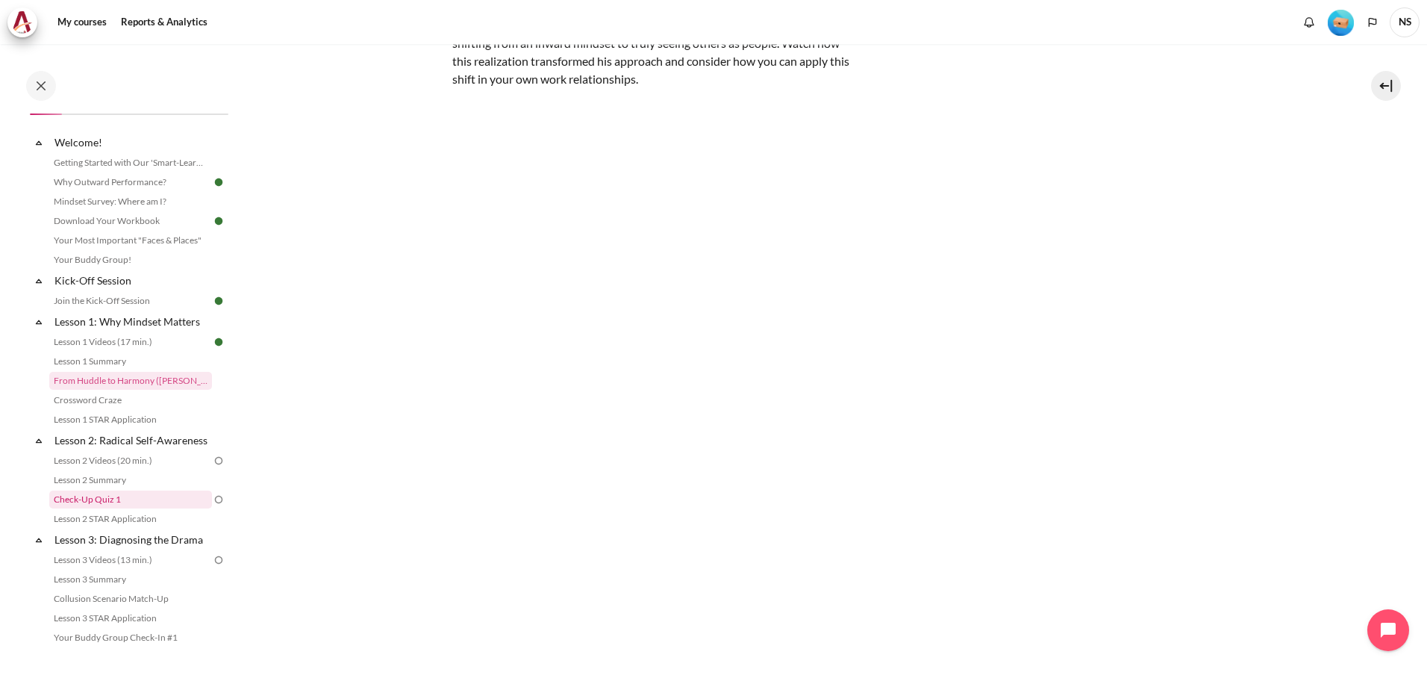
click at [137, 508] on link "Check-Up Quiz 1" at bounding box center [130, 499] width 163 height 18
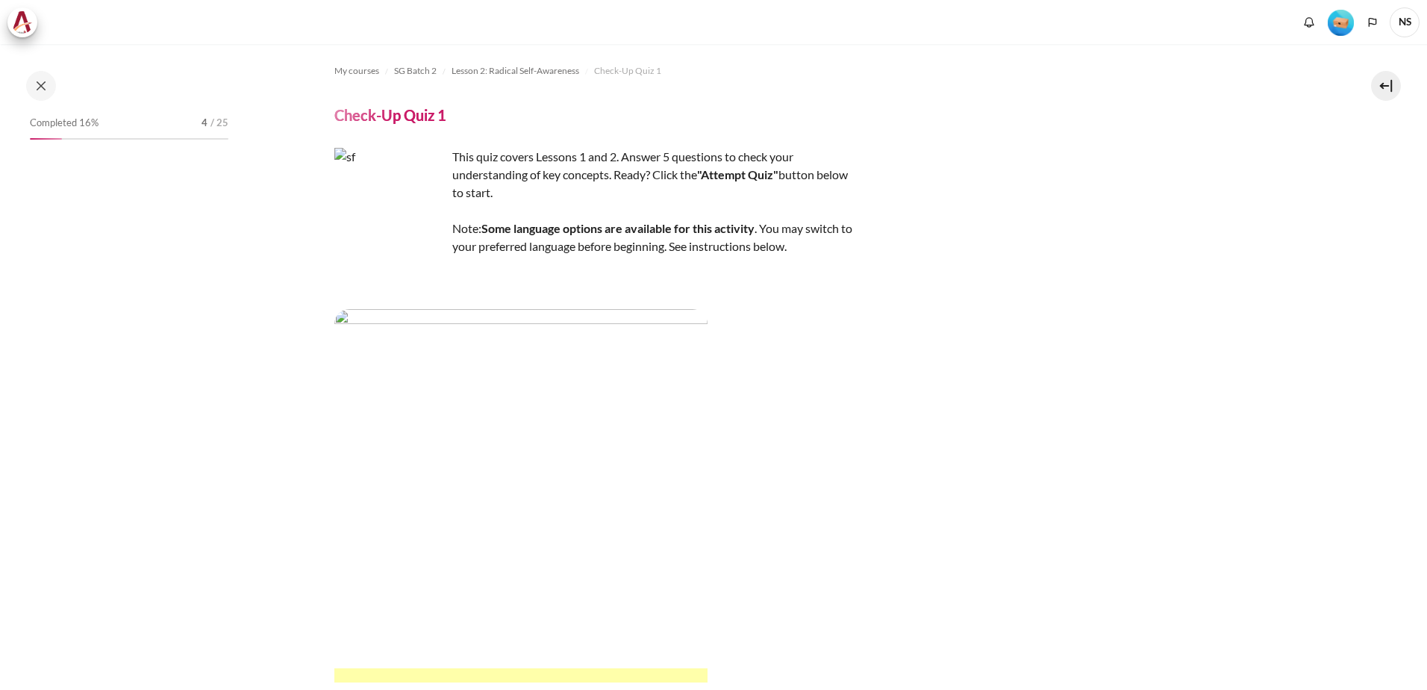
scroll to position [159, 0]
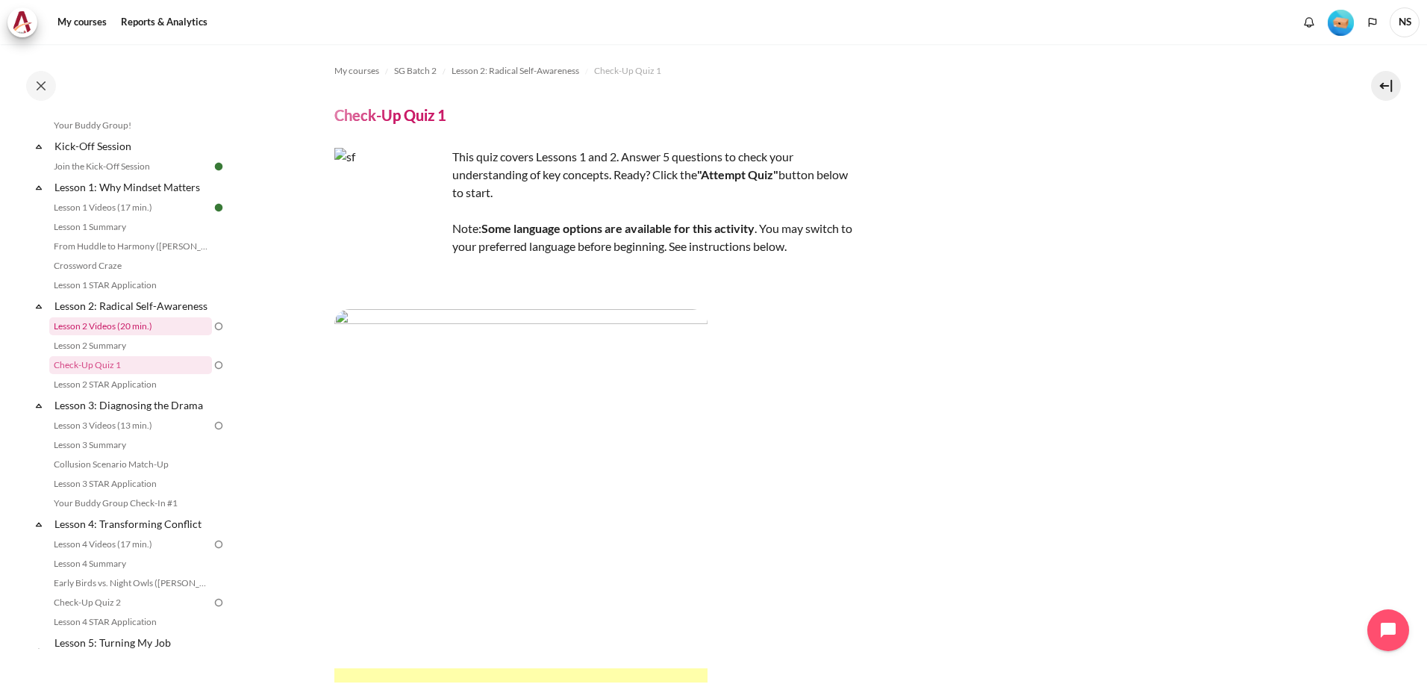
click at [120, 335] on link "Lesson 2 Videos (20 min.)" at bounding box center [130, 326] width 163 height 18
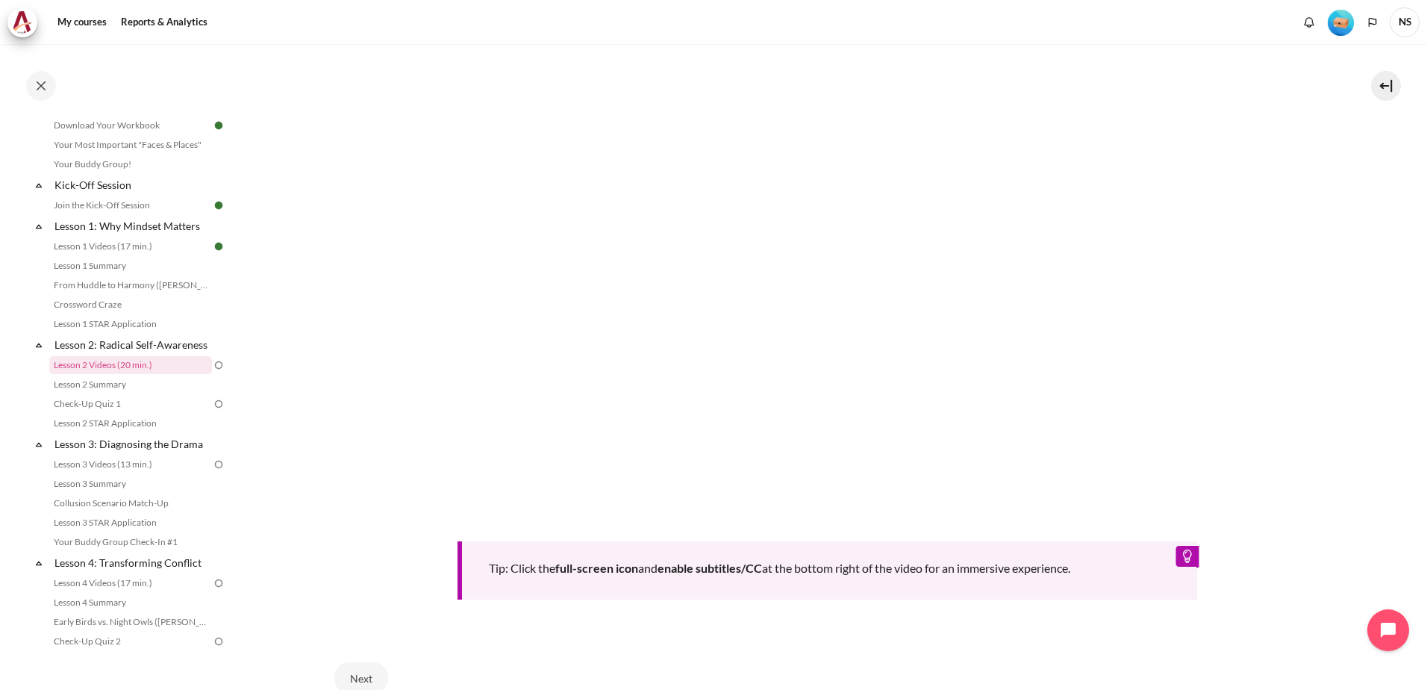
scroll to position [595, 0]
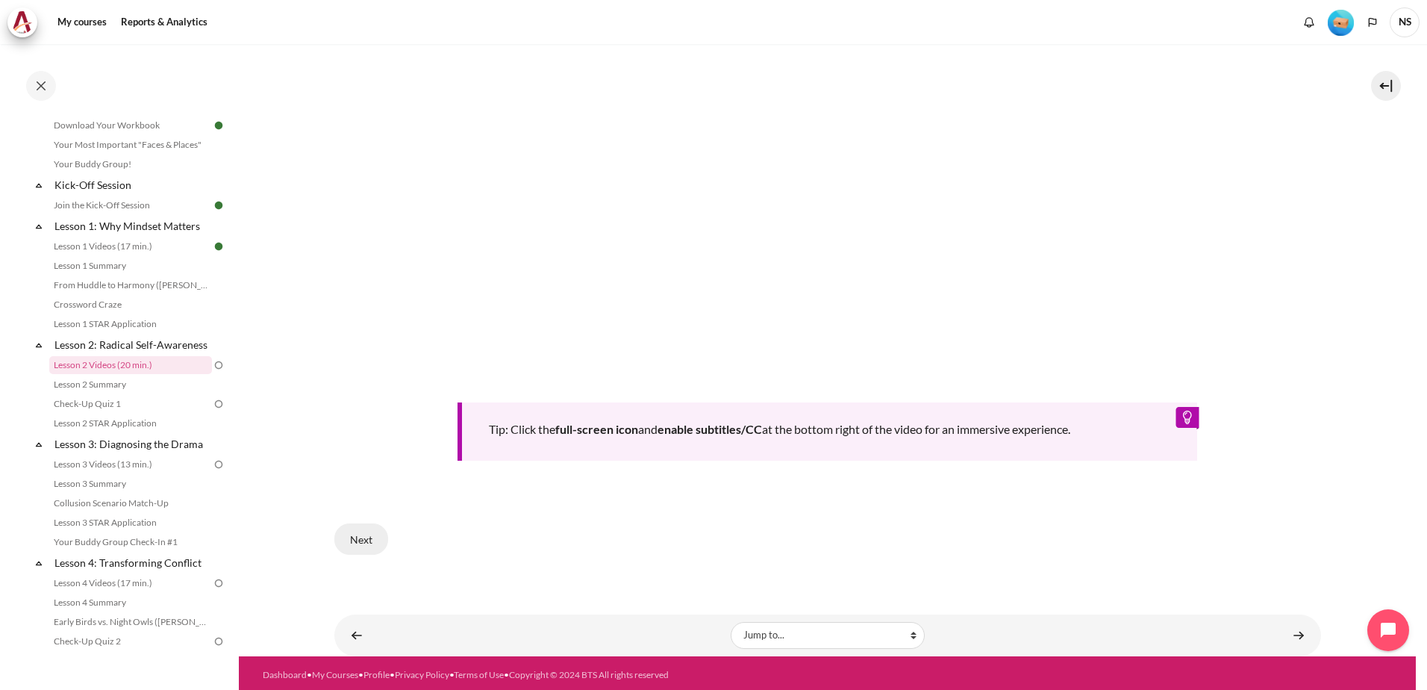
click at [348, 528] on button "Next" at bounding box center [361, 538] width 54 height 31
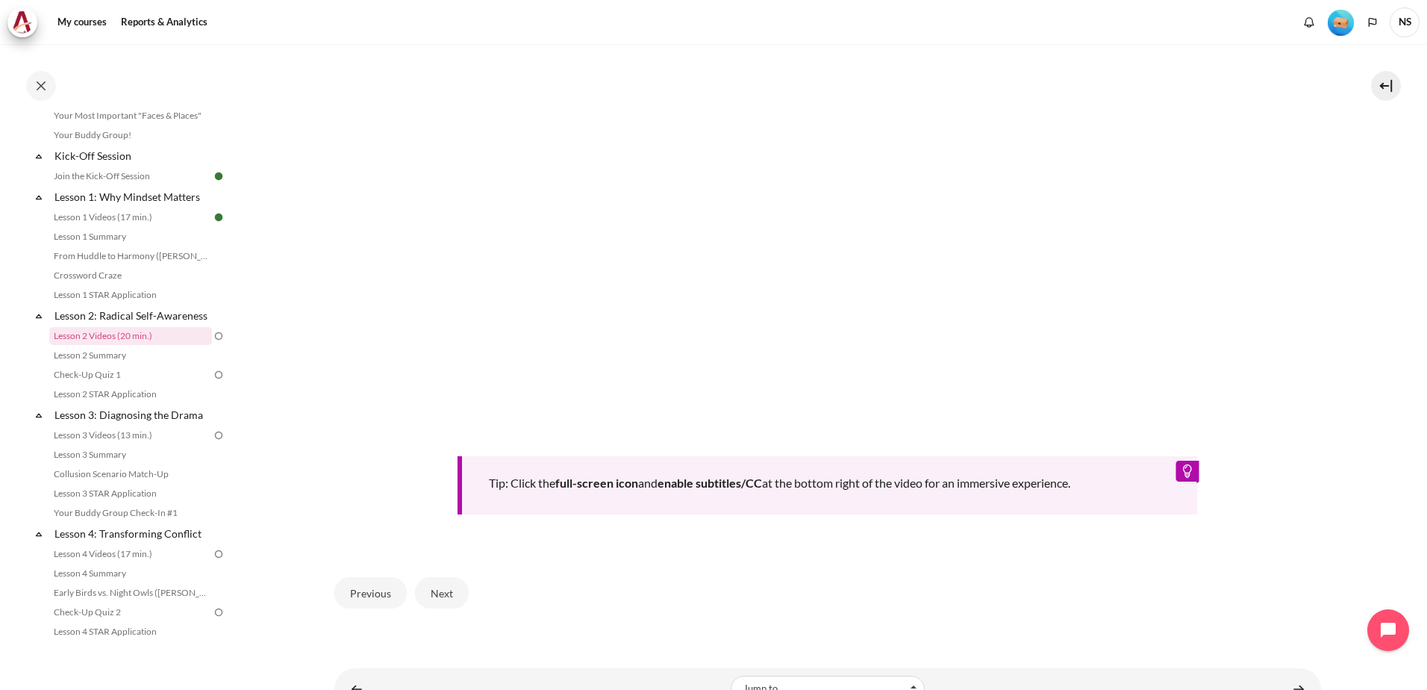
scroll to position [595, 0]
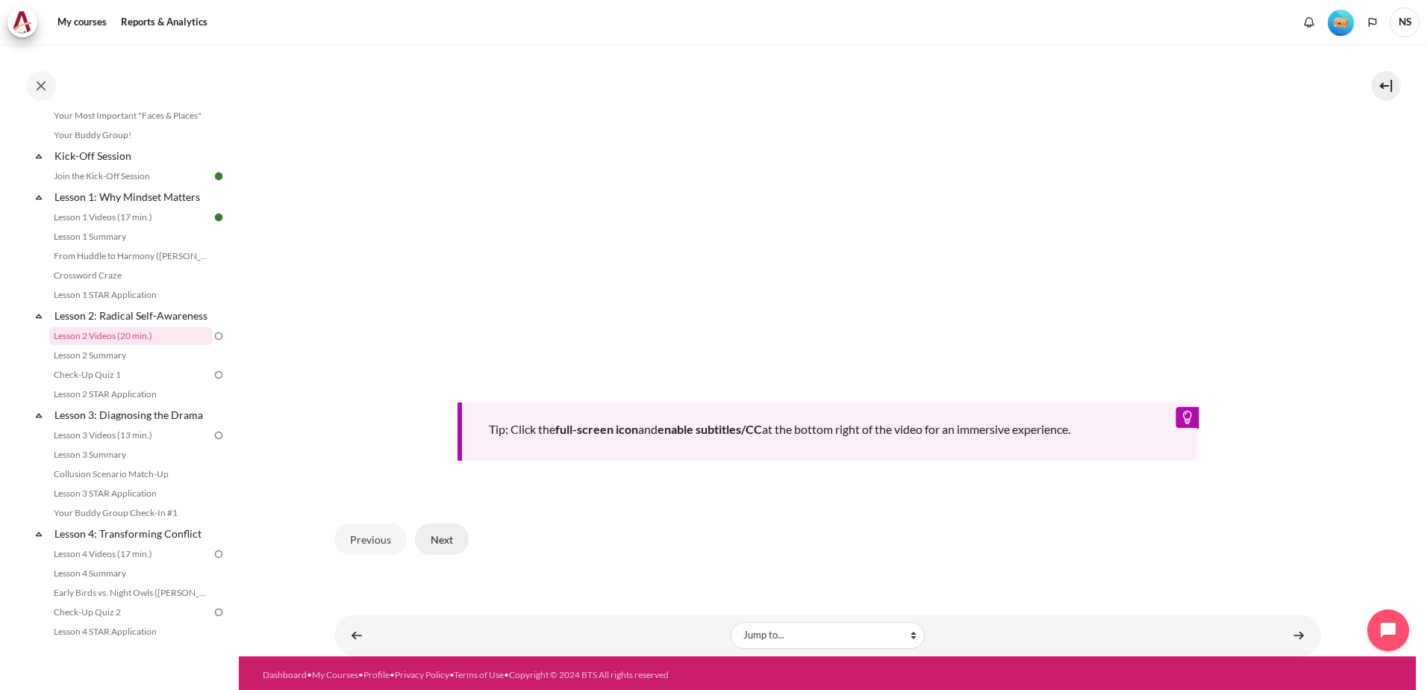
click at [437, 542] on button "Next" at bounding box center [442, 538] width 54 height 31
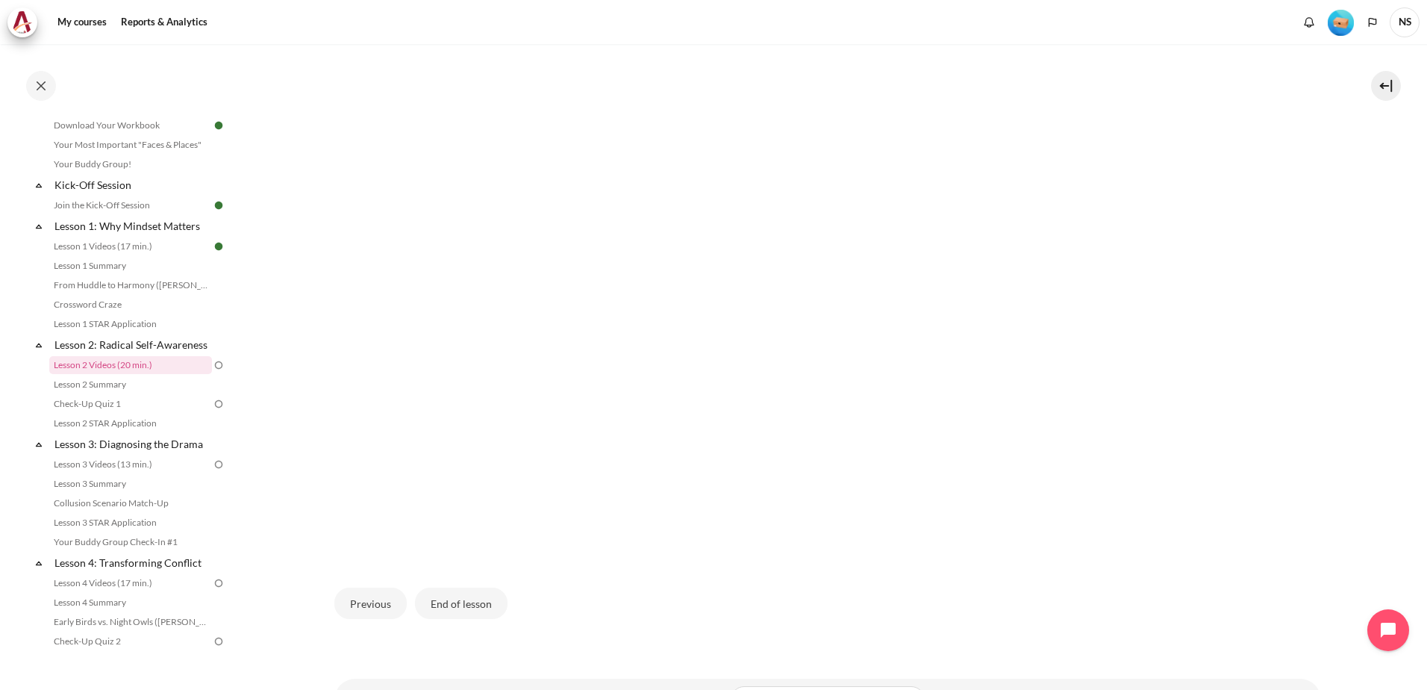
scroll to position [426, 0]
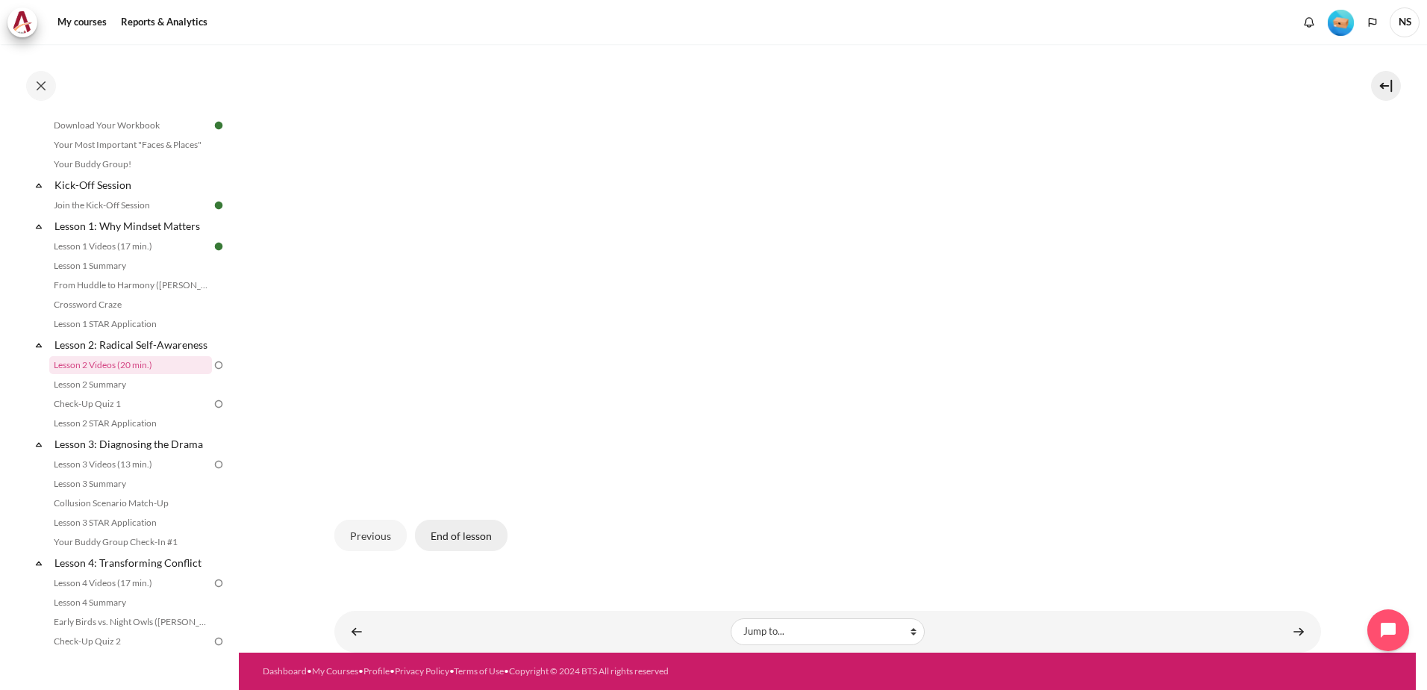
click at [452, 534] on button "End of lesson" at bounding box center [461, 534] width 93 height 31
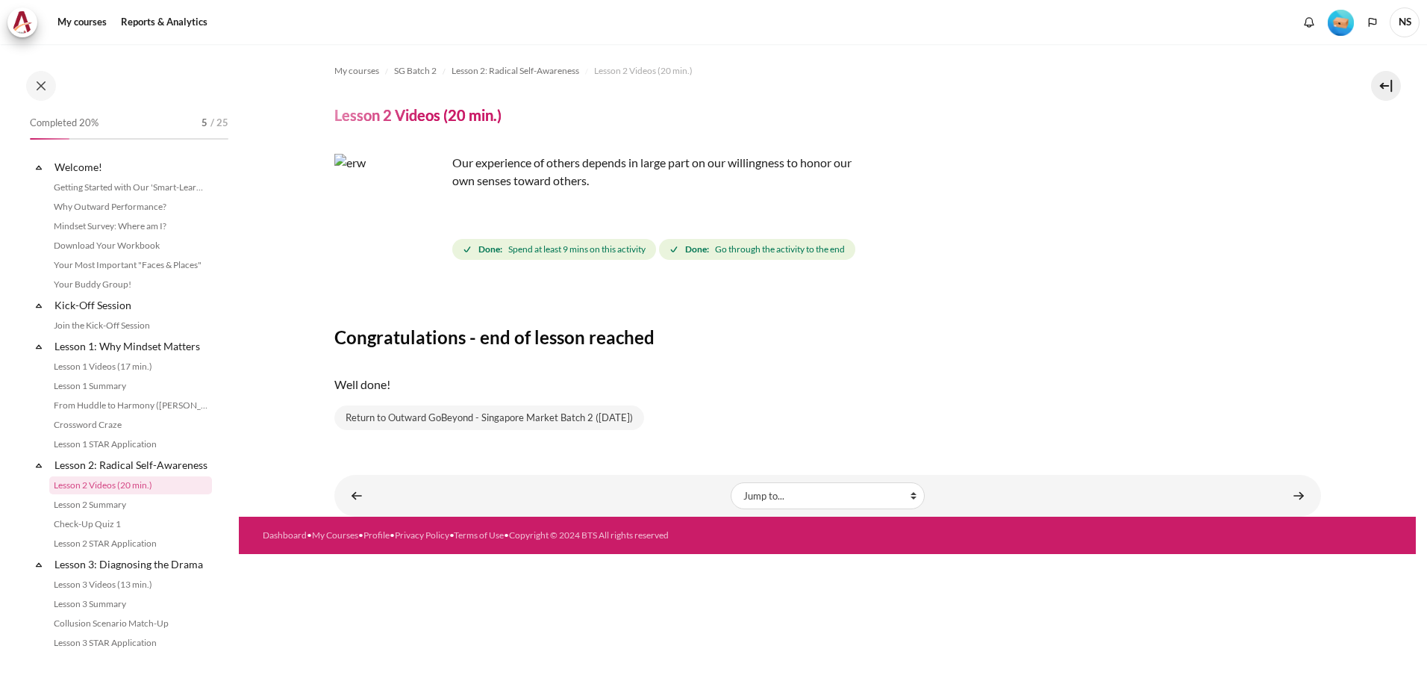
scroll to position [120, 0]
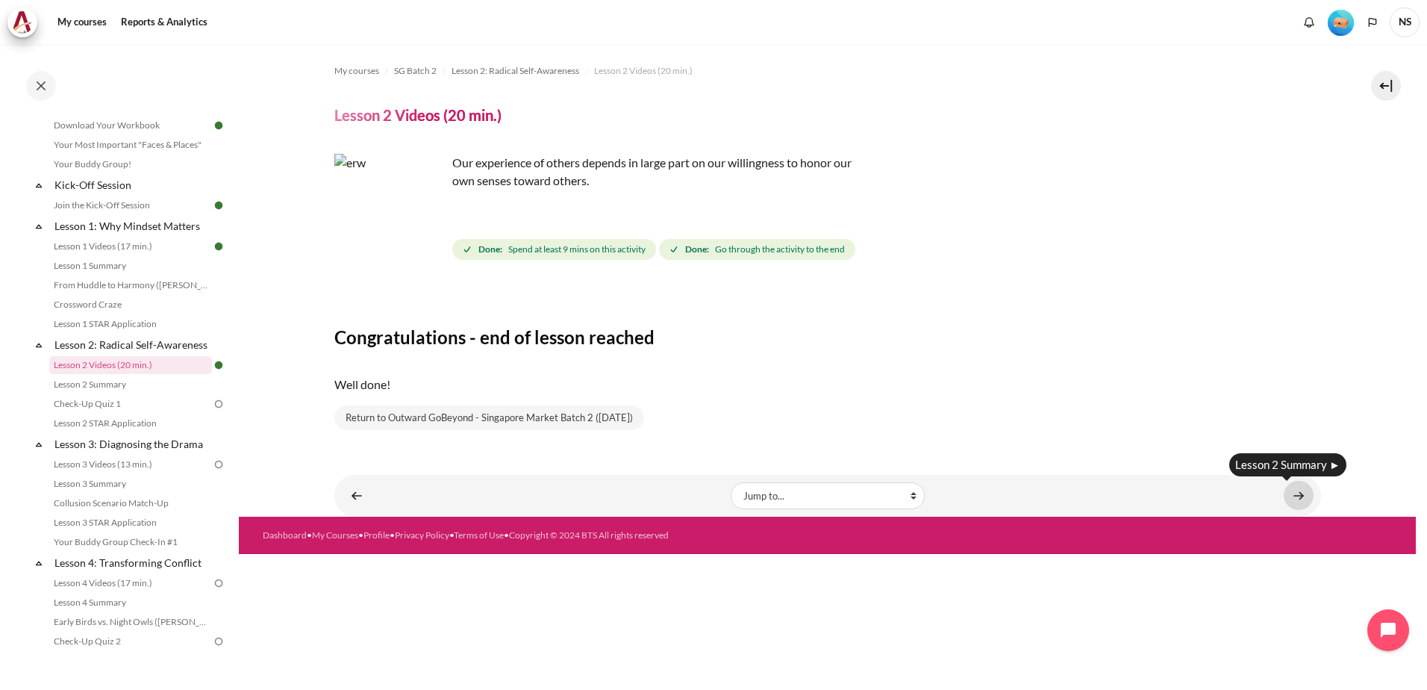
click at [1292, 496] on link "Content" at bounding box center [1299, 495] width 30 height 29
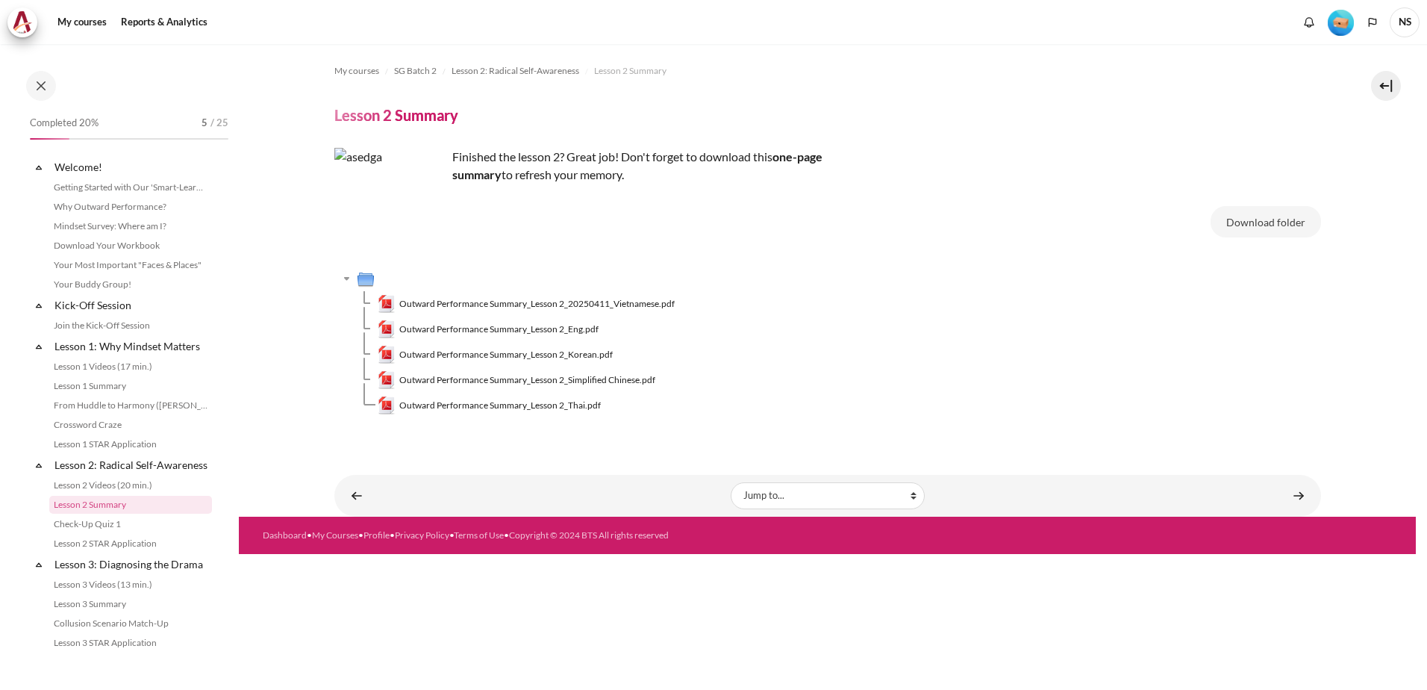
scroll to position [140, 0]
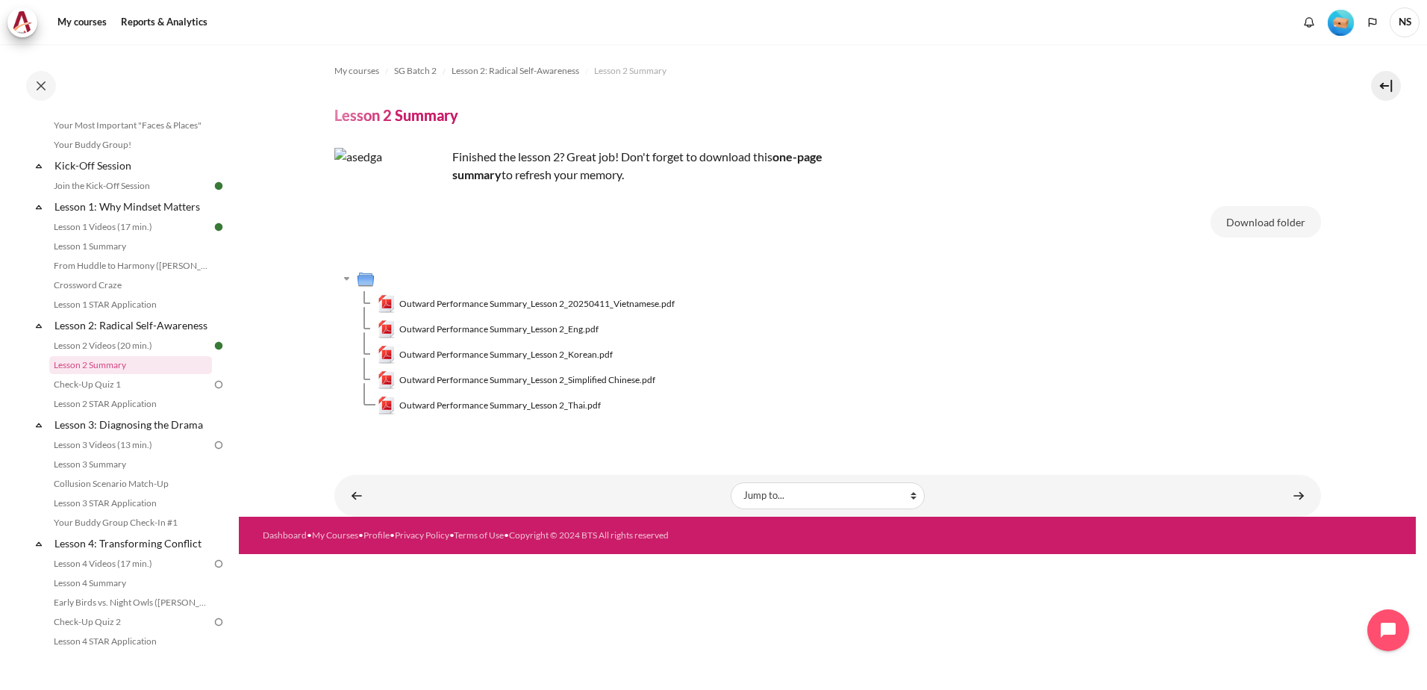
click at [1040, 287] on td "Content" at bounding box center [839, 278] width 964 height 25
click at [1305, 493] on link "Content" at bounding box center [1299, 495] width 30 height 29
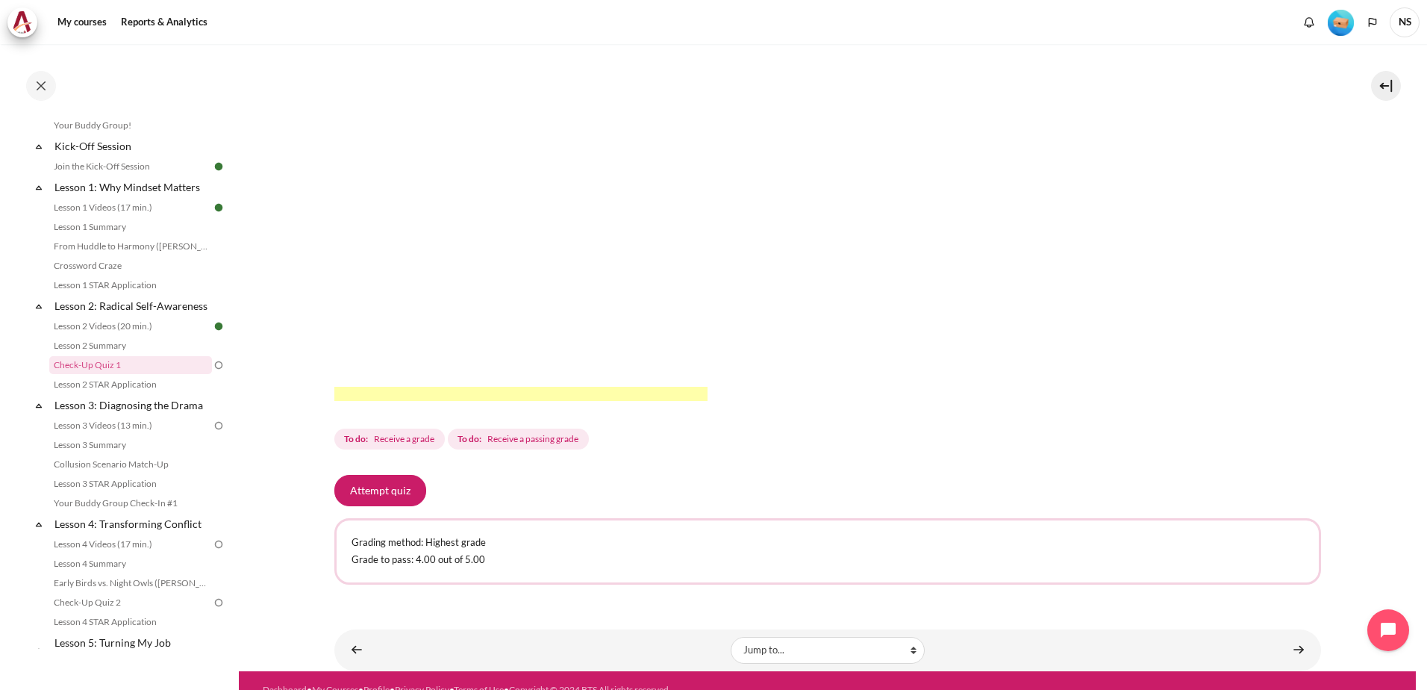
scroll to position [300, 0]
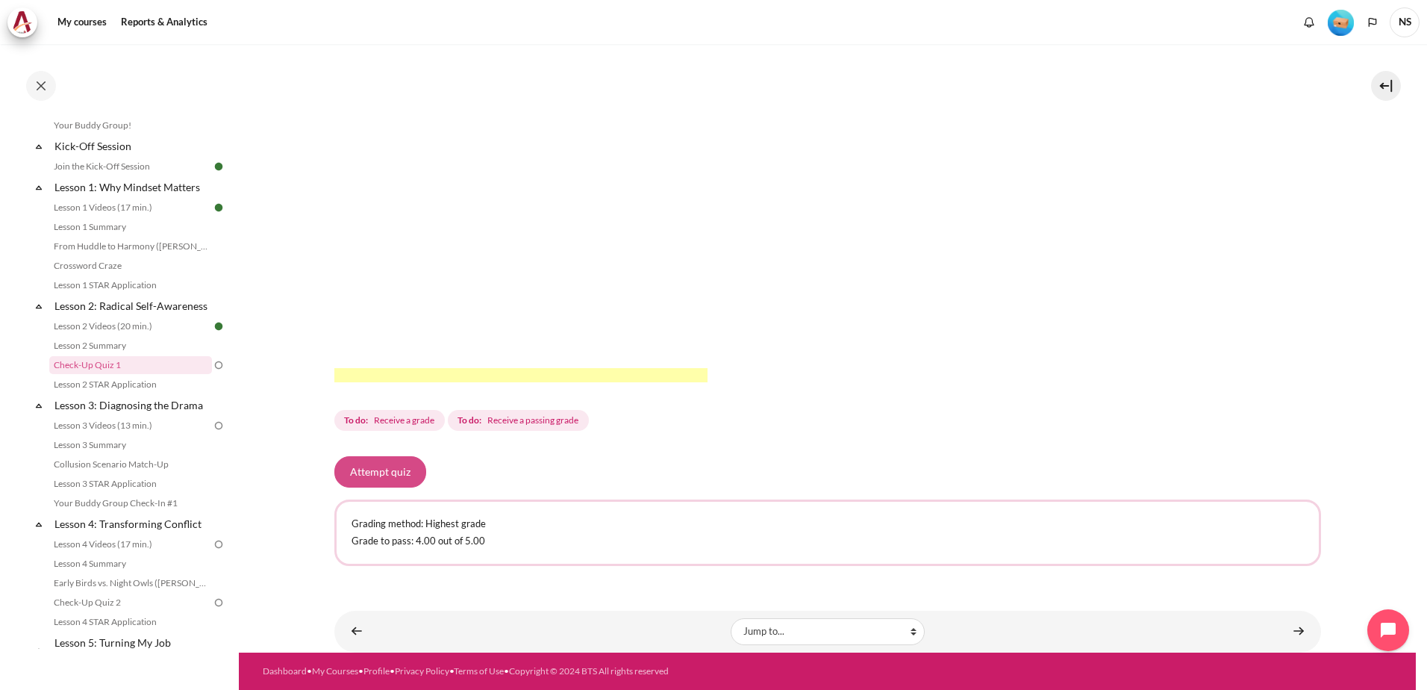
click at [389, 472] on button "Attempt quiz" at bounding box center [380, 471] width 92 height 31
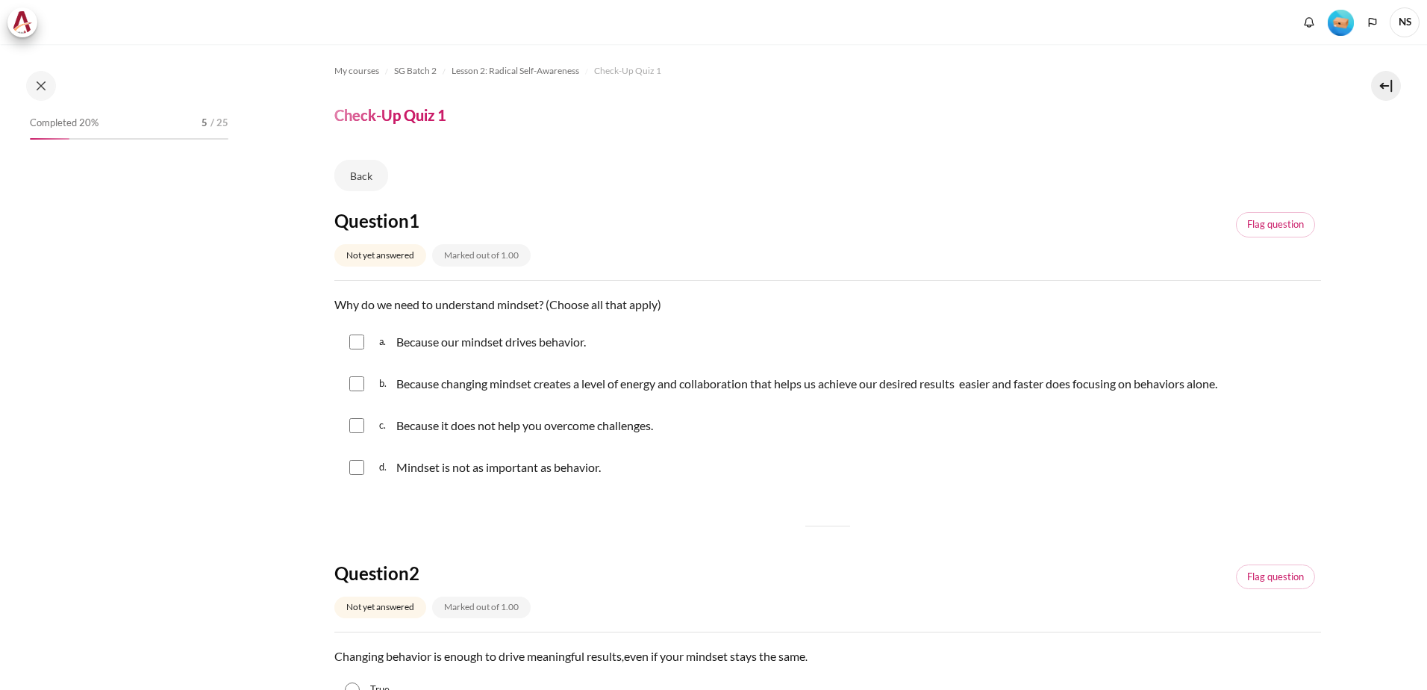
click at [356, 337] on input "Content" at bounding box center [356, 341] width 15 height 15
checkbox input "true"
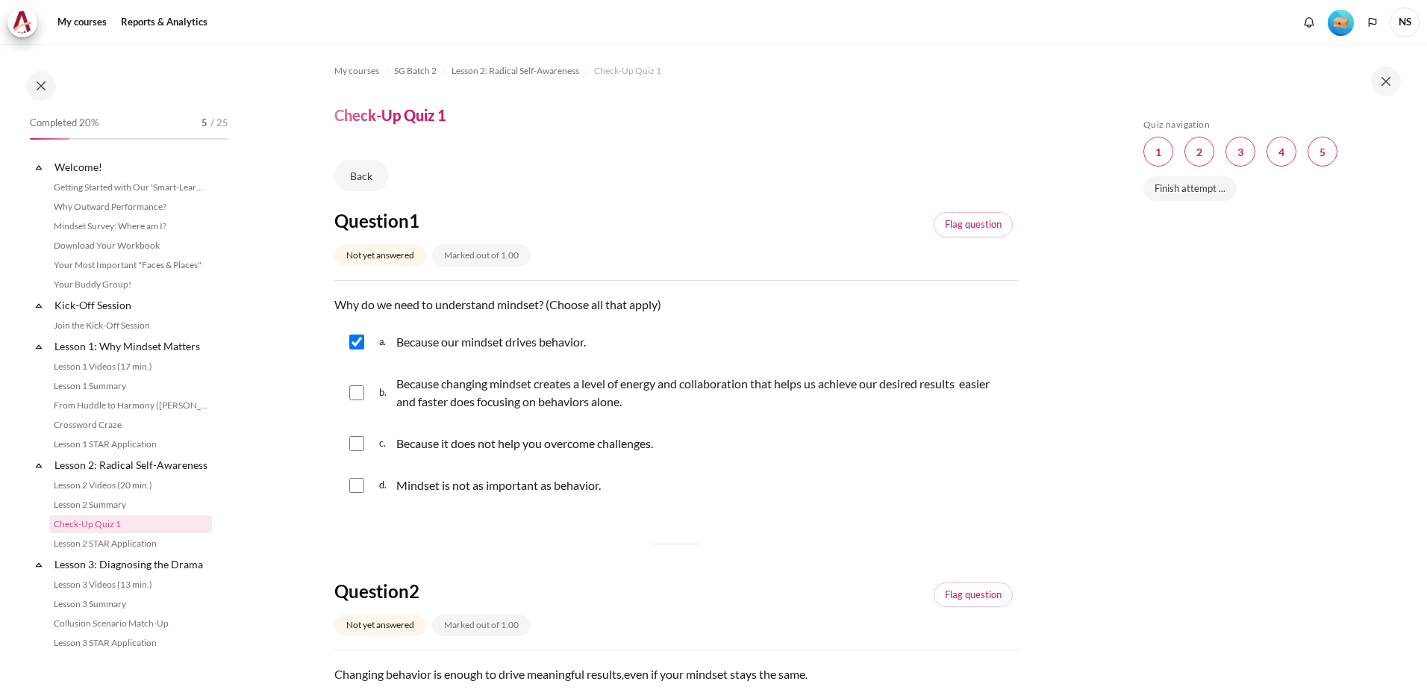
scroll to position [159, 0]
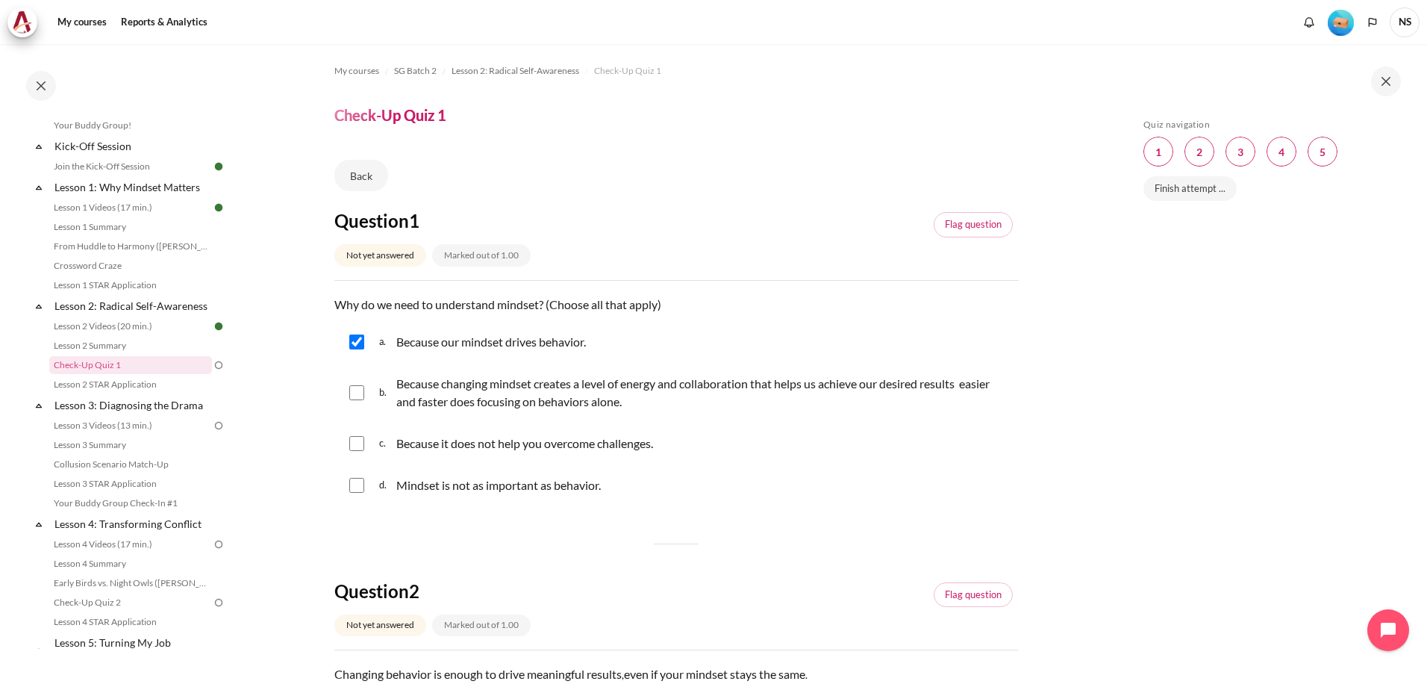
click at [360, 397] on input "Content" at bounding box center [356, 392] width 15 height 15
checkbox input "true"
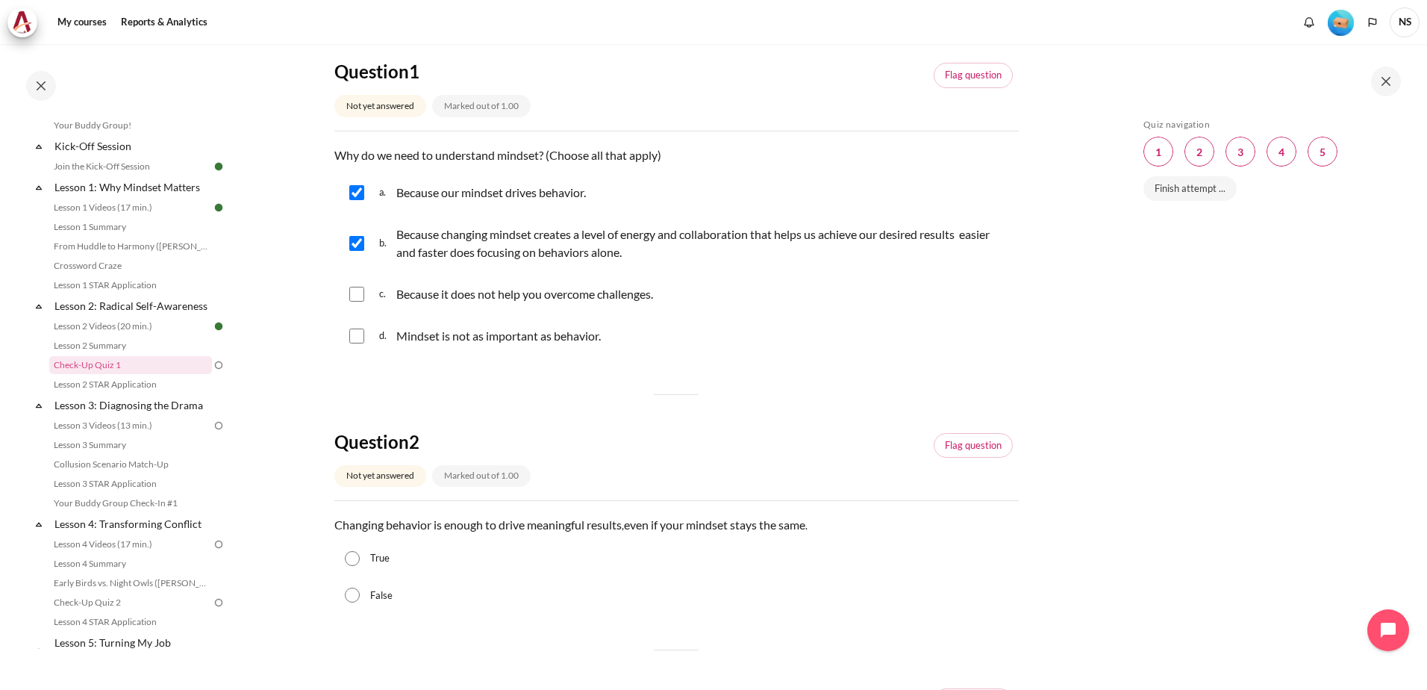
scroll to position [373, 0]
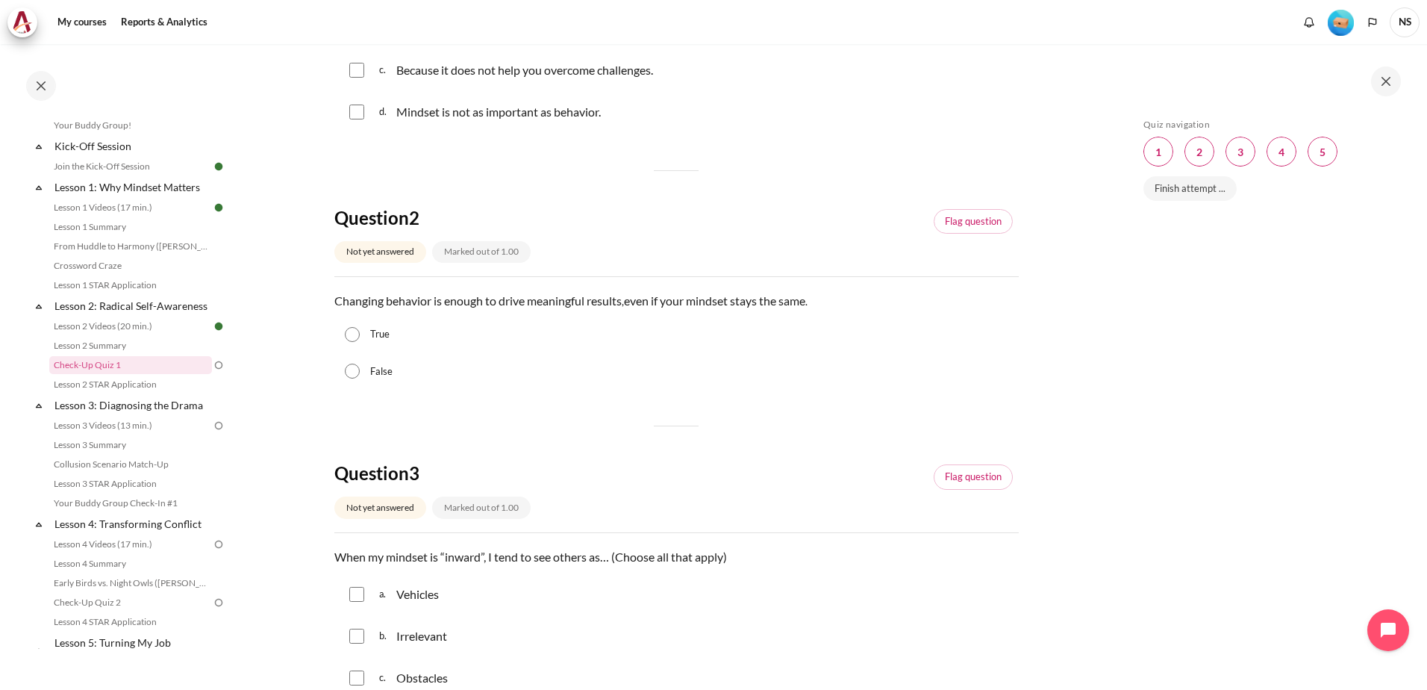
click at [352, 368] on input "False" at bounding box center [352, 370] width 15 height 15
radio input "true"
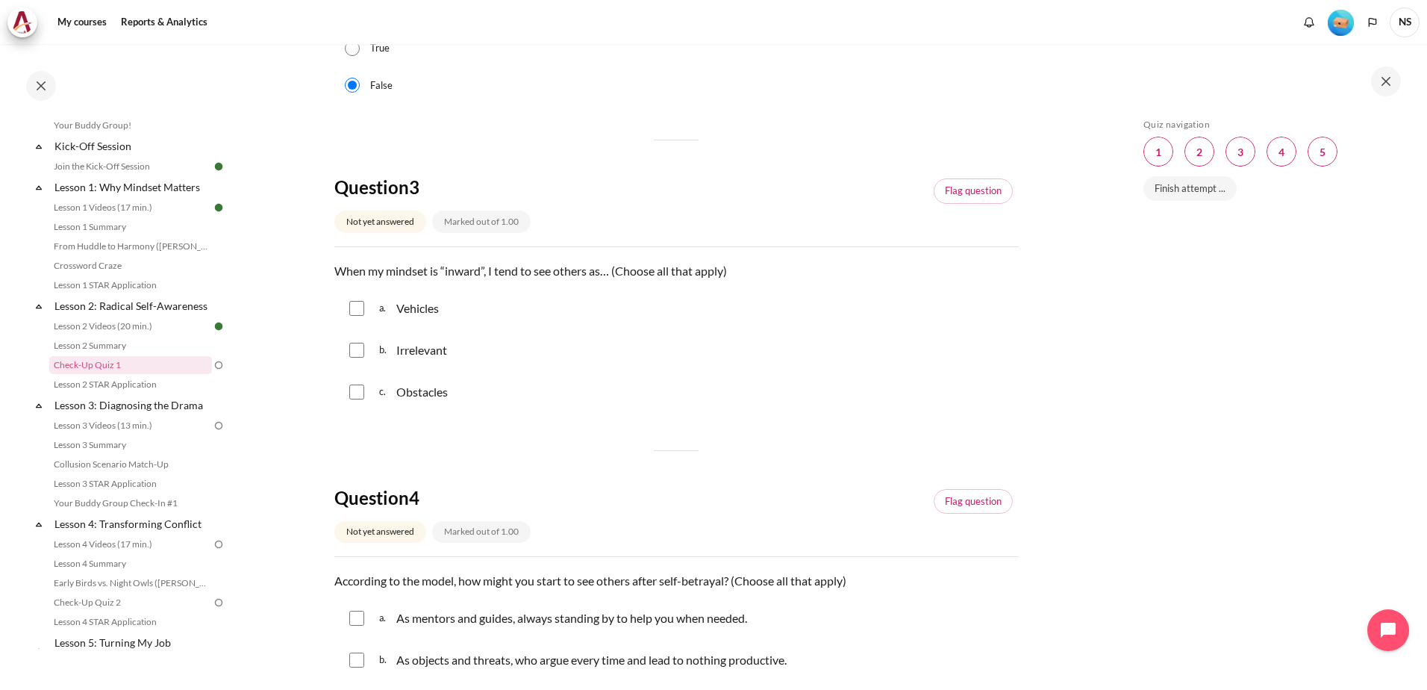
scroll to position [672, 0]
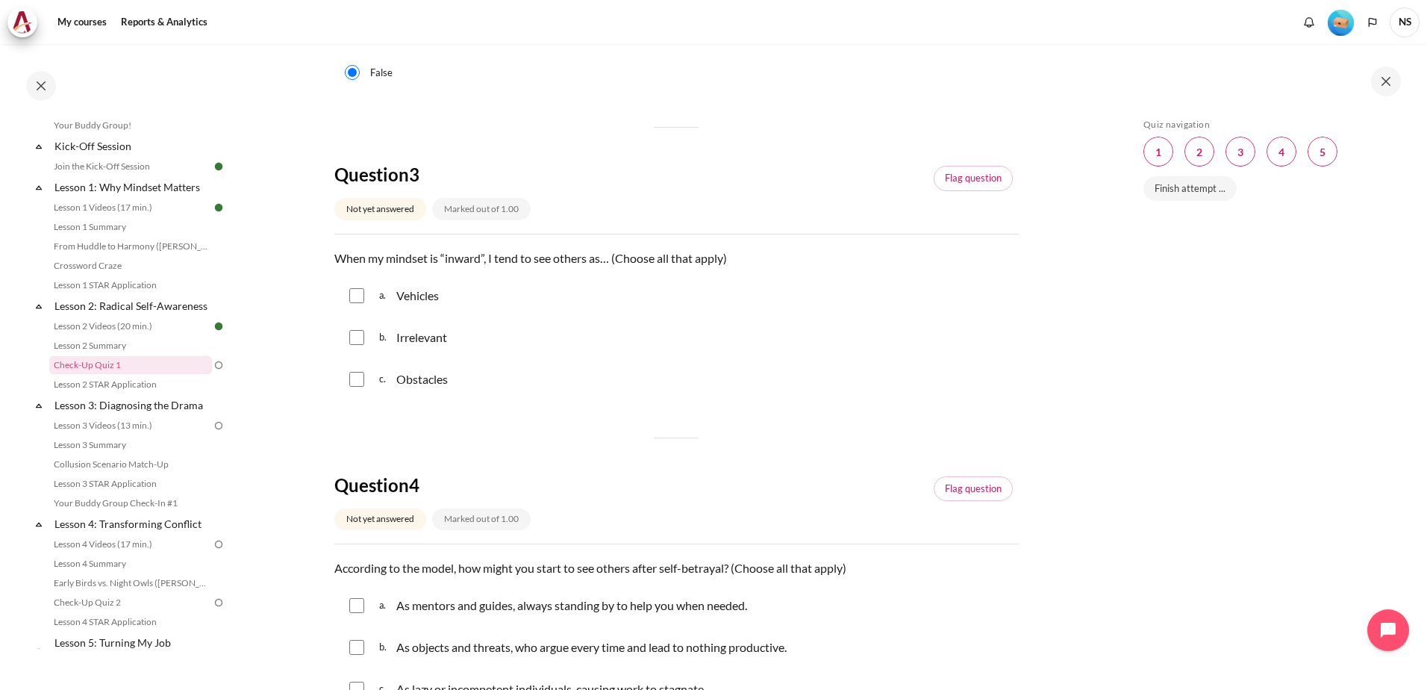
click at [362, 300] on input "Content" at bounding box center [356, 295] width 15 height 15
checkbox input "true"
click at [353, 381] on input "Content" at bounding box center [356, 379] width 15 height 15
checkbox input "true"
click at [358, 335] on input "Content" at bounding box center [356, 337] width 15 height 15
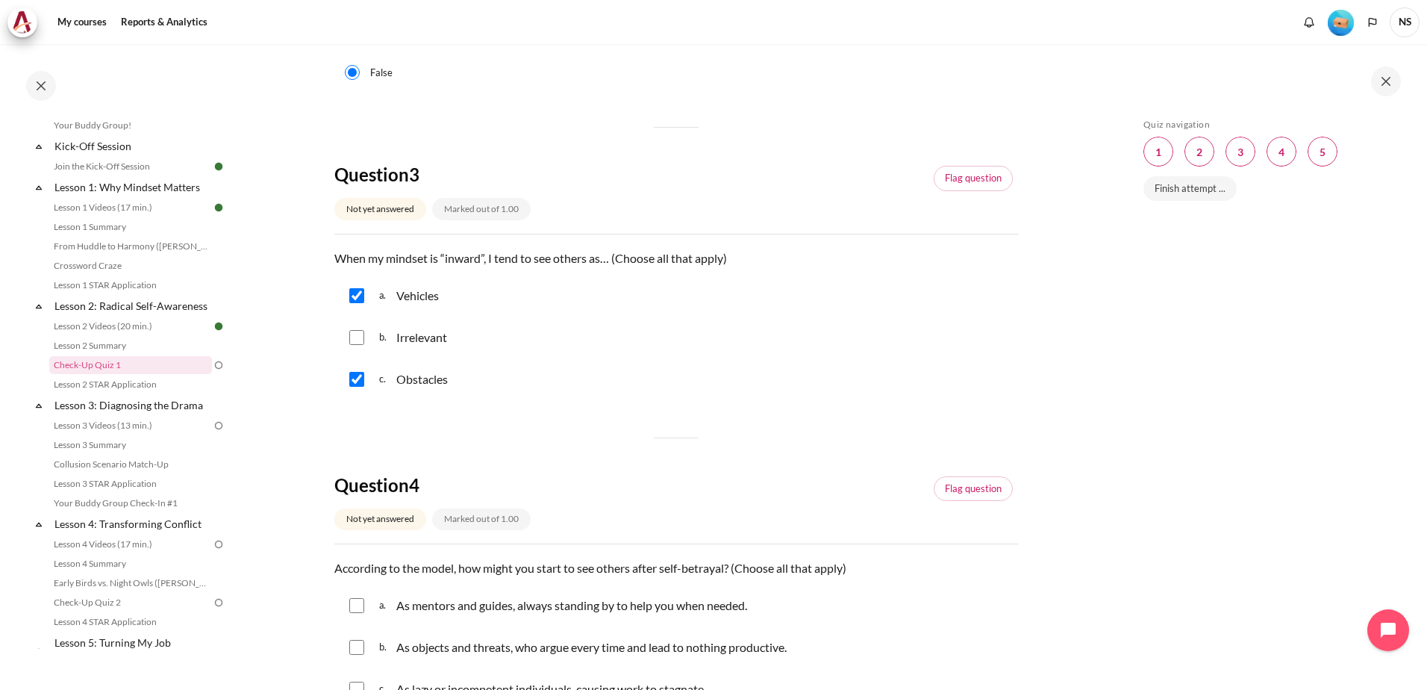
checkbox input "true"
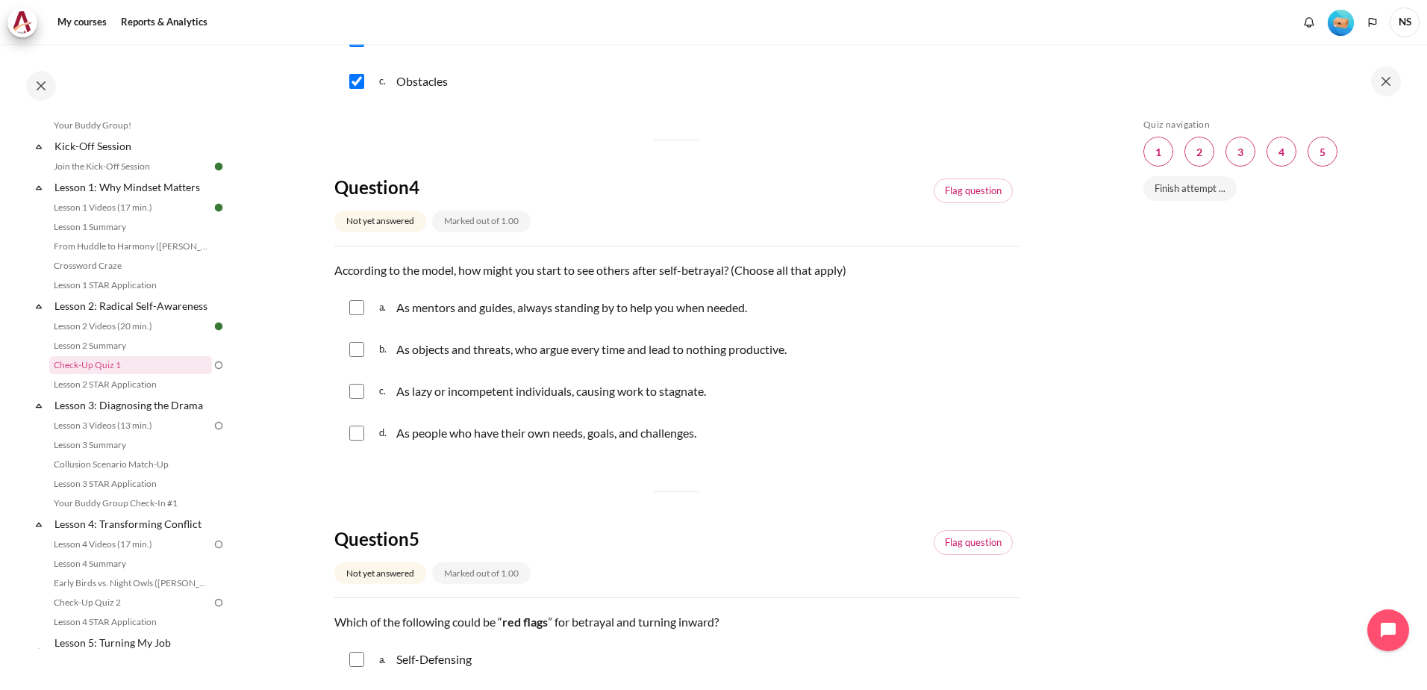
scroll to position [970, 0]
click at [356, 352] on input "Content" at bounding box center [356, 348] width 15 height 15
checkbox input "true"
click at [360, 385] on input "Content" at bounding box center [356, 390] width 15 height 15
checkbox input "true"
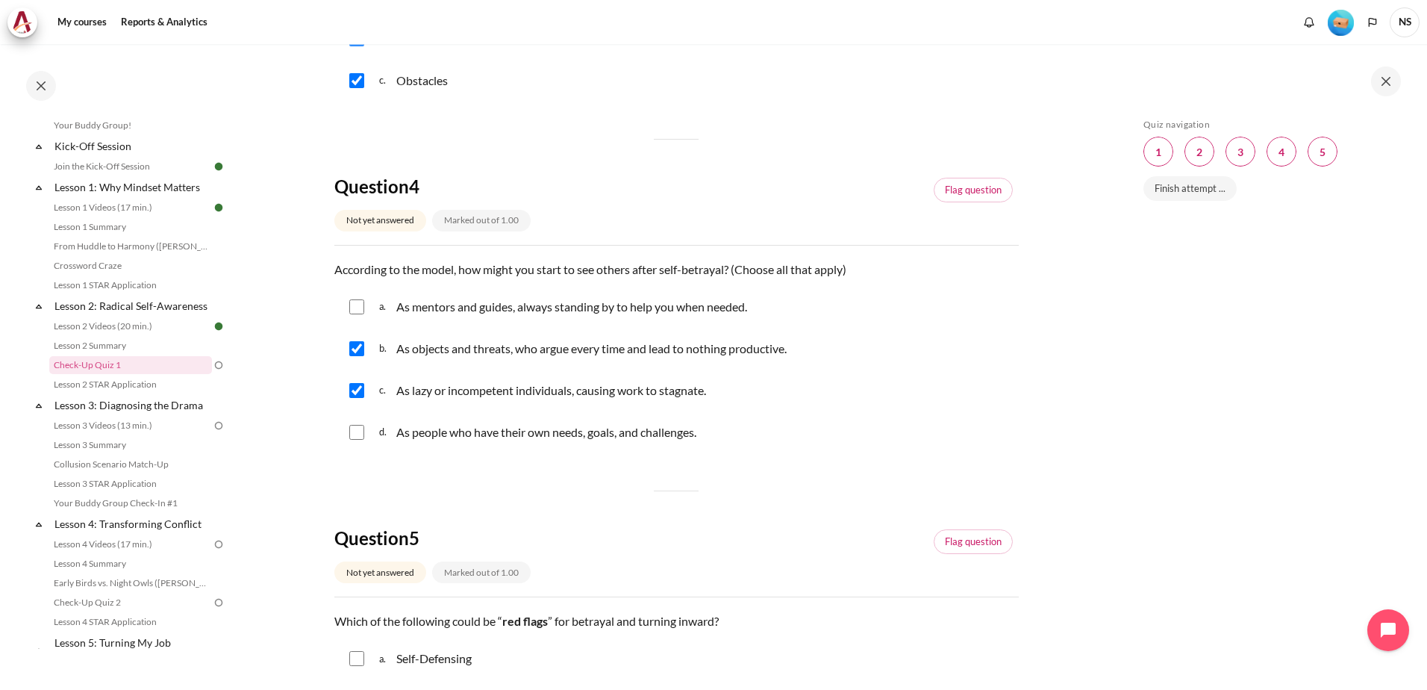
click at [360, 430] on input "Content" at bounding box center [356, 432] width 15 height 15
checkbox input "false"
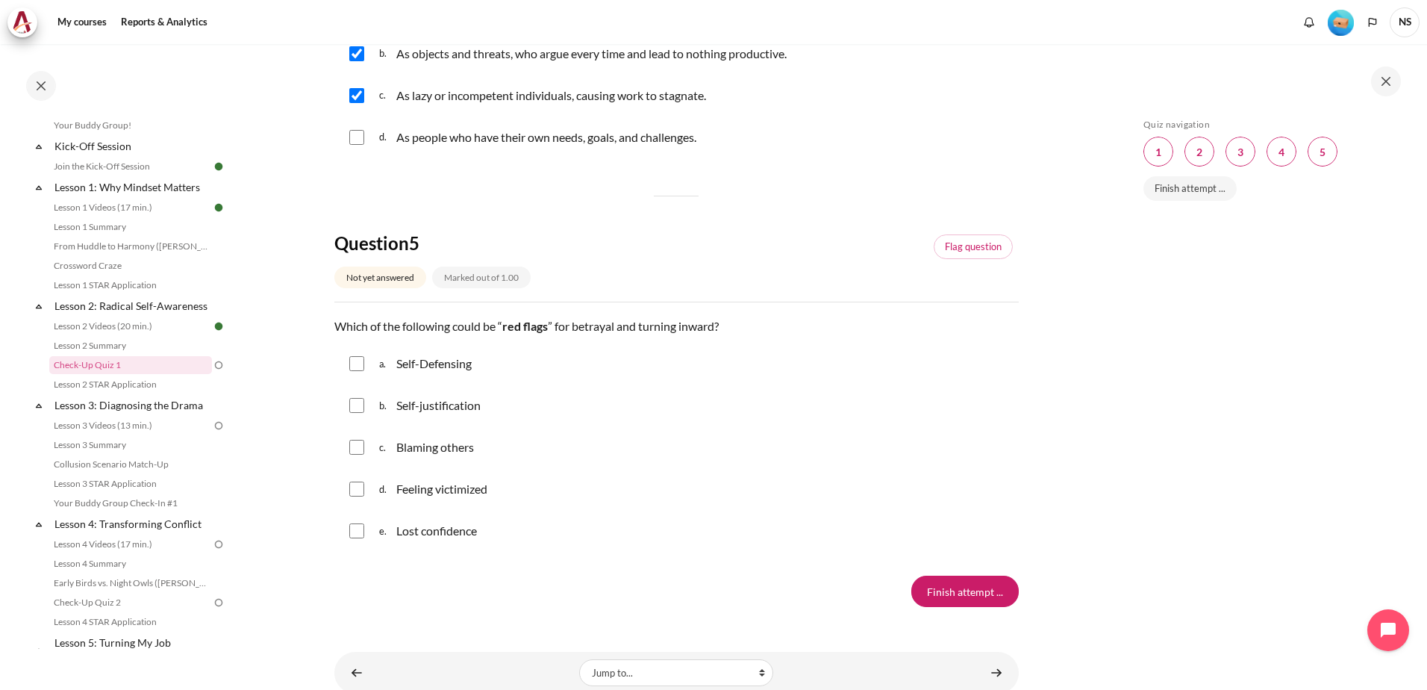
scroll to position [1269, 0]
click at [367, 363] on div "a. Self-Defensing" at bounding box center [676, 359] width 684 height 39
click at [356, 410] on div "b. Self-justification" at bounding box center [676, 401] width 684 height 39
click at [360, 402] on input "Content" at bounding box center [356, 401] width 15 height 15
checkbox input "true"
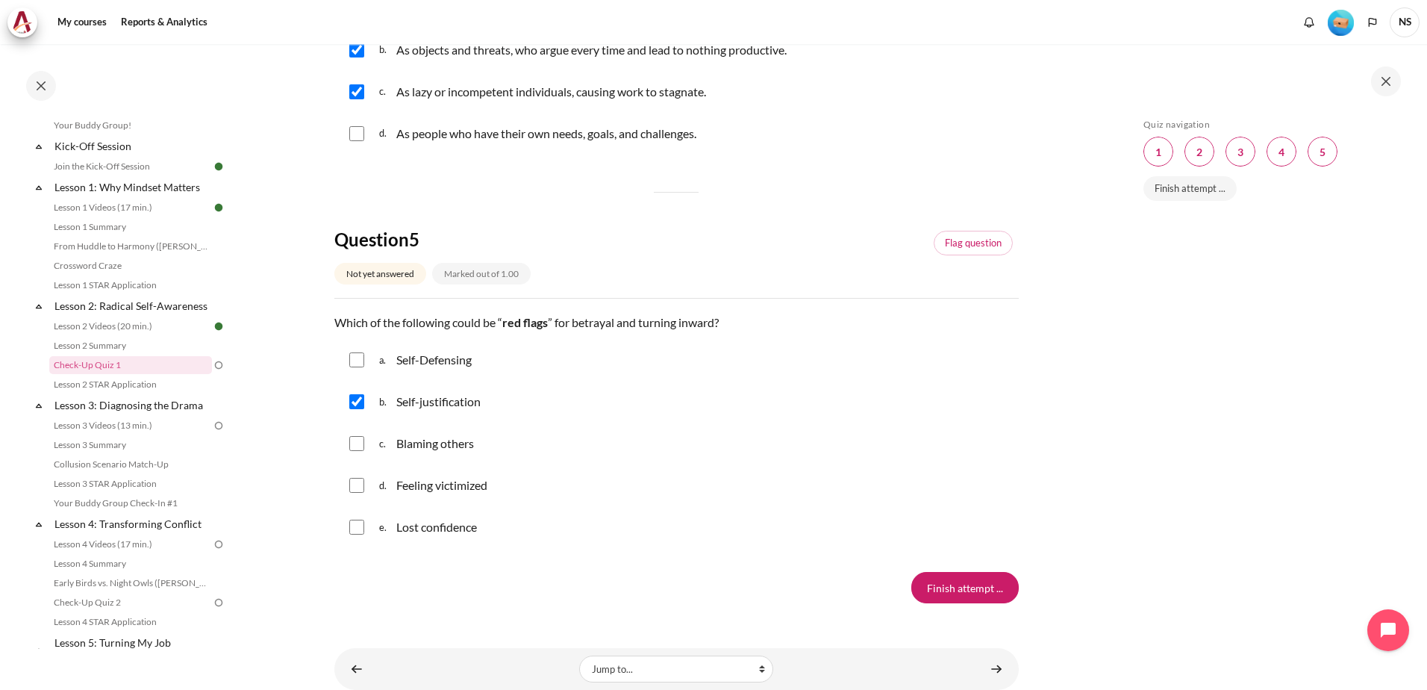
click at [358, 438] on div "c. Blaming others" at bounding box center [676, 443] width 684 height 39
click at [358, 448] on input "Content" at bounding box center [356, 443] width 15 height 15
checkbox input "true"
click at [354, 483] on input "Content" at bounding box center [356, 485] width 15 height 15
checkbox input "true"
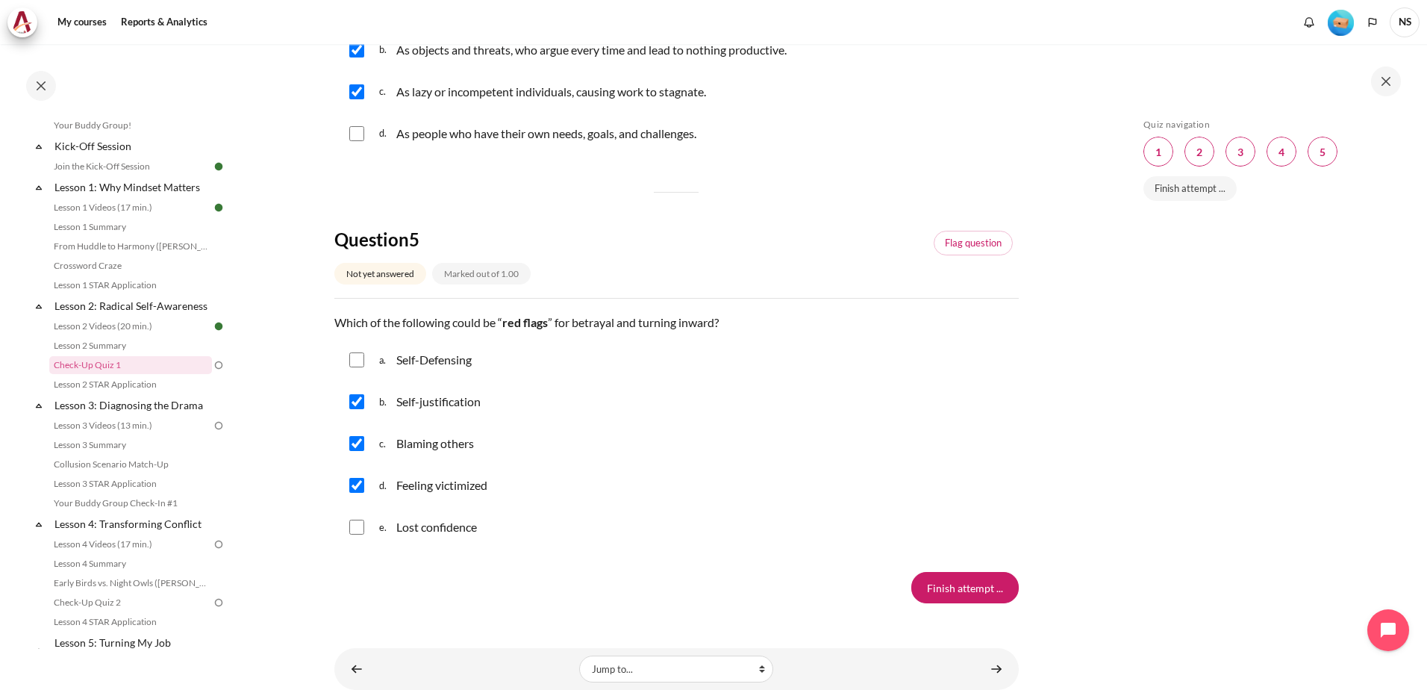
click at [363, 358] on input "Content" at bounding box center [356, 359] width 15 height 15
checkbox input "true"
click at [360, 525] on input "Content" at bounding box center [356, 526] width 15 height 15
click at [354, 529] on input "Content" at bounding box center [356, 526] width 15 height 15
checkbox input "false"
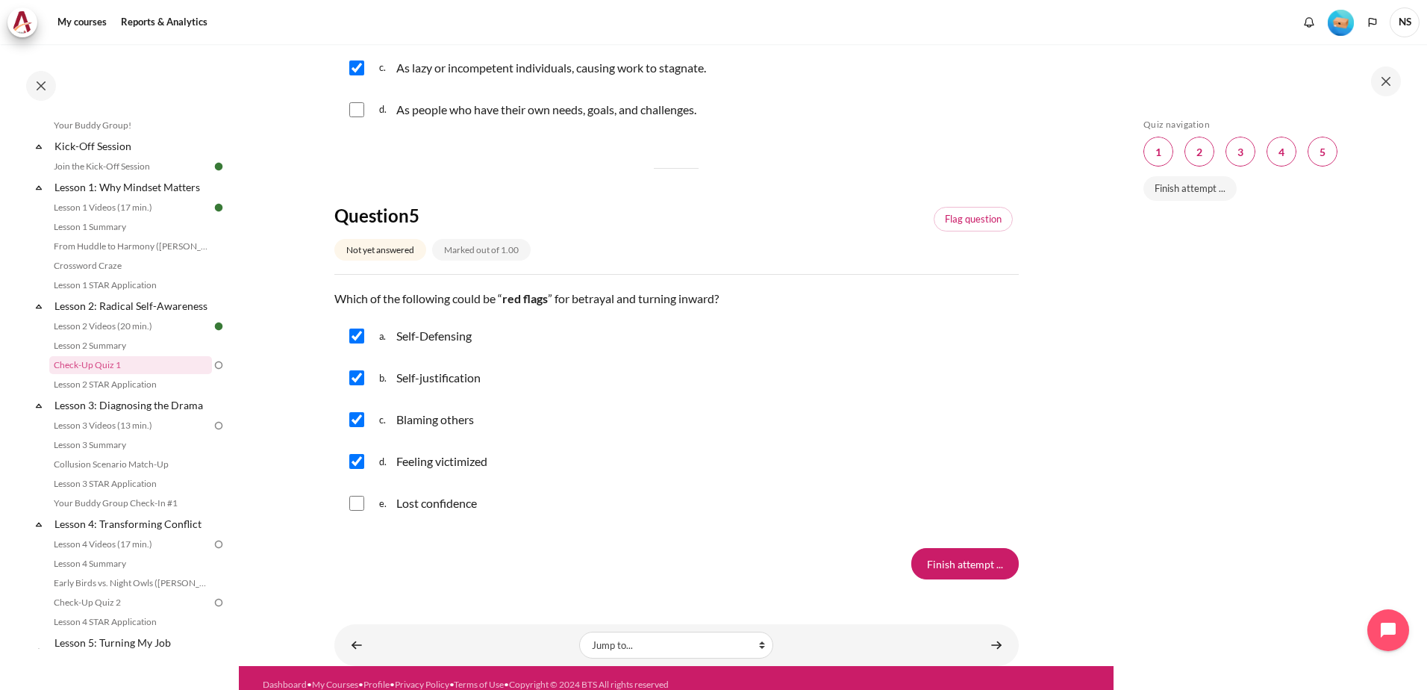
scroll to position [1306, 0]
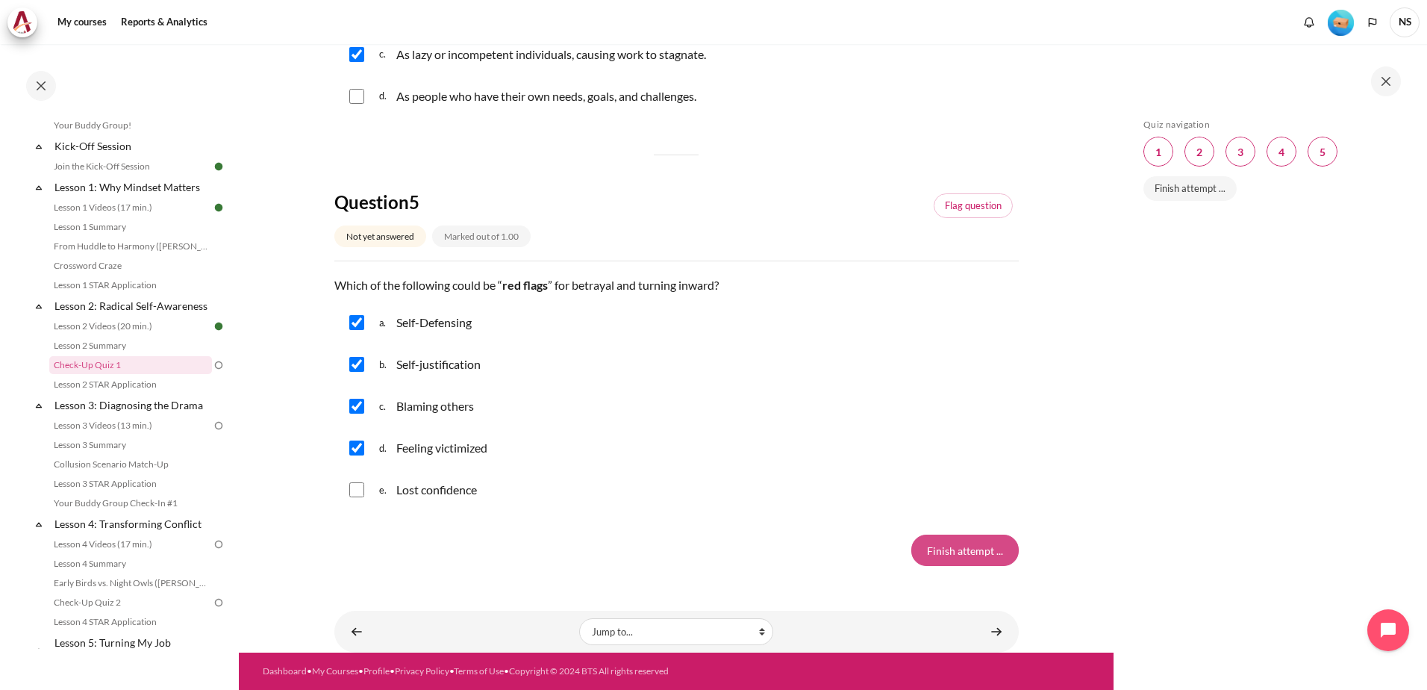
click at [953, 545] on input "Finish attempt ..." at bounding box center [964, 549] width 107 height 31
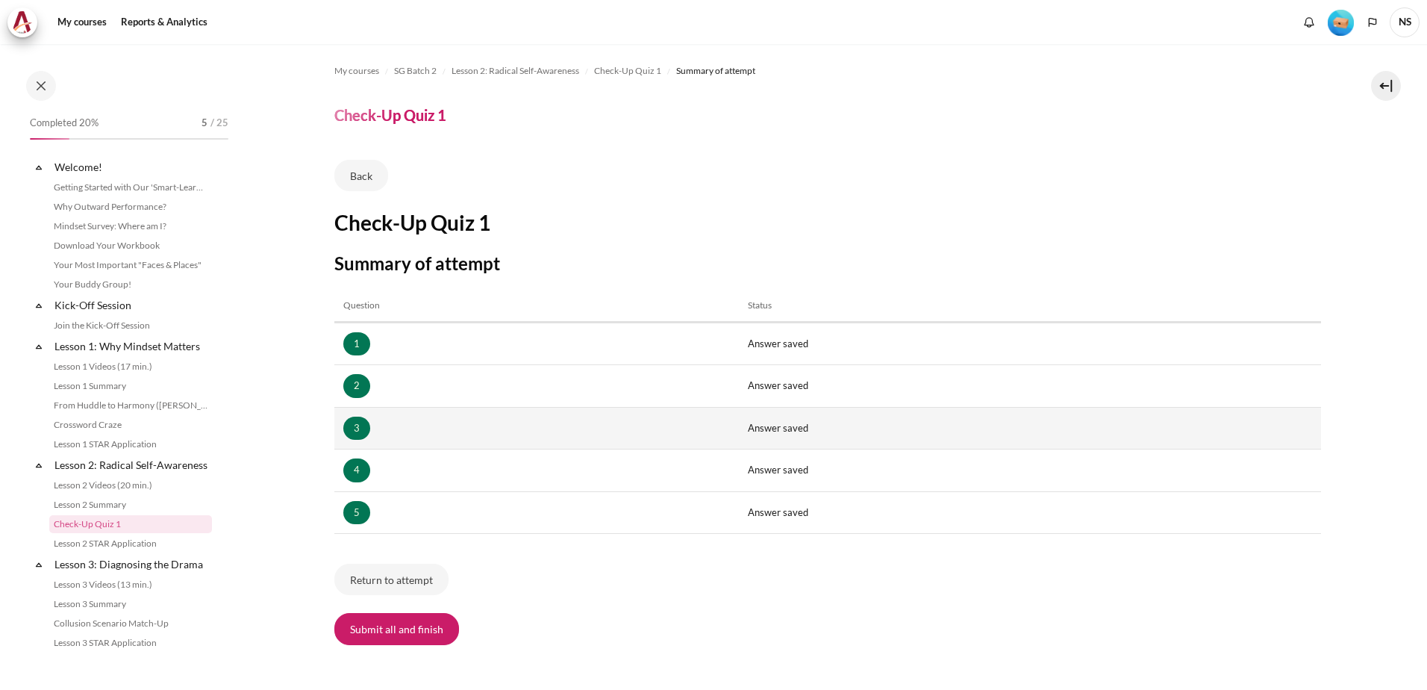
scroll to position [159, 0]
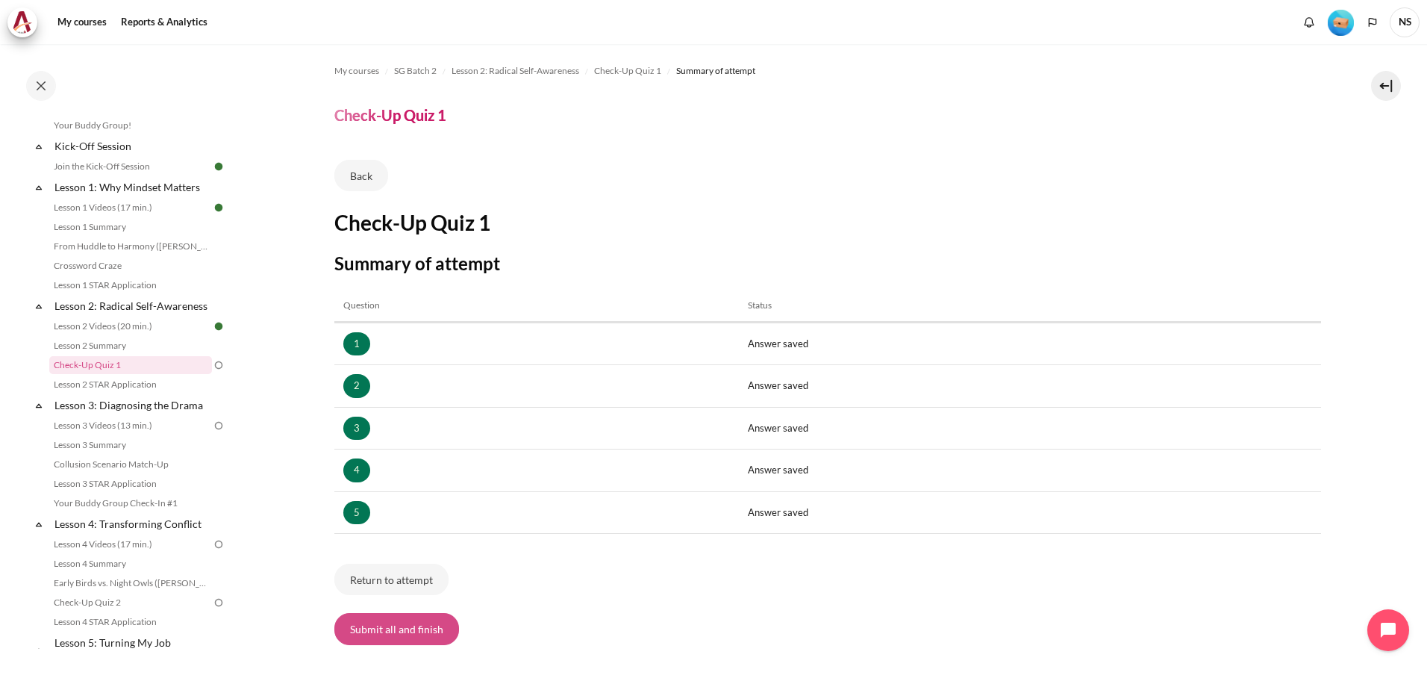
click at [431, 624] on button "Submit all and finish" at bounding box center [396, 628] width 125 height 31
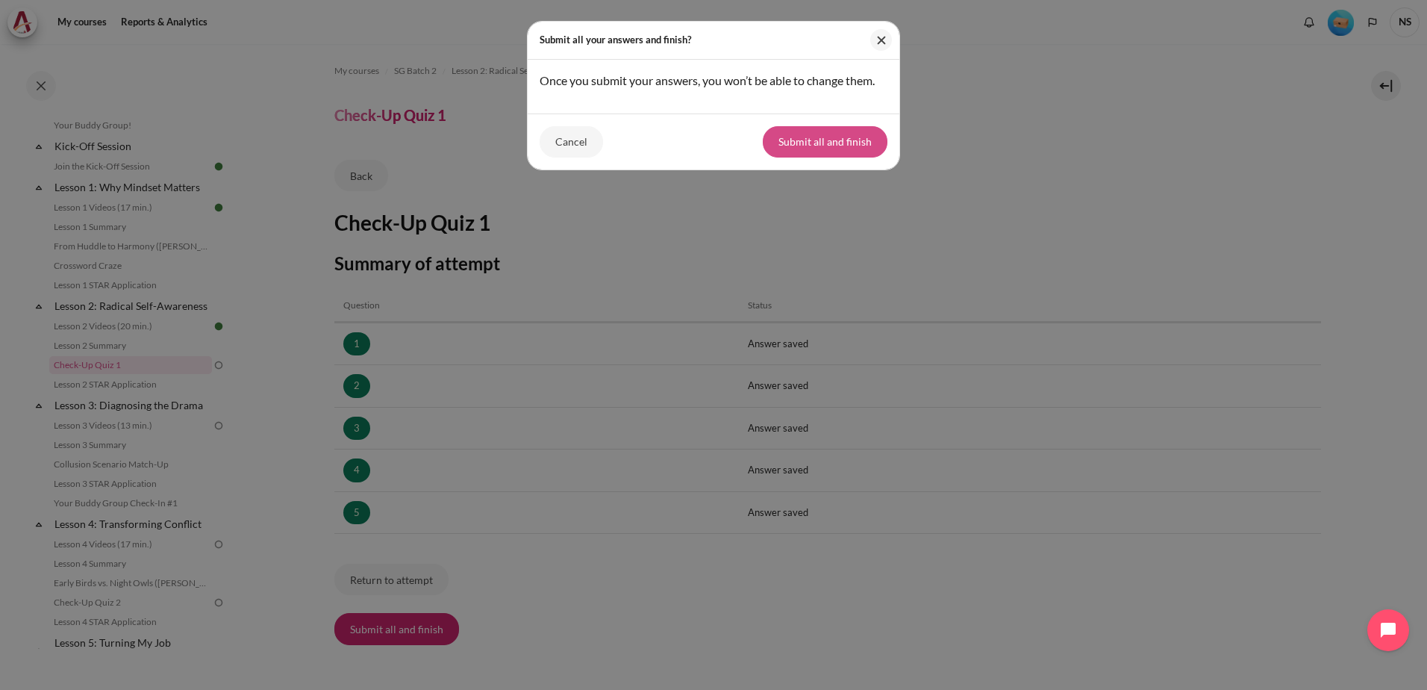
click at [834, 149] on button "Submit all and finish" at bounding box center [825, 141] width 125 height 31
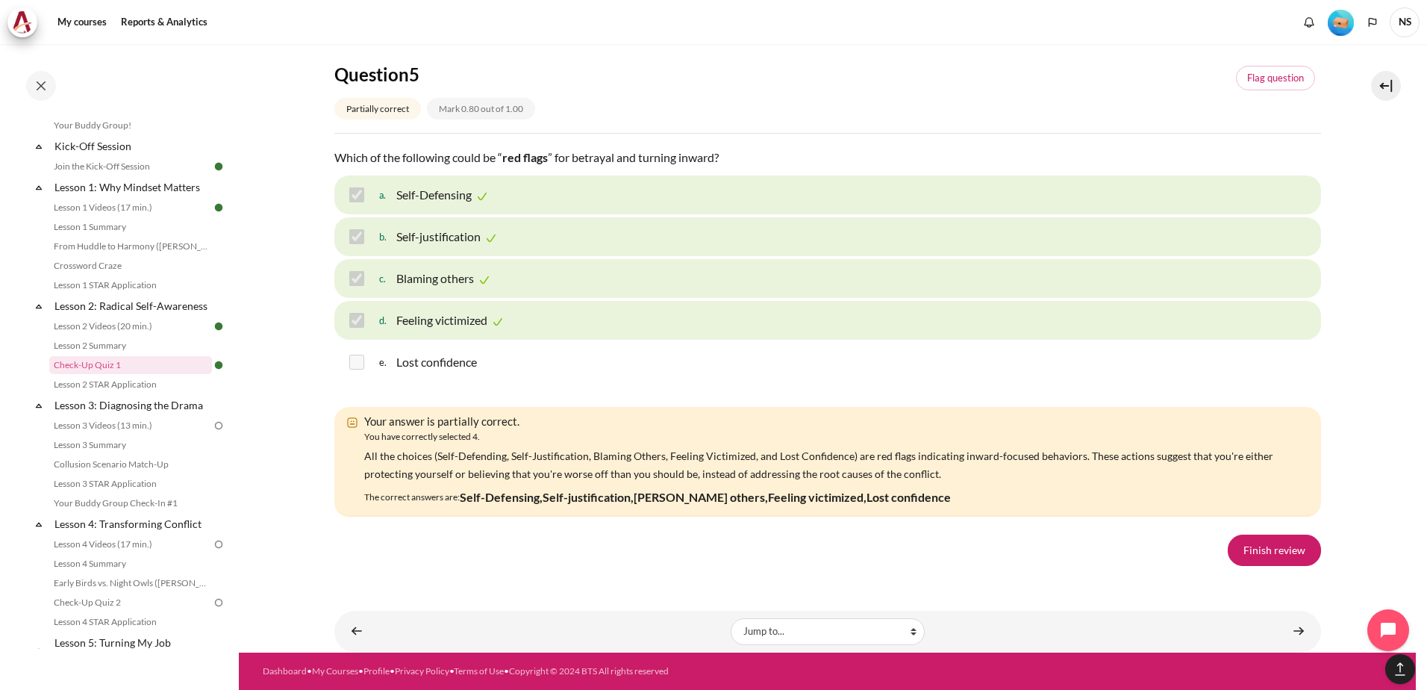
scroll to position [2379, 0]
click at [1281, 552] on link "Finish review" at bounding box center [1274, 549] width 93 height 31
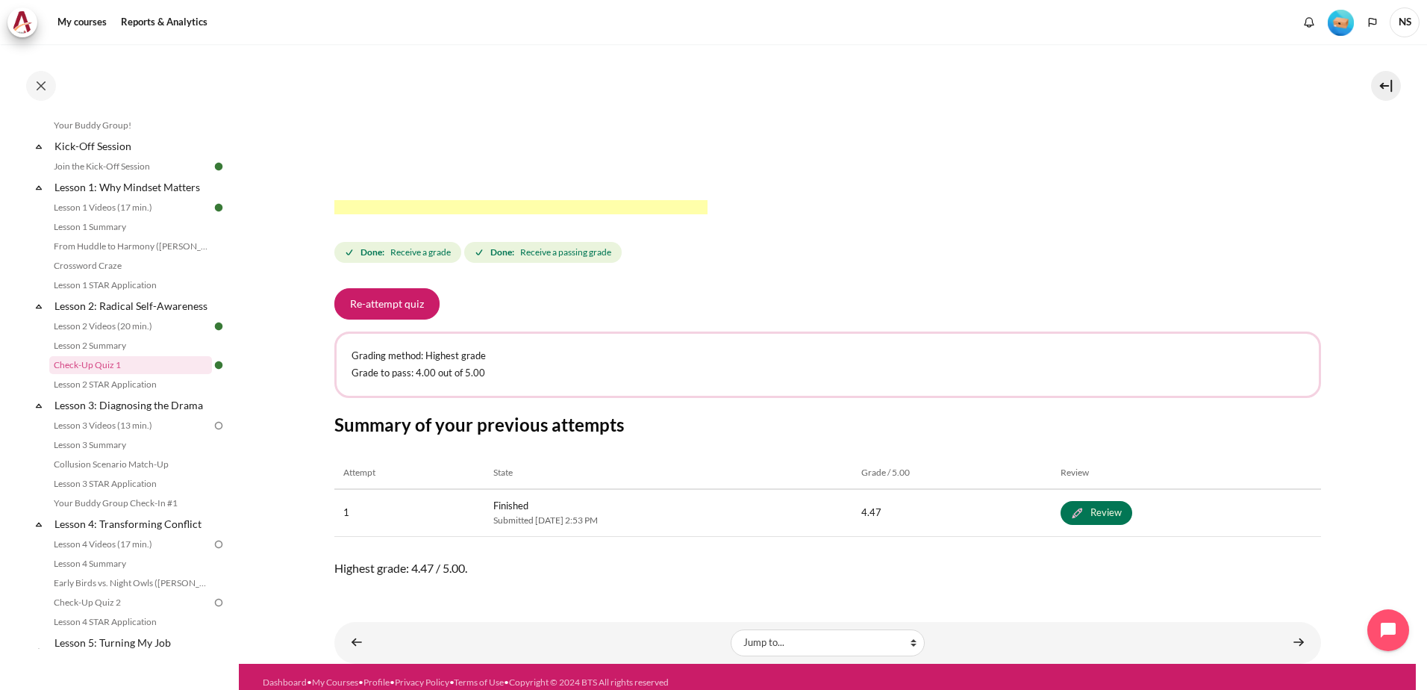
scroll to position [479, 0]
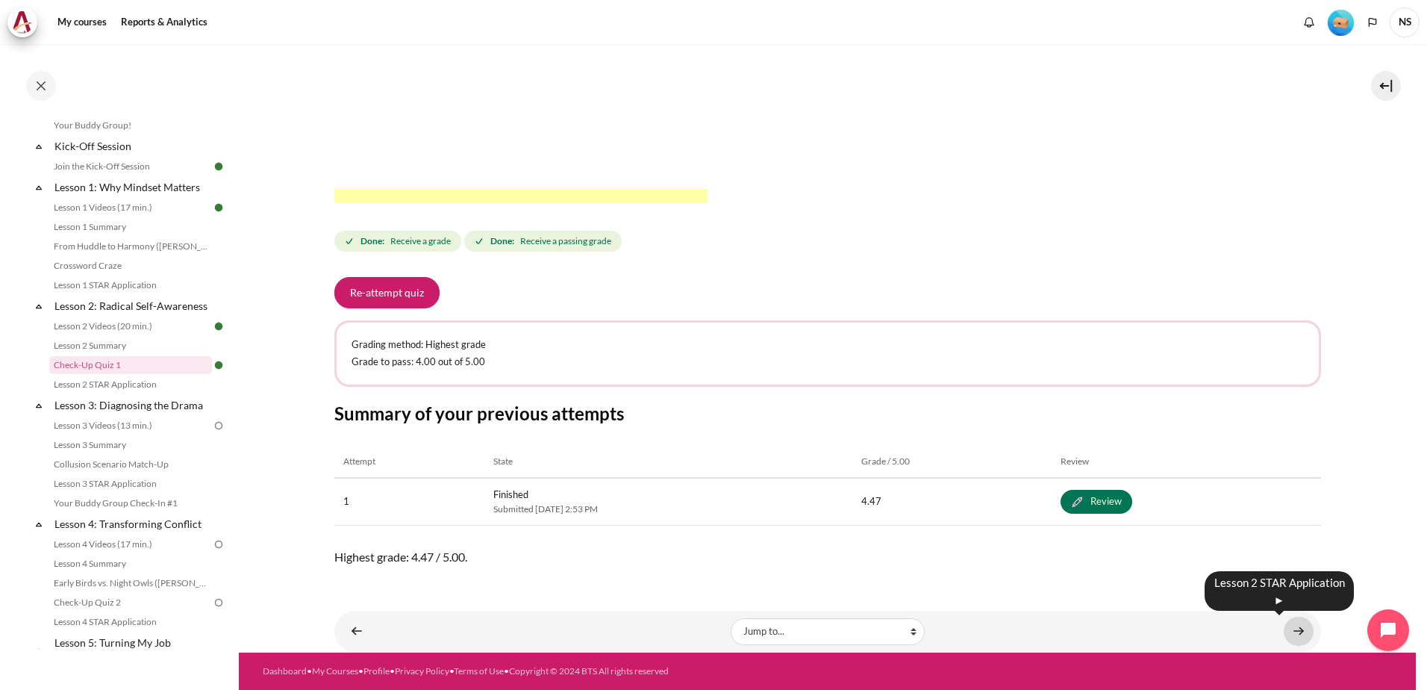
click at [1296, 628] on link "Content" at bounding box center [1299, 630] width 30 height 29
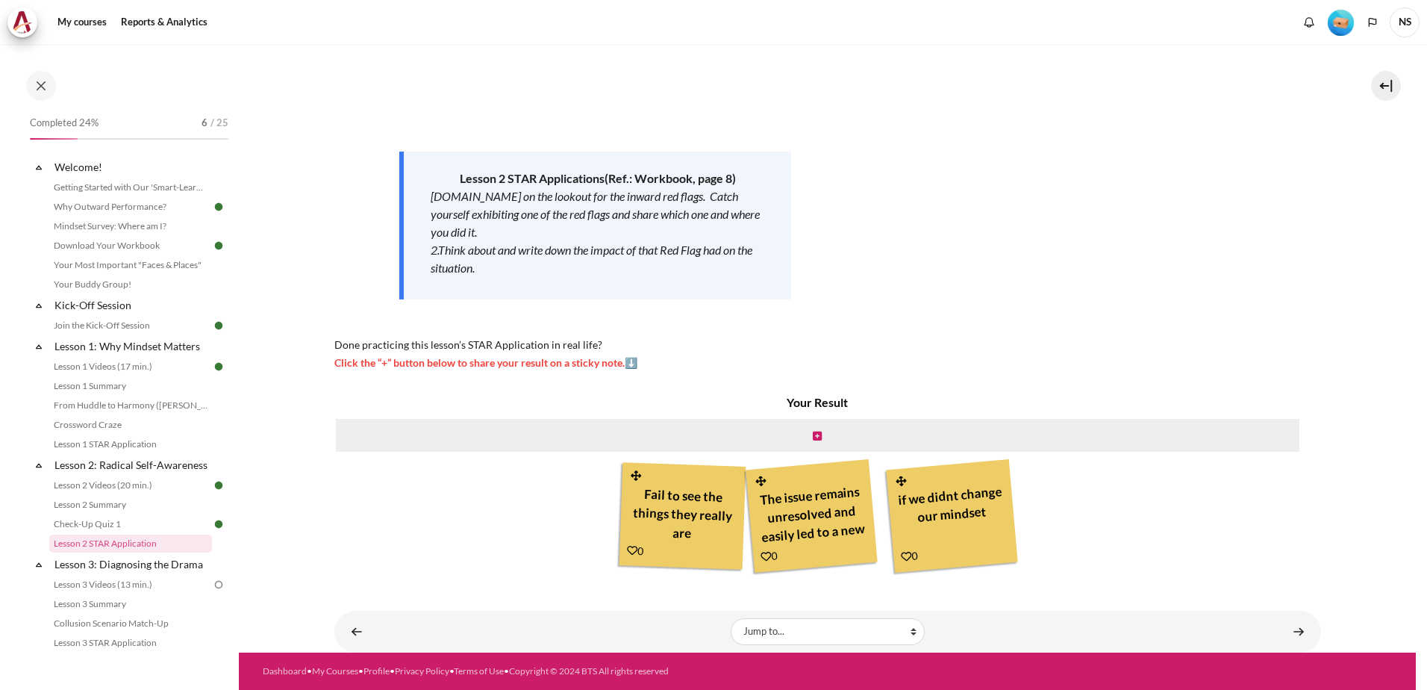
scroll to position [178, 0]
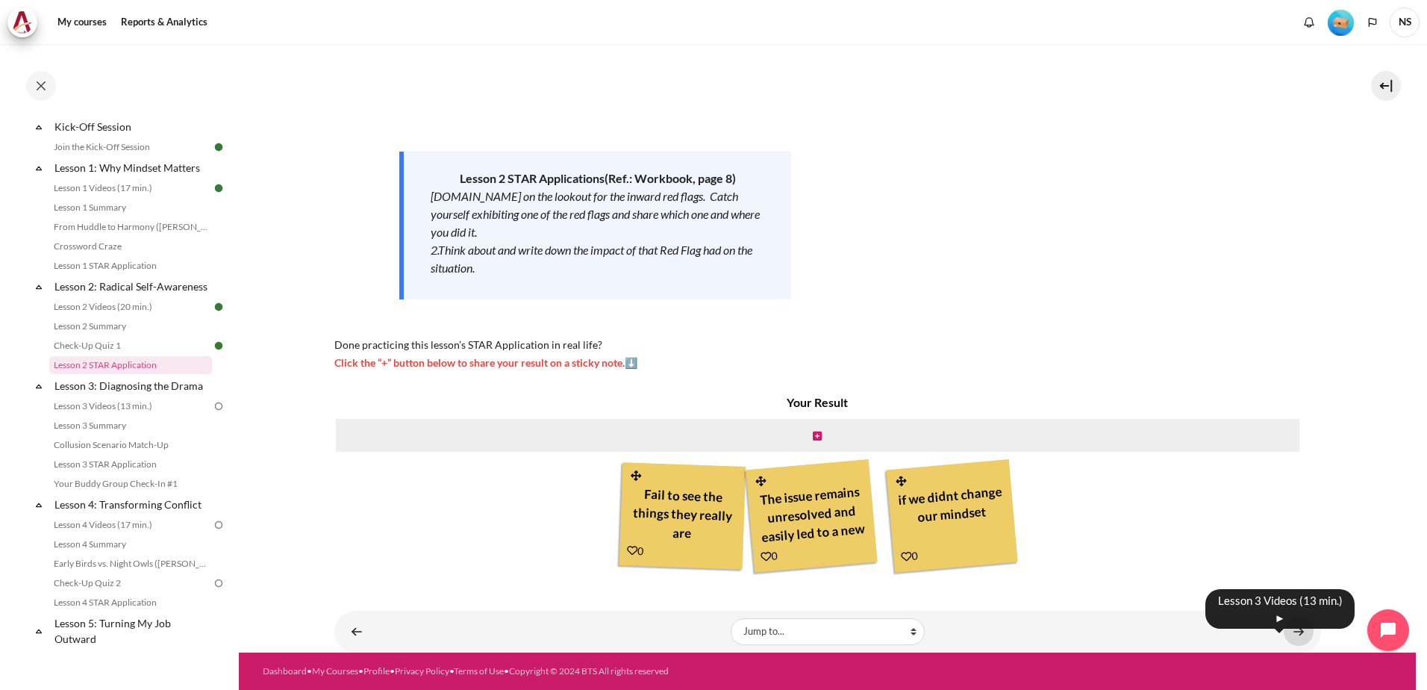
click at [1284, 640] on link "Content" at bounding box center [1299, 630] width 30 height 29
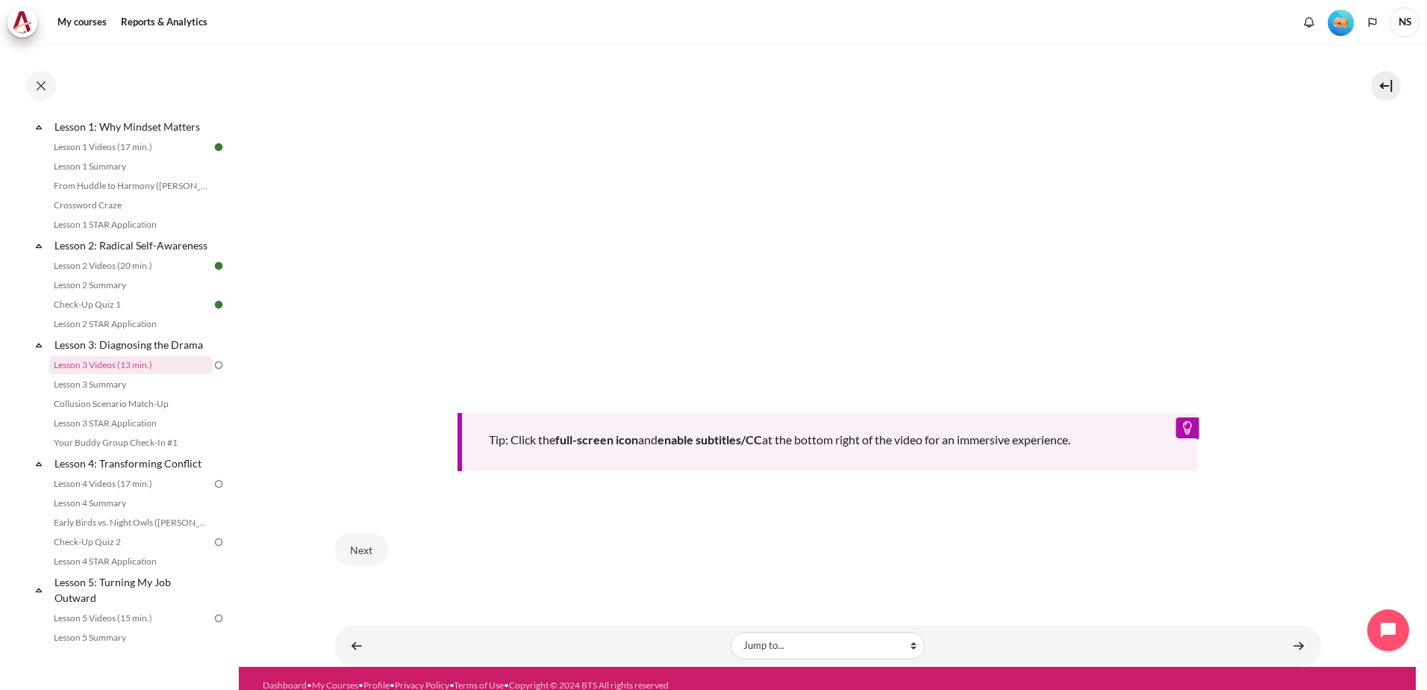
scroll to position [613, 0]
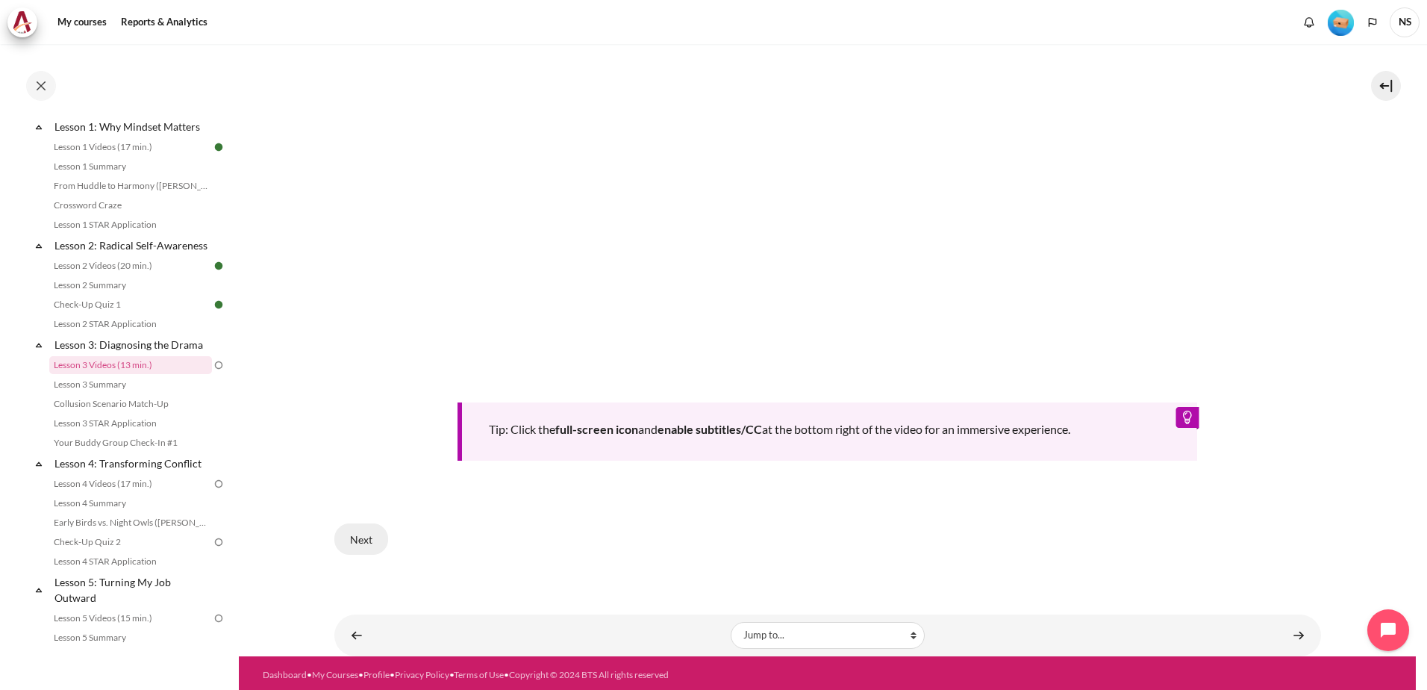
click at [366, 531] on button "Next" at bounding box center [361, 538] width 54 height 31
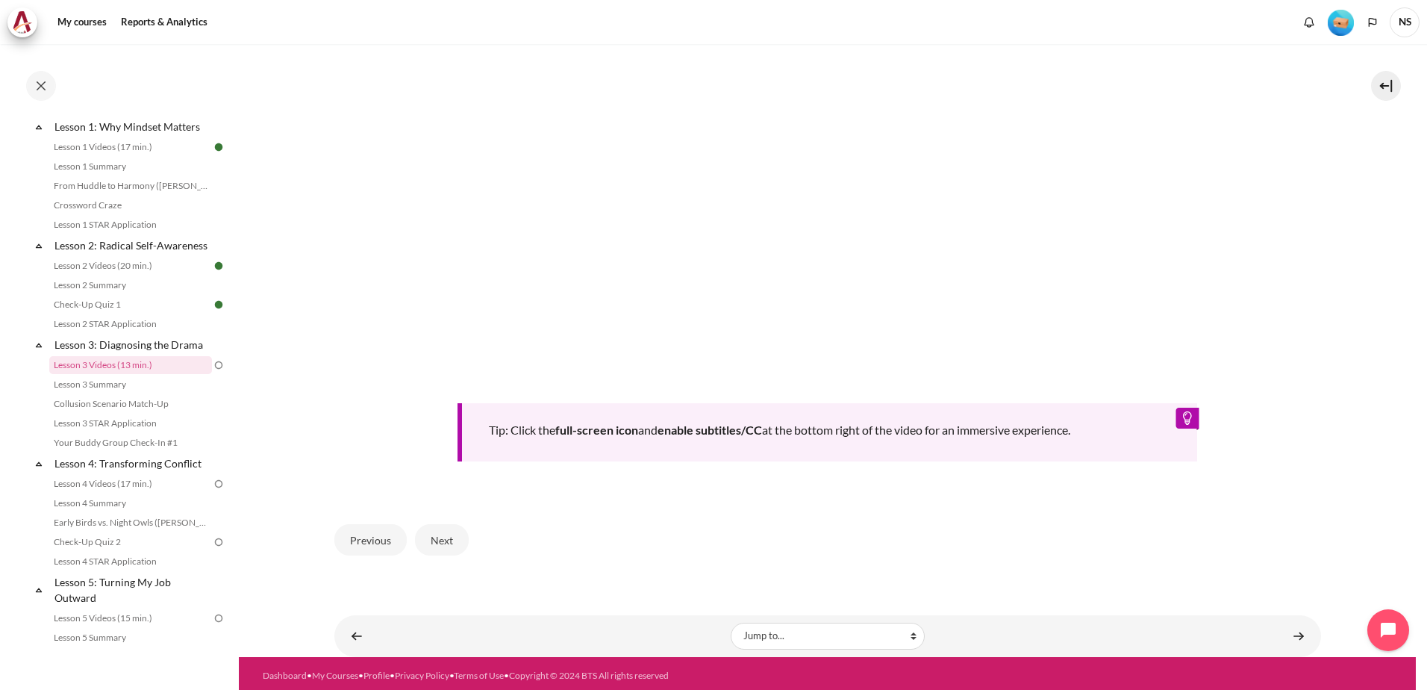
scroll to position [613, 0]
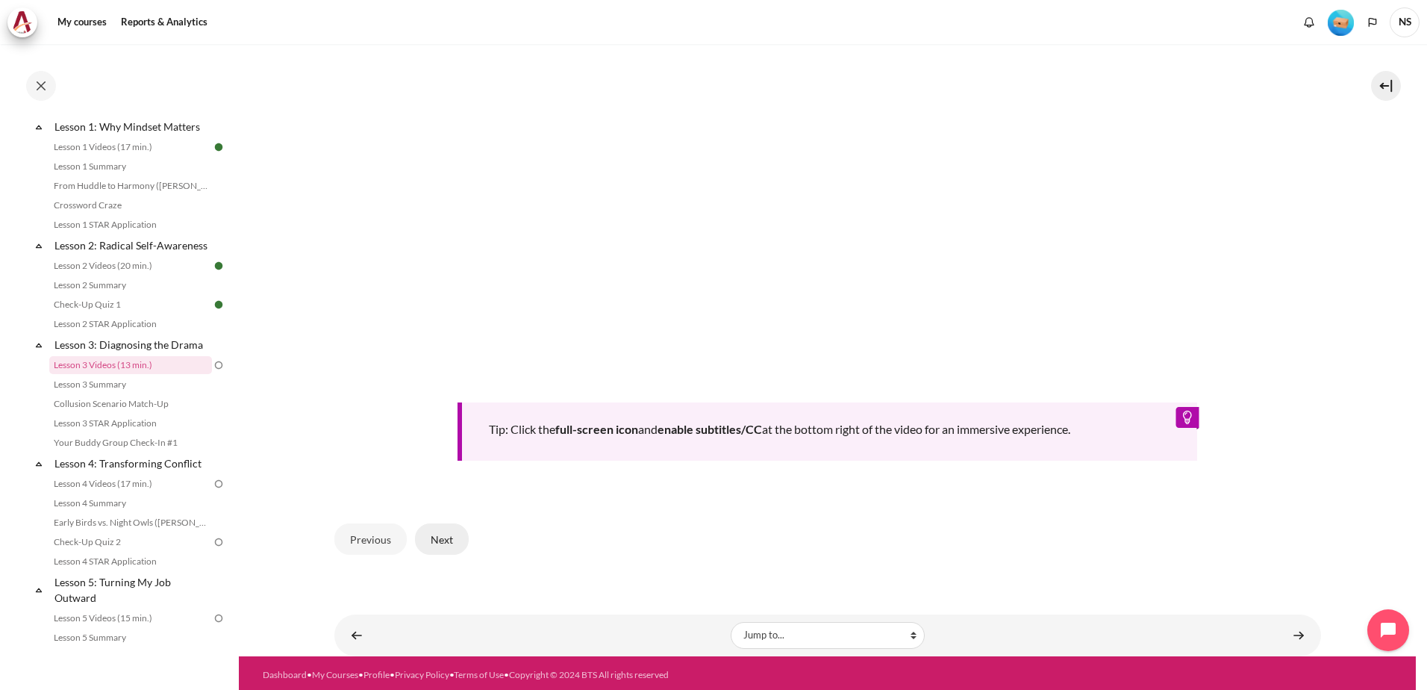
click at [457, 537] on button "Next" at bounding box center [442, 538] width 54 height 31
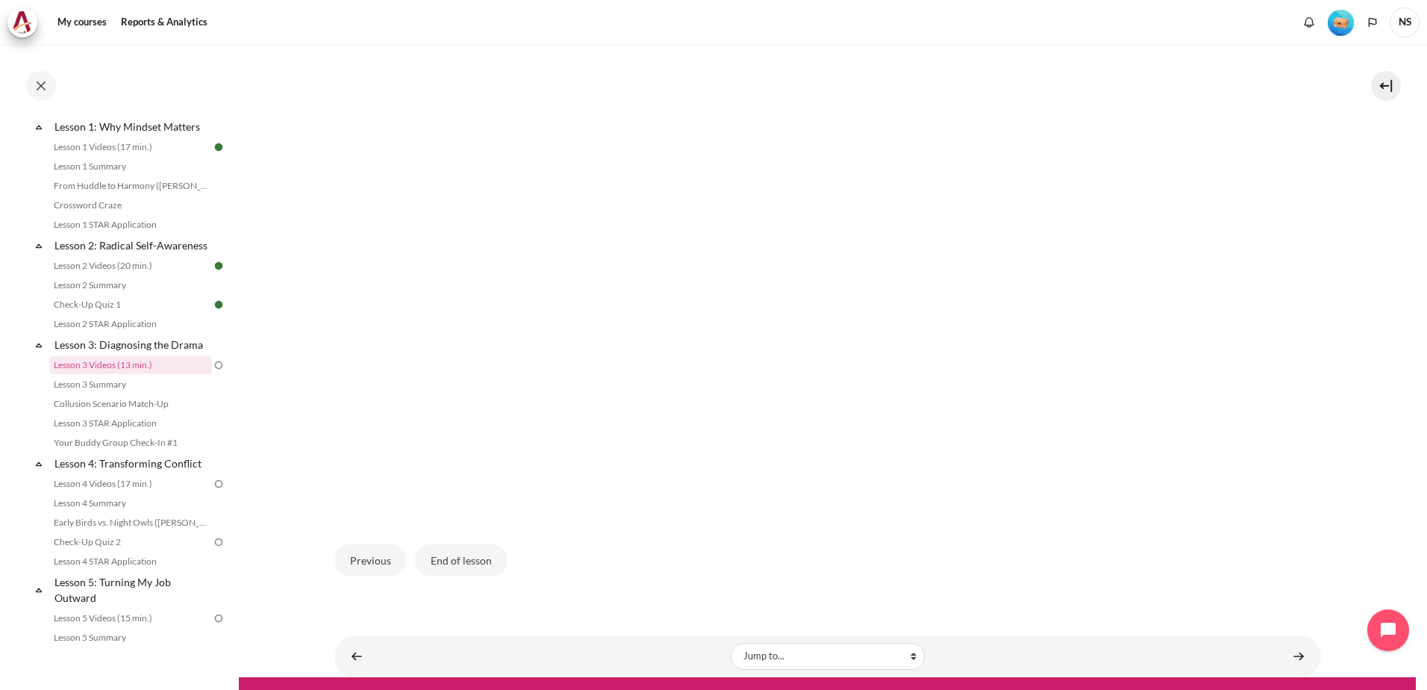
scroll to position [444, 0]
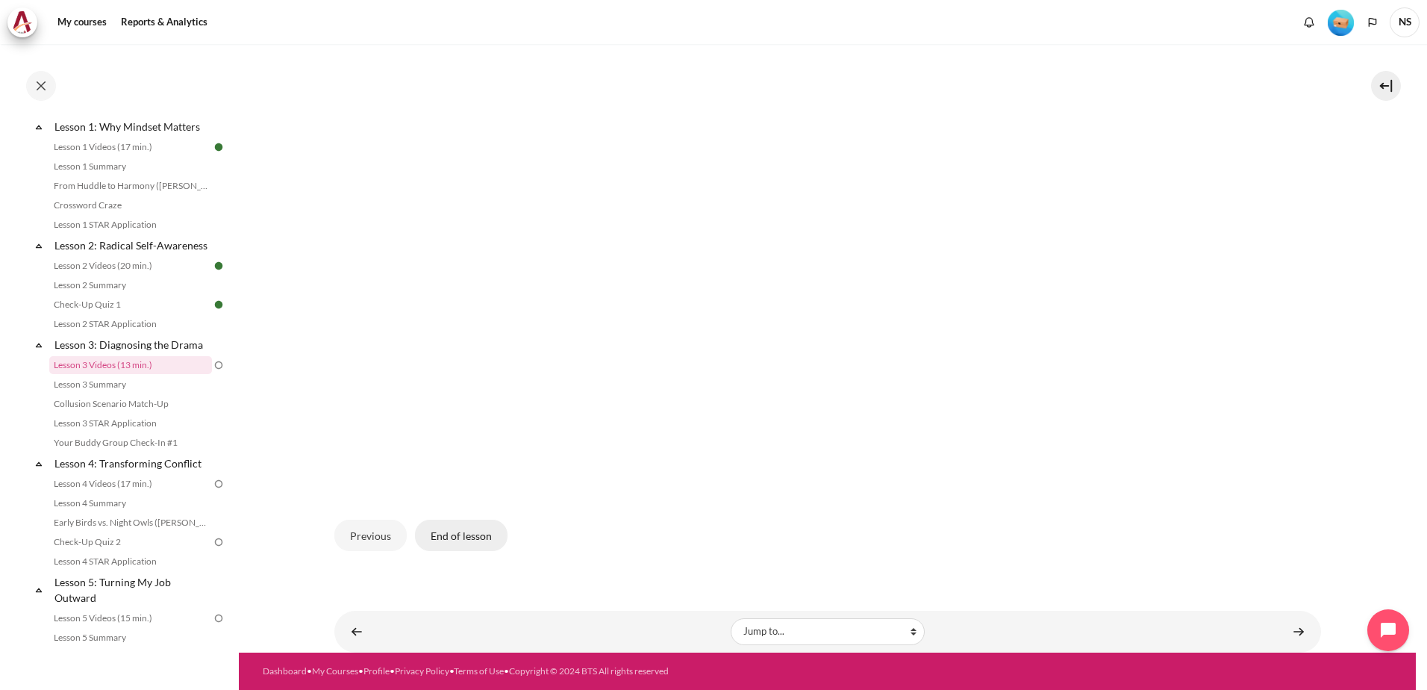
click at [478, 544] on button "End of lesson" at bounding box center [461, 534] width 93 height 31
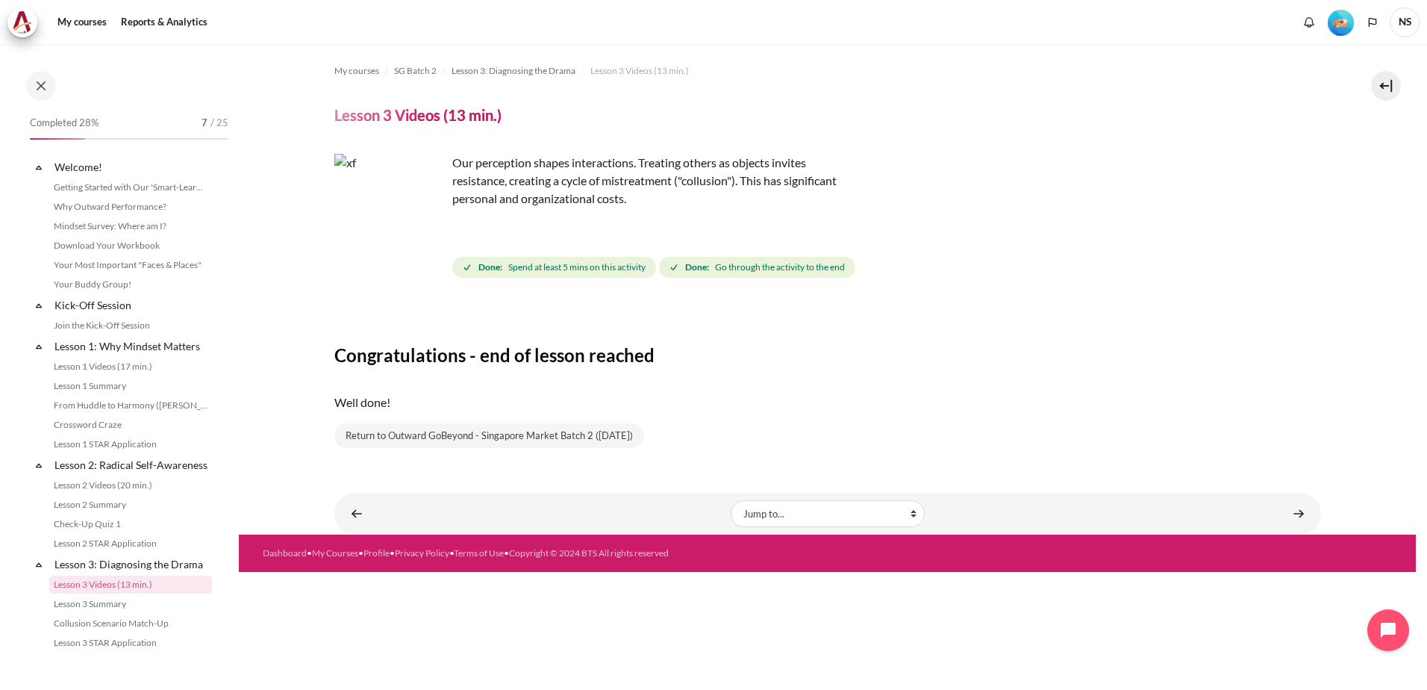
scroll to position [219, 0]
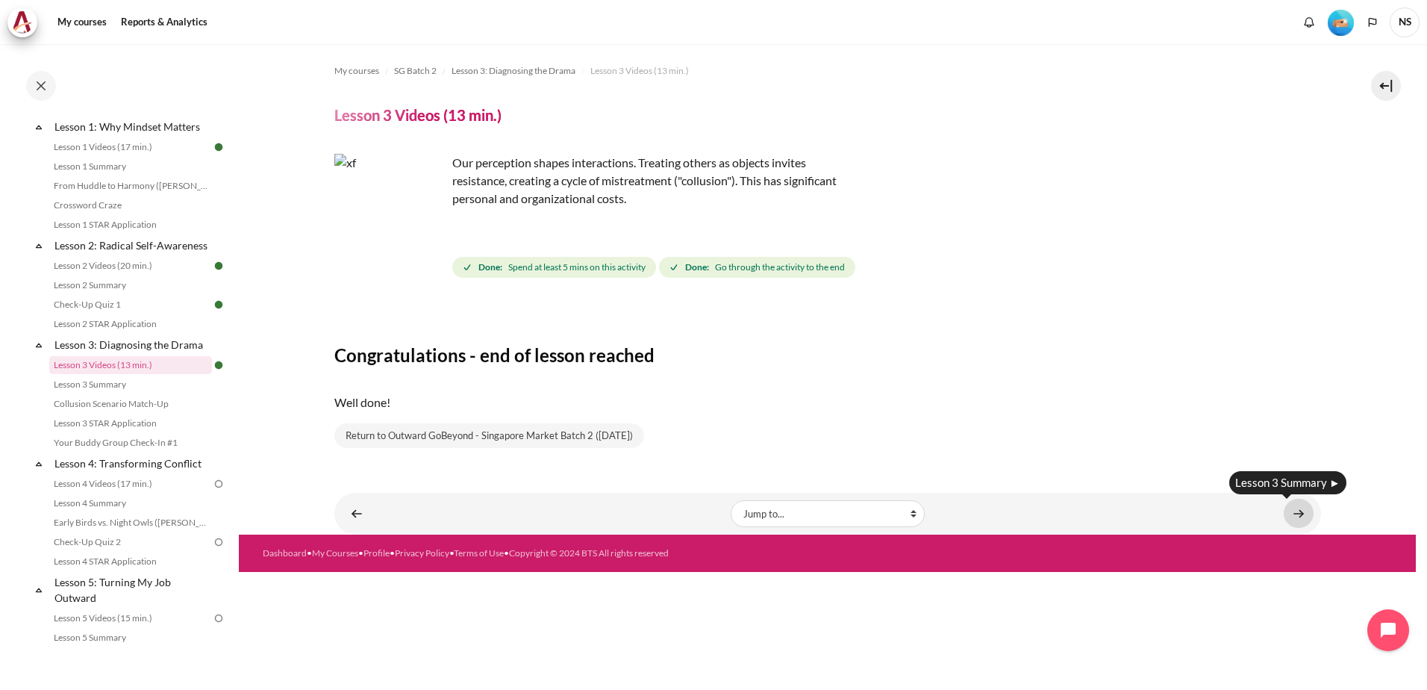
click at [1301, 509] on link "Content" at bounding box center [1299, 513] width 30 height 29
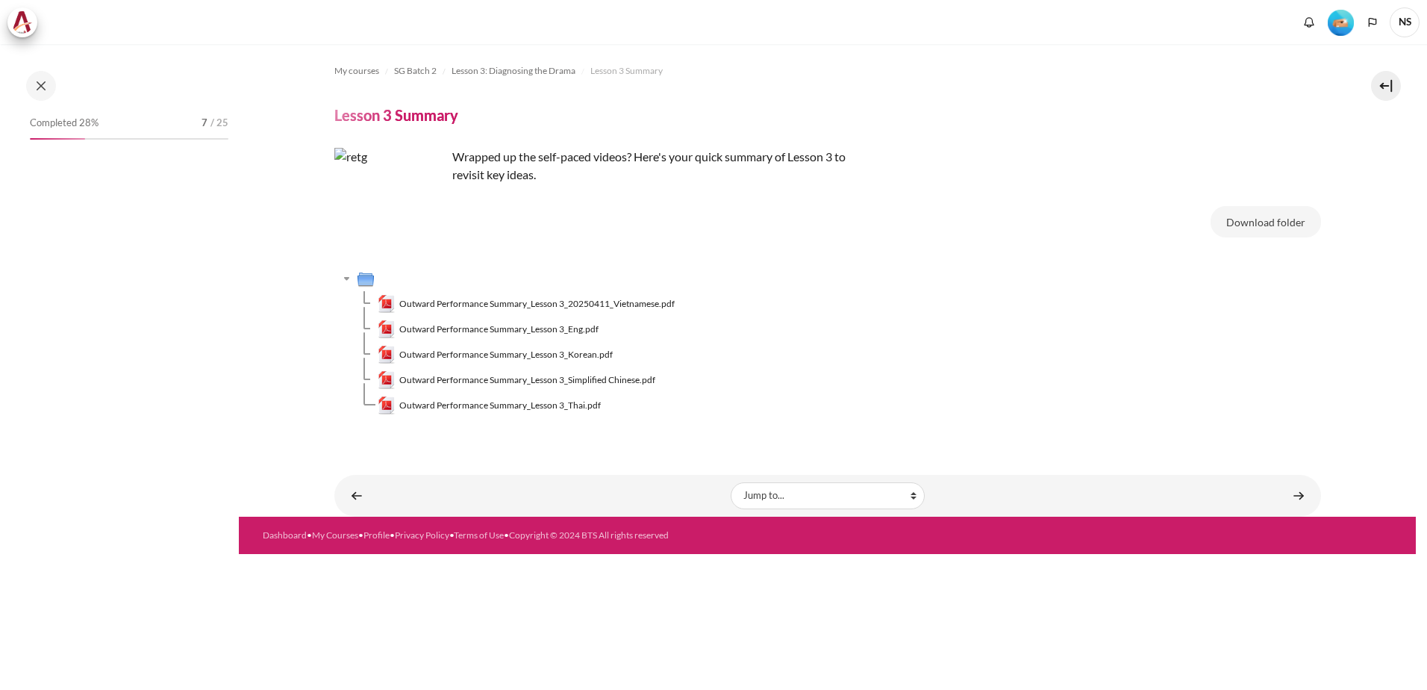
click at [510, 330] on span "Outward Performance Summary_Lesson 3_Eng.pdf" at bounding box center [498, 328] width 199 height 13
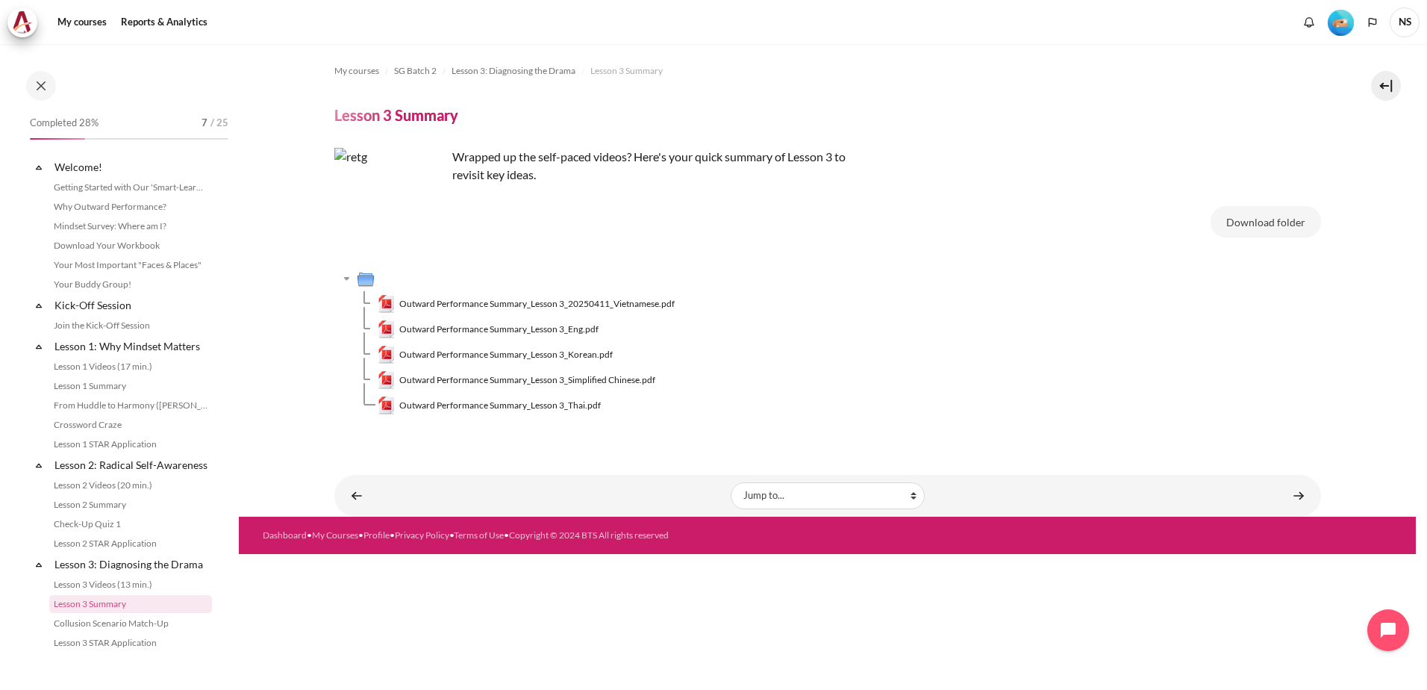
scroll to position [239, 0]
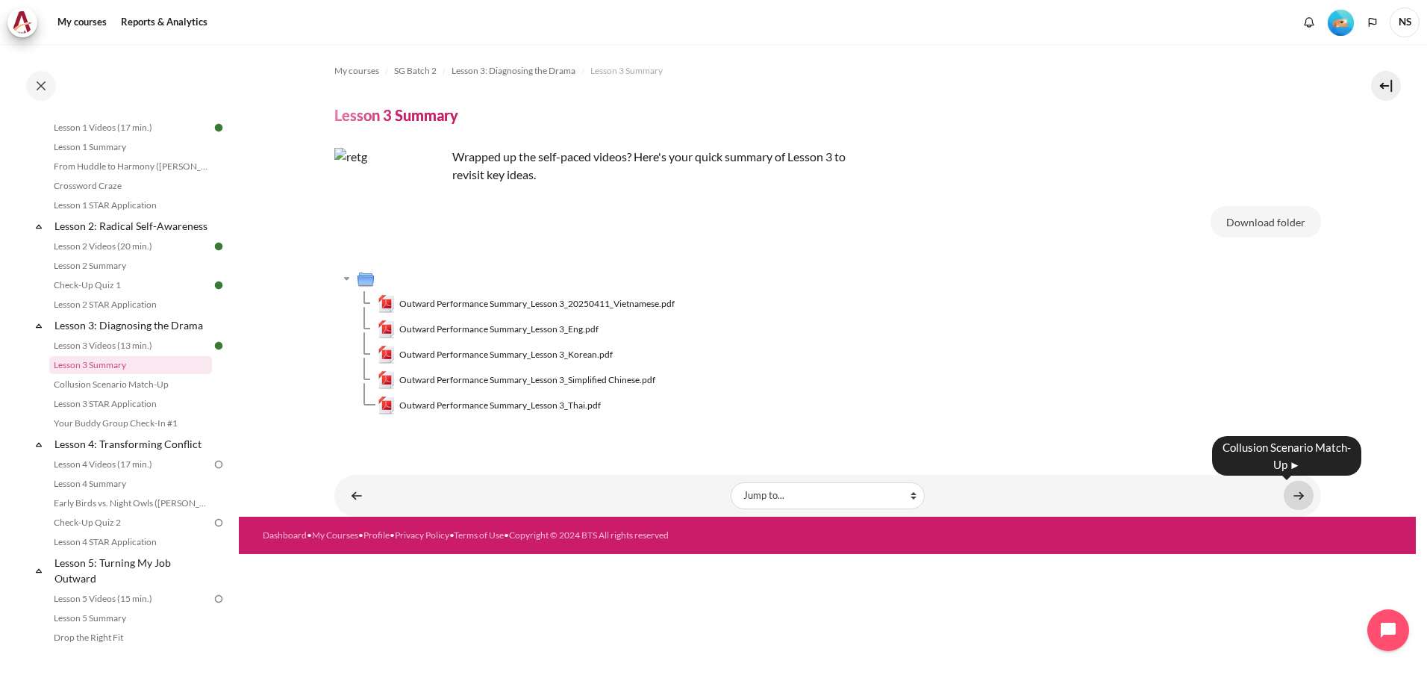
click at [1288, 494] on link "Content" at bounding box center [1299, 495] width 30 height 29
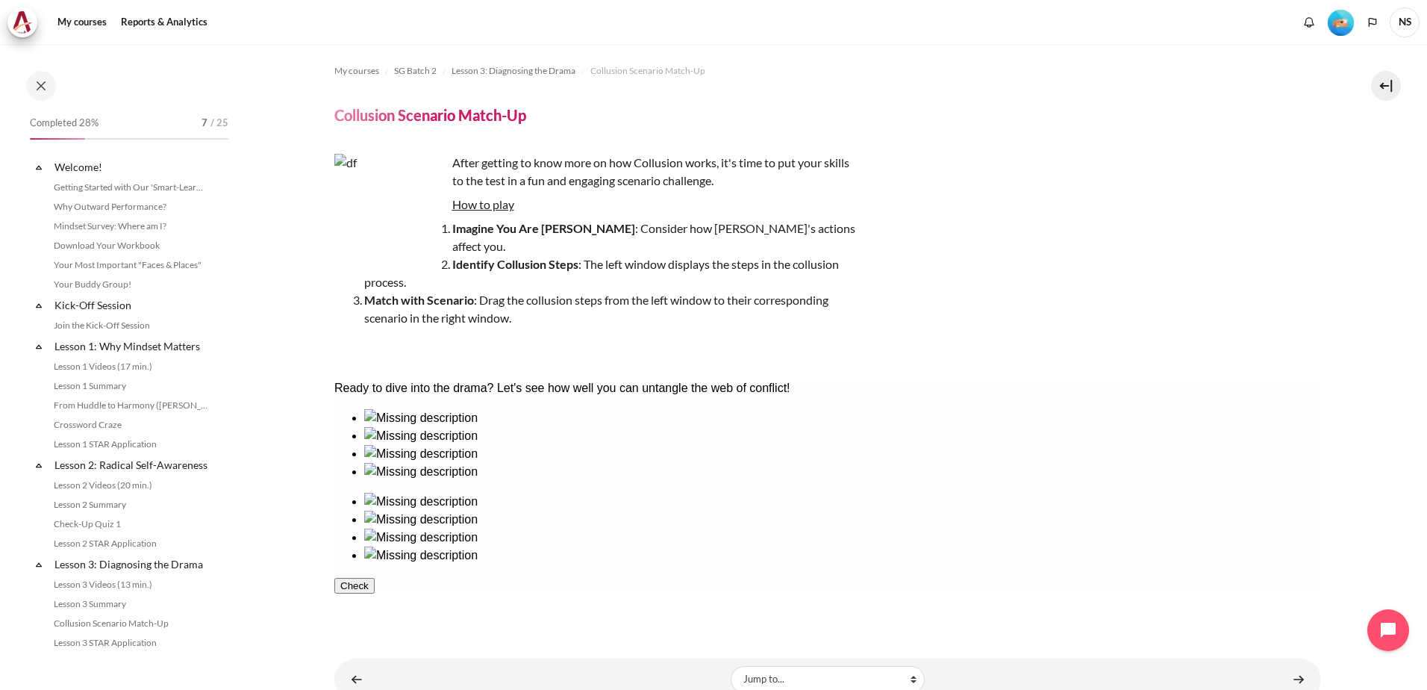
scroll to position [258, 0]
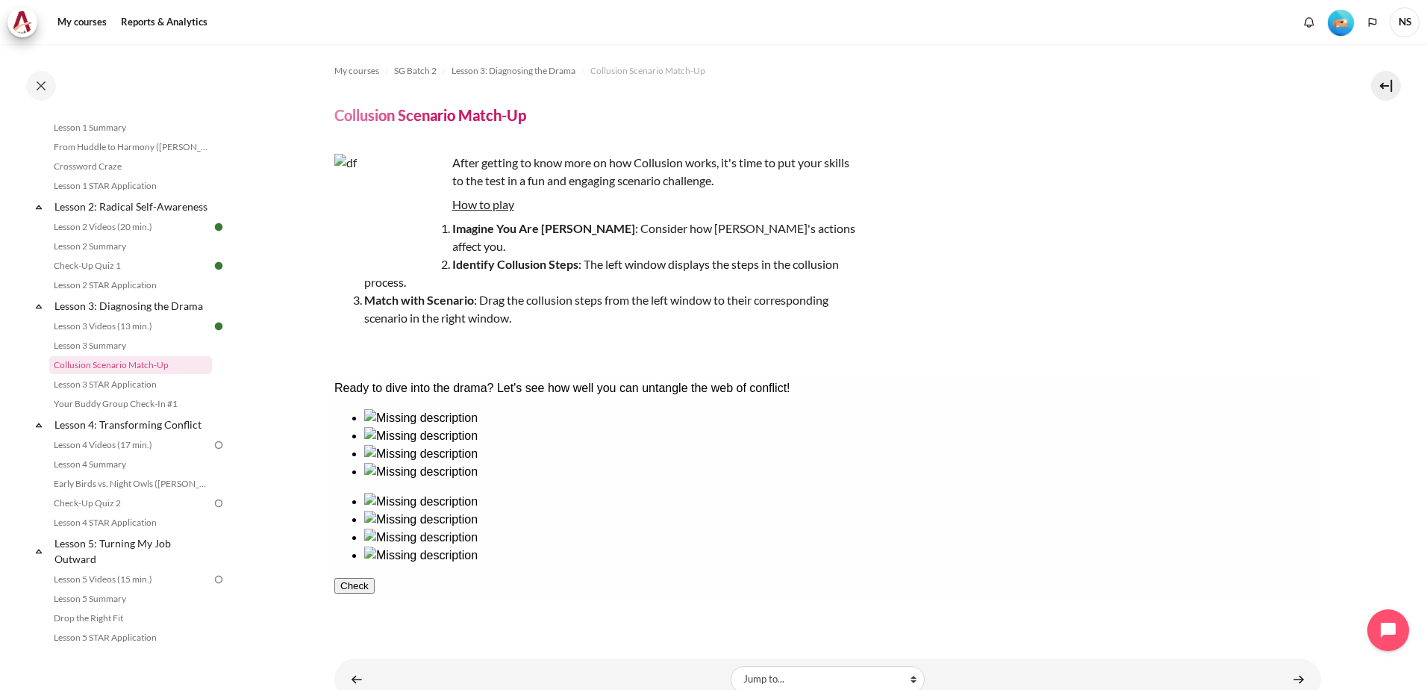
click at [989, 397] on div "Ready to dive into the drama? Let's see how well you can untangle the web of co…" at bounding box center [827, 388] width 987 height 18
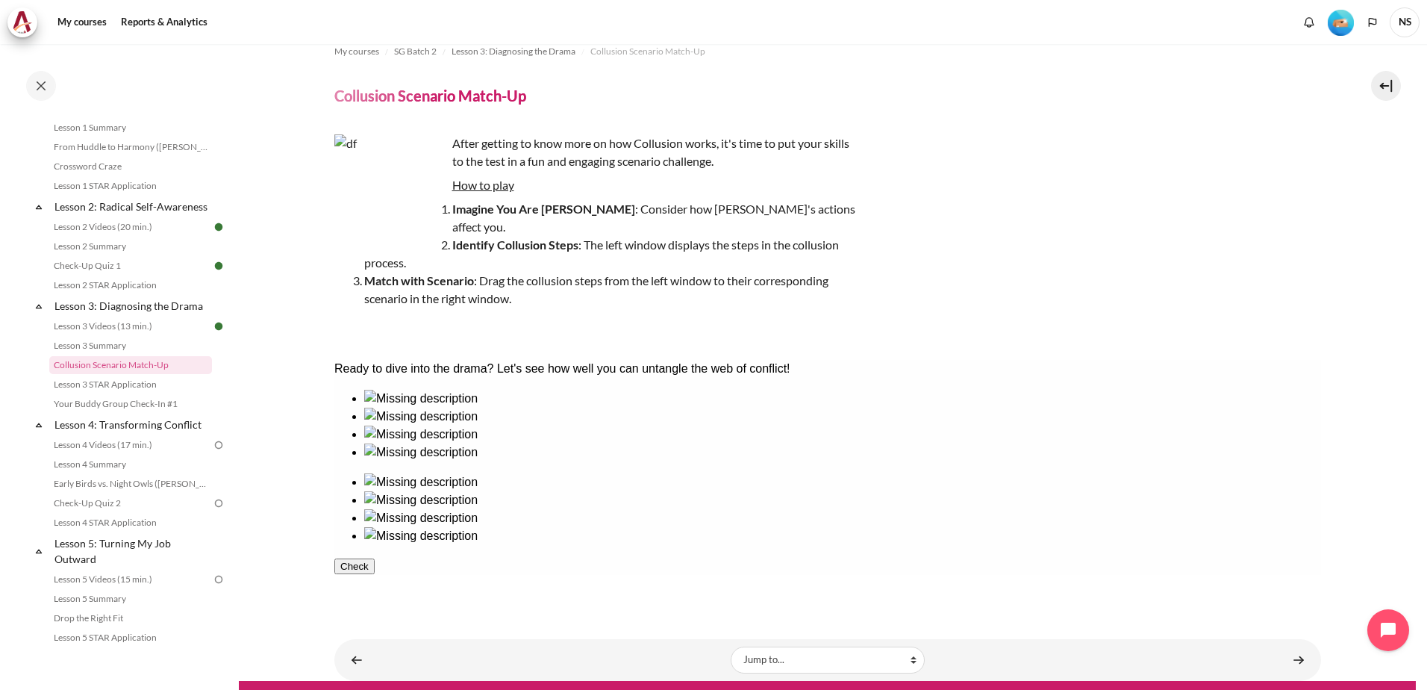
scroll to position [30, 0]
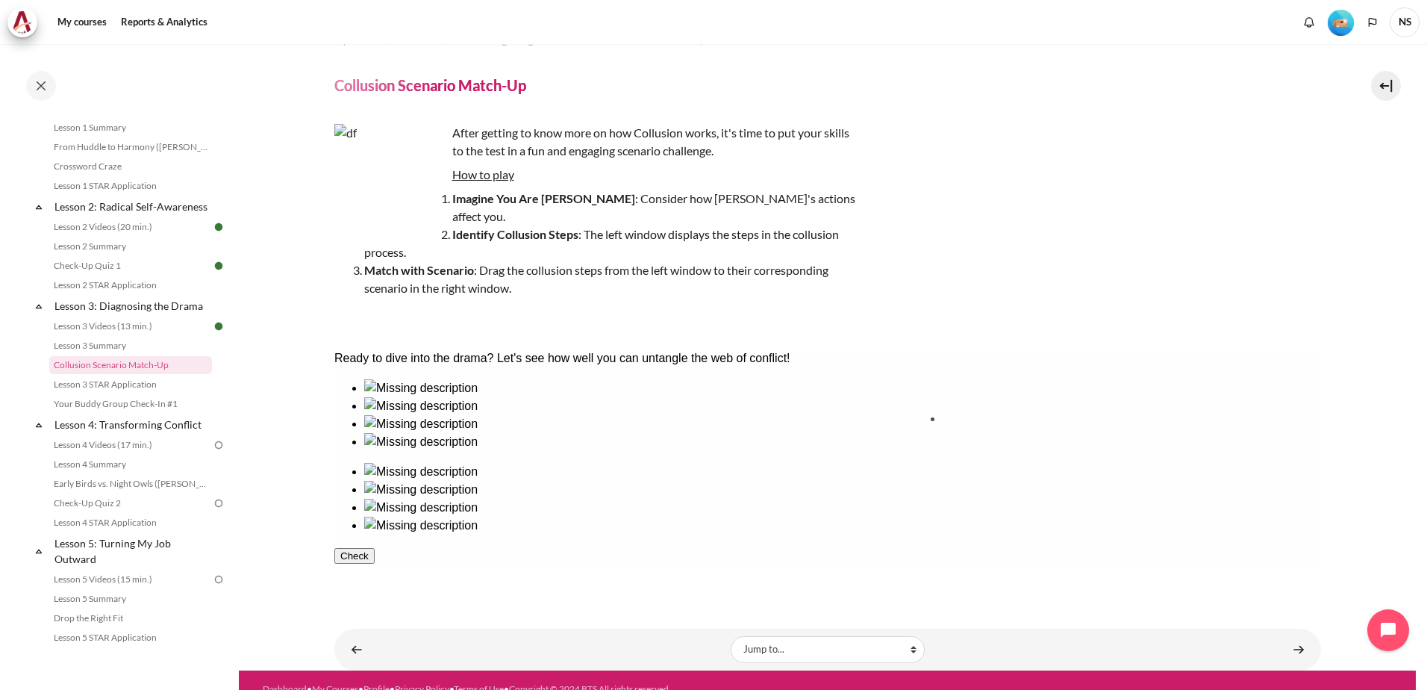
drag, startPoint x: 583, startPoint y: 476, endPoint x: 980, endPoint y: 489, distance: 397.2
drag, startPoint x: 688, startPoint y: 480, endPoint x: 695, endPoint y: 475, distance: 8.5
click at [696, 451] on ul at bounding box center [827, 415] width 987 height 72
drag, startPoint x: 686, startPoint y: 475, endPoint x: 577, endPoint y: 466, distance: 109.3
click at [577, 451] on ul at bounding box center [827, 415] width 987 height 72
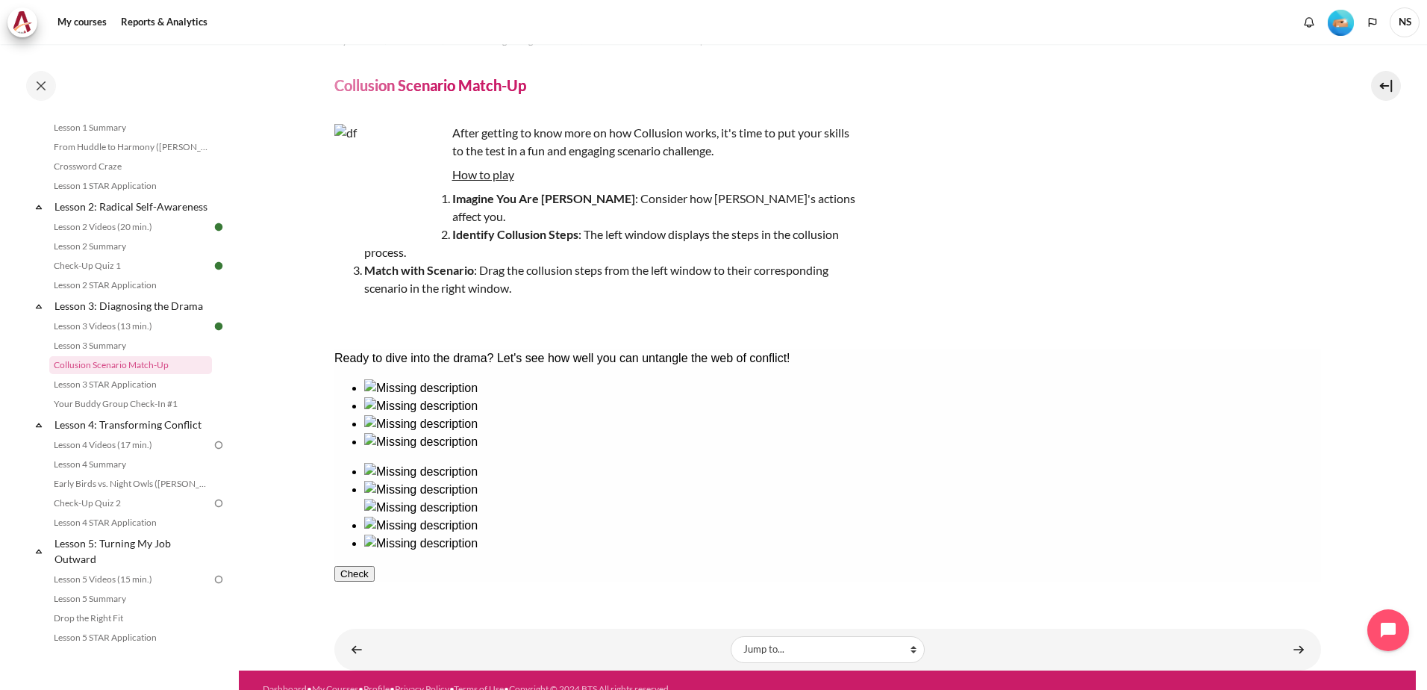
drag, startPoint x: 983, startPoint y: 444, endPoint x: 960, endPoint y: 456, distance: 26.0
click at [897, 510] on ul at bounding box center [827, 508] width 987 height 90
click at [477, 481] on img at bounding box center [419, 490] width 113 height 18
drag, startPoint x: 502, startPoint y: 482, endPoint x: 884, endPoint y: 482, distance: 381.4
drag, startPoint x: 400, startPoint y: 486, endPoint x: 987, endPoint y: 500, distance: 587.5
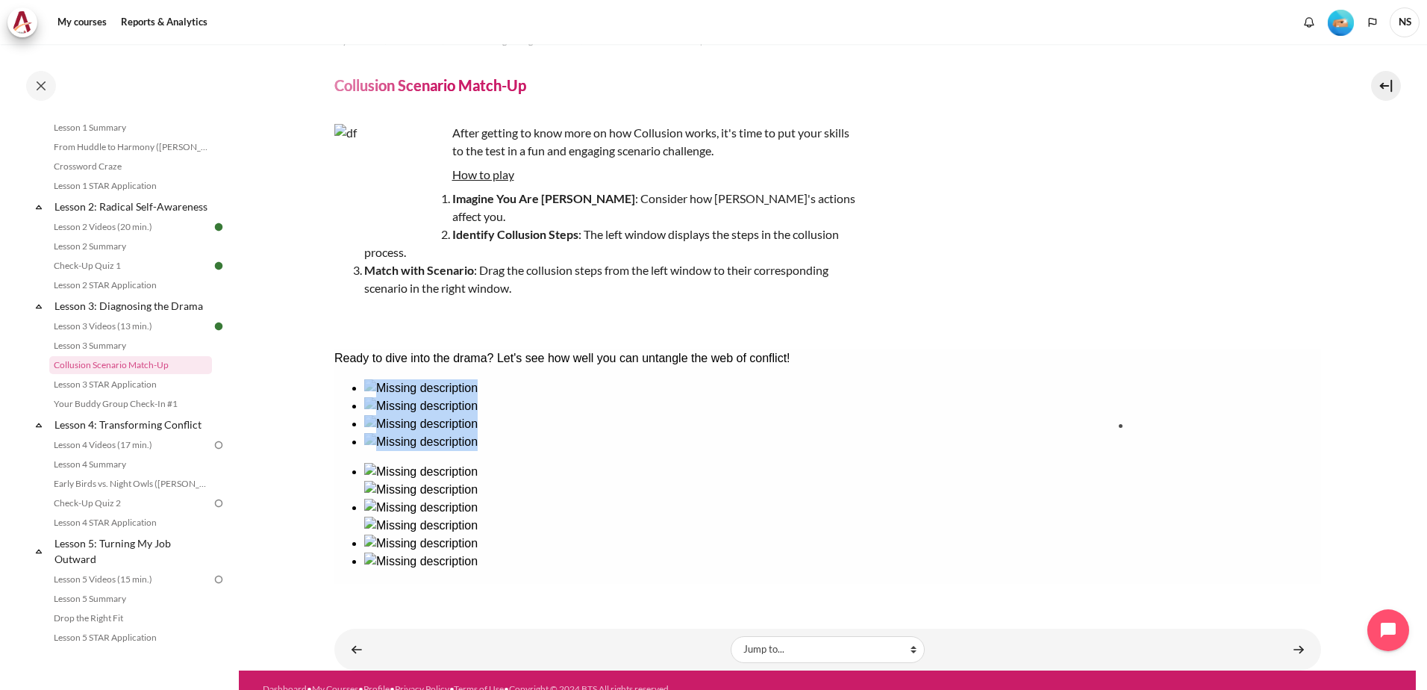
drag, startPoint x: 616, startPoint y: 479, endPoint x: 1201, endPoint y: 492, distance: 584.5
drag, startPoint x: 716, startPoint y: 464, endPoint x: 1097, endPoint y: 460, distance: 381.4
click at [374, 619] on button "Check" at bounding box center [354, 627] width 40 height 16
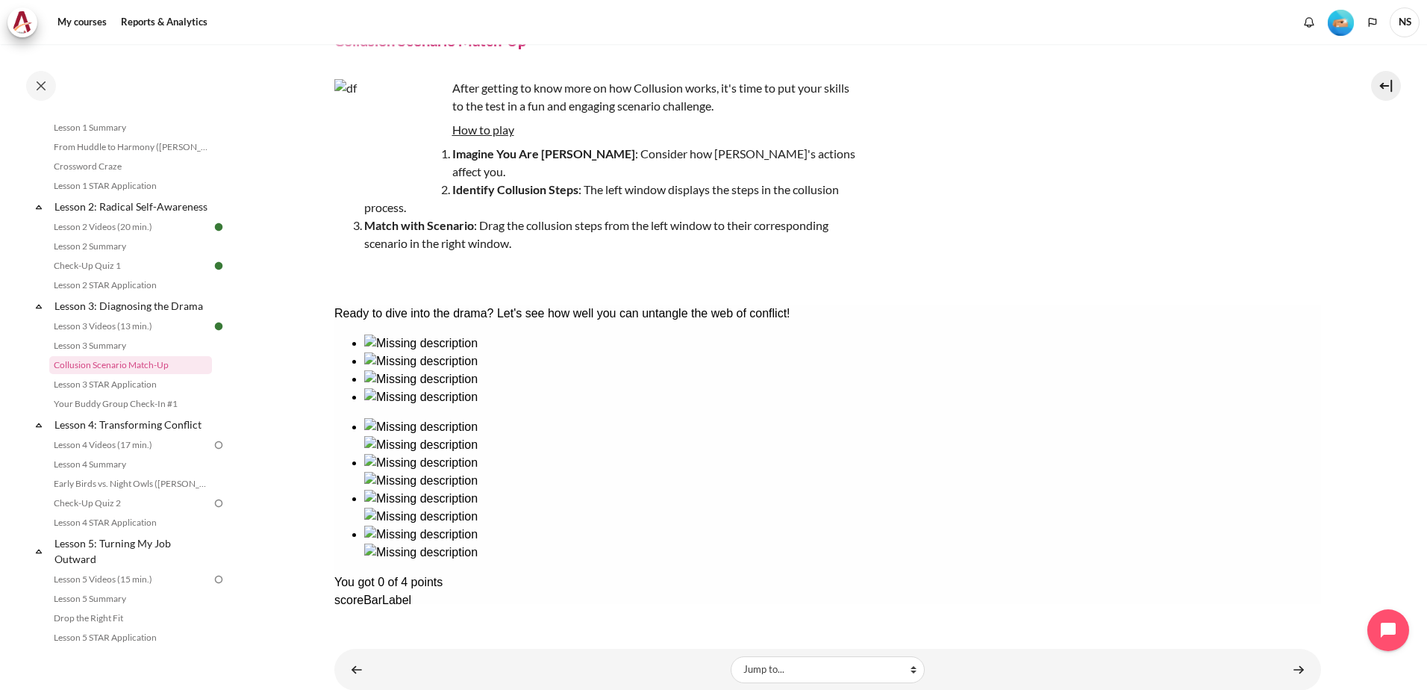
scroll to position [95, 0]
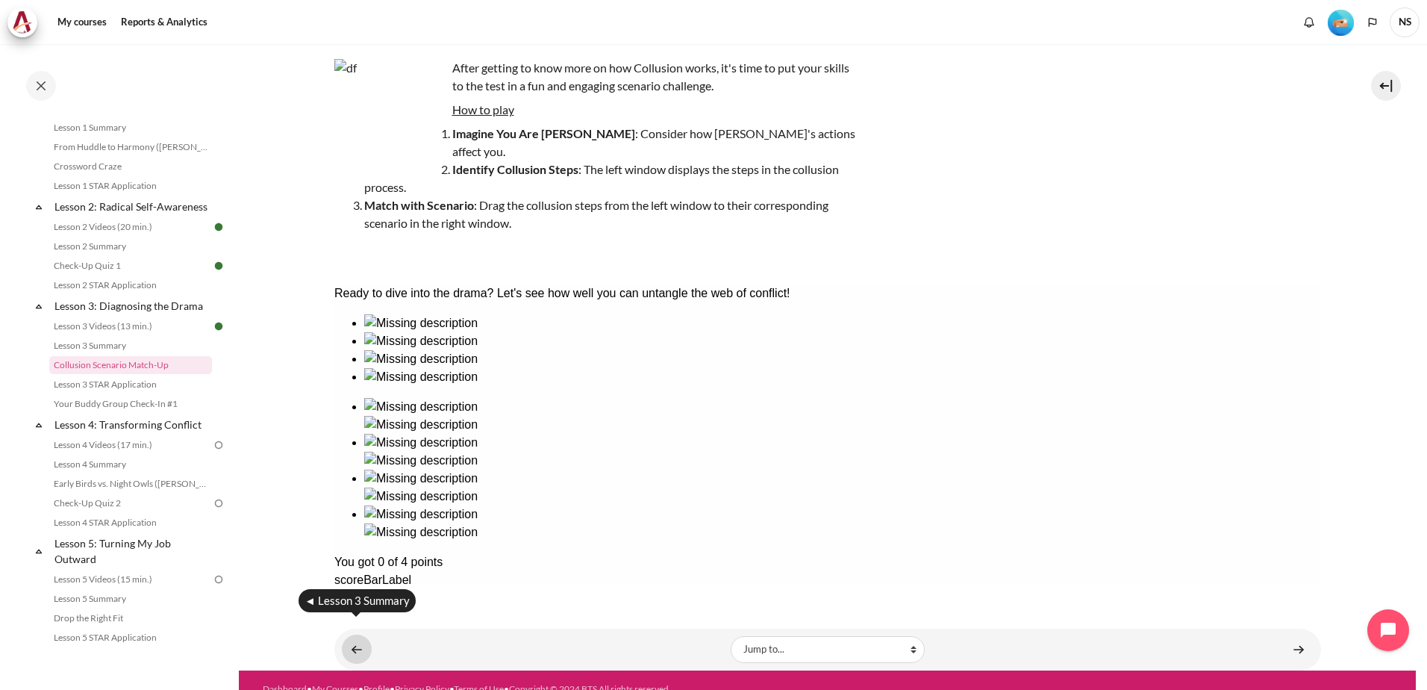
click at [357, 634] on link "Content" at bounding box center [357, 648] width 30 height 29
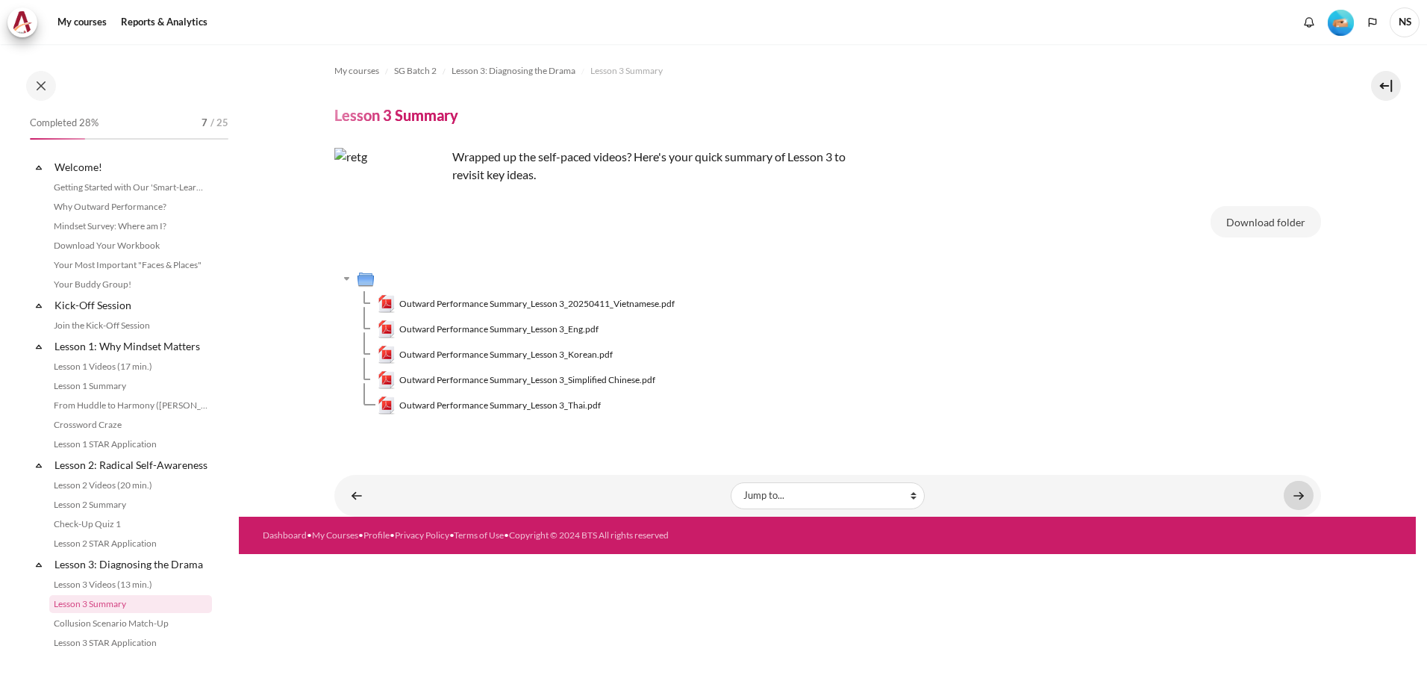
click at [1299, 496] on link "Content" at bounding box center [1299, 495] width 30 height 29
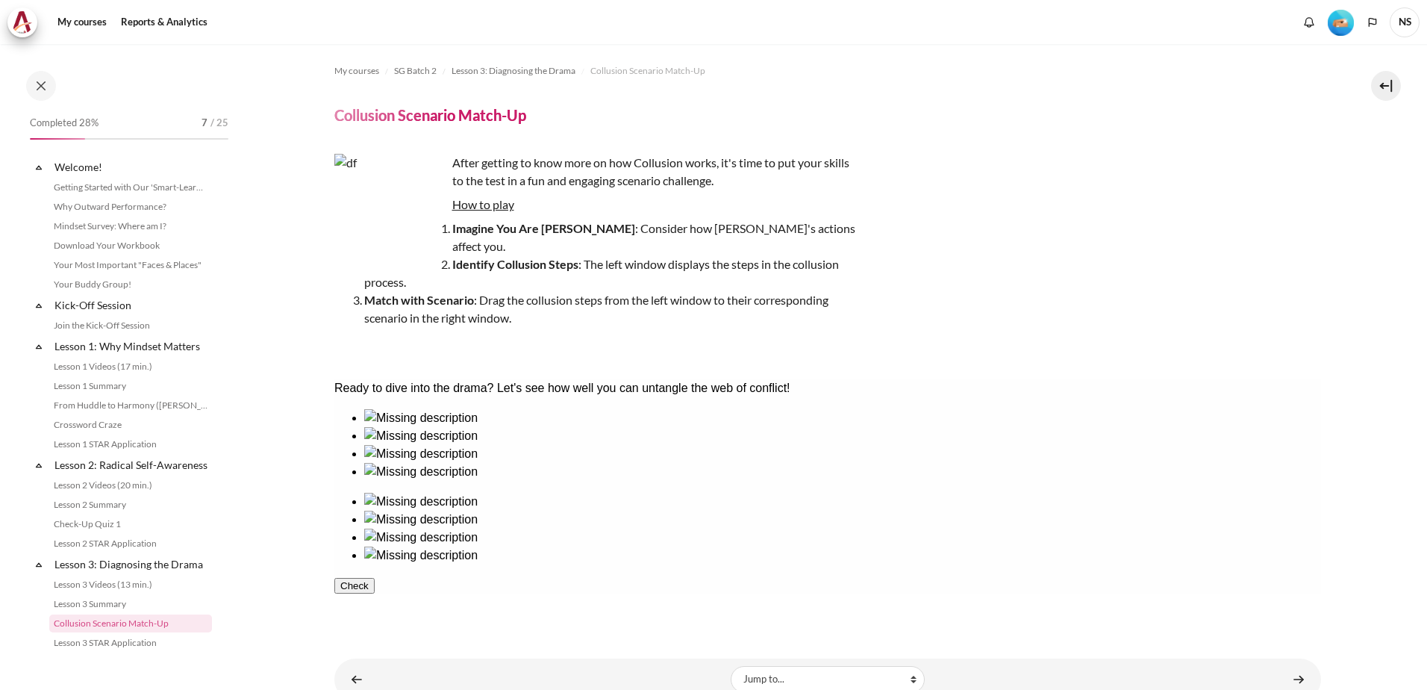
scroll to position [258, 0]
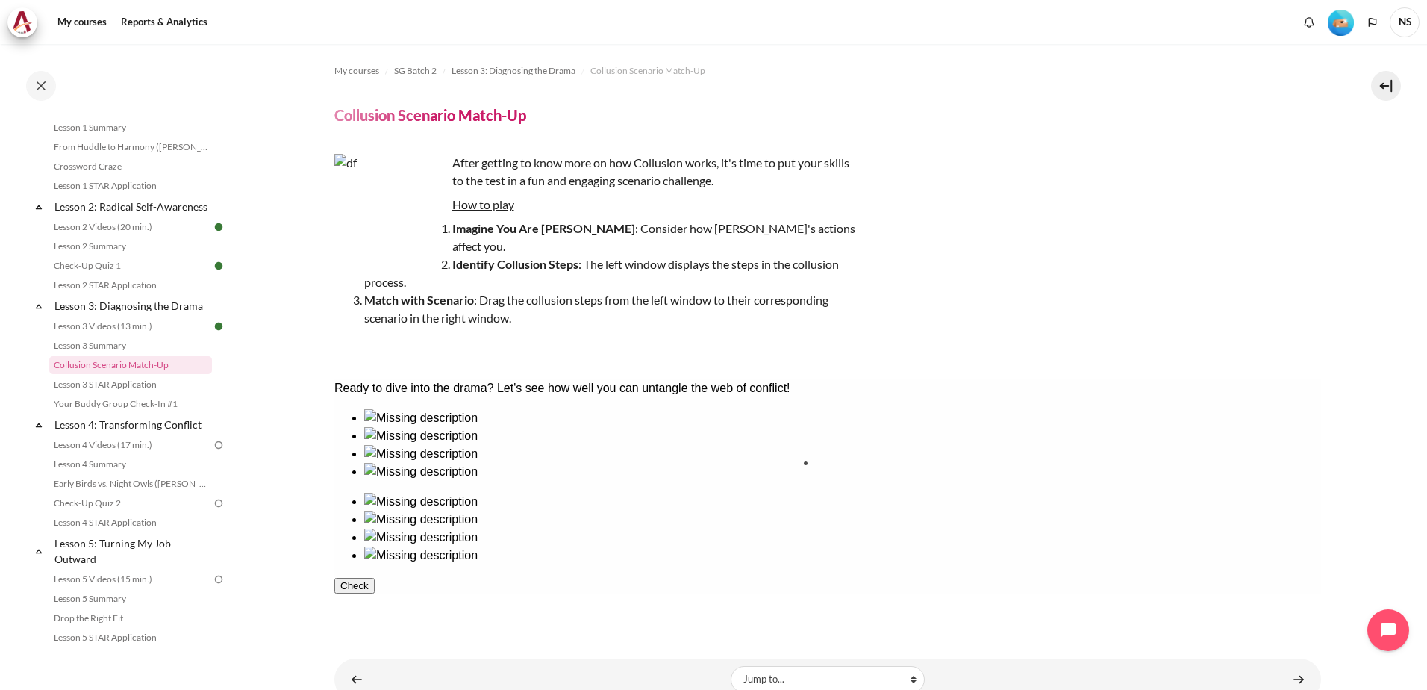
drag, startPoint x: 402, startPoint y: 507, endPoint x: 872, endPoint y: 527, distance: 469.8
drag, startPoint x: 500, startPoint y: 502, endPoint x: 983, endPoint y: 504, distance: 482.9
drag, startPoint x: 700, startPoint y: 475, endPoint x: 1089, endPoint y: 486, distance: 389.0
drag, startPoint x: 585, startPoint y: 499, endPoint x: 1166, endPoint y: 498, distance: 581.4
click at [374, 649] on button "Check" at bounding box center [354, 657] width 40 height 16
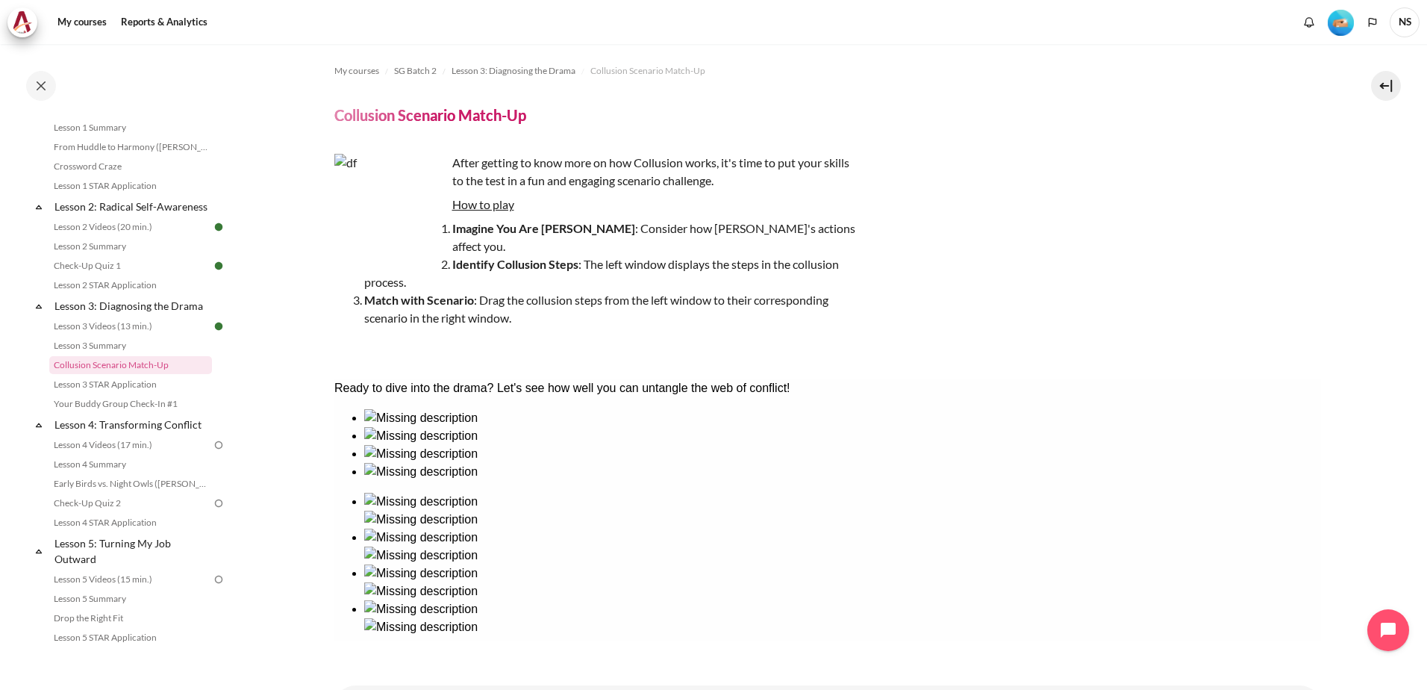
scroll to position [57, 0]
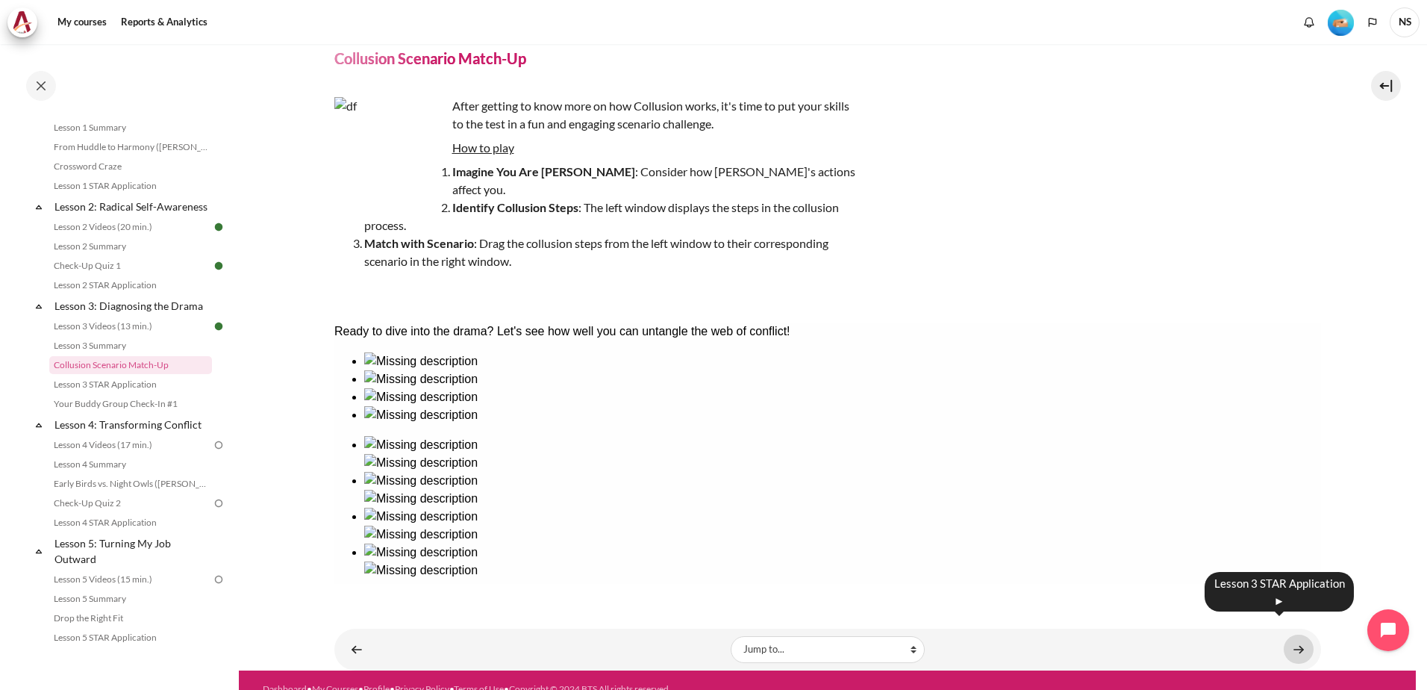
click at [1298, 634] on link "Content" at bounding box center [1299, 648] width 30 height 29
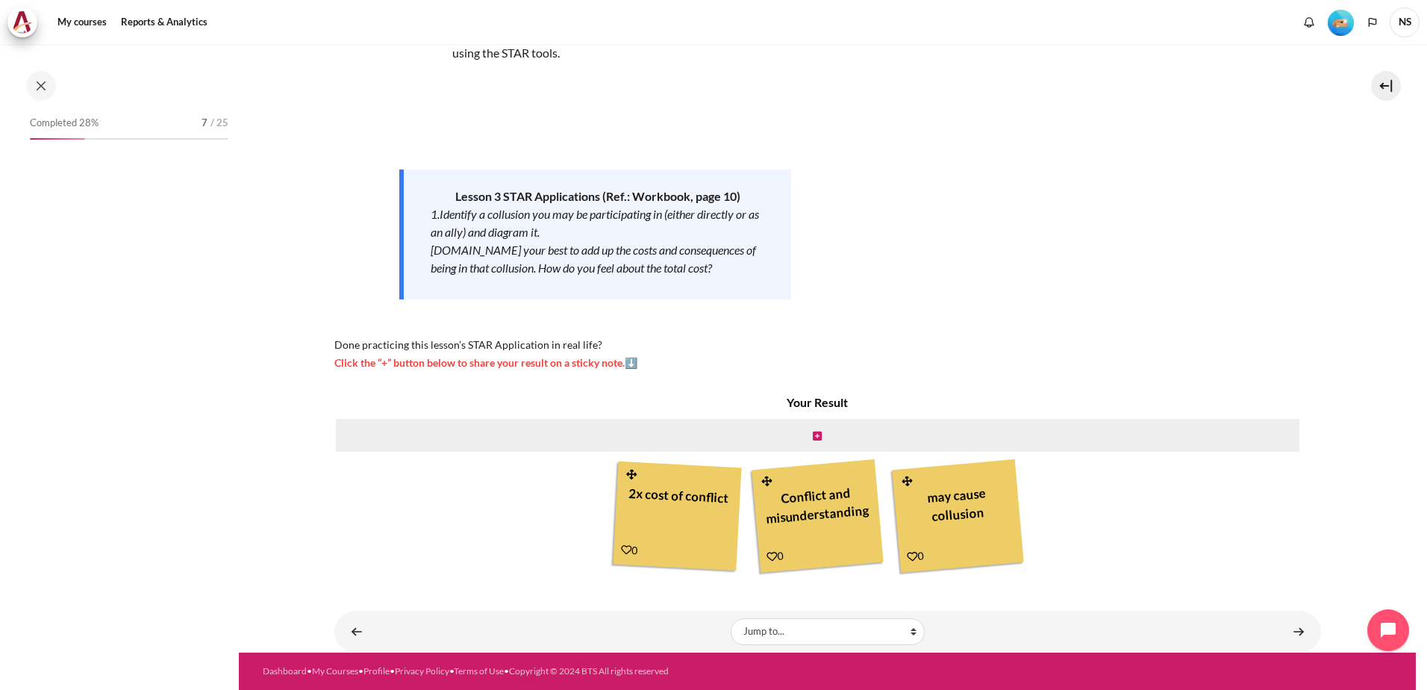
scroll to position [278, 0]
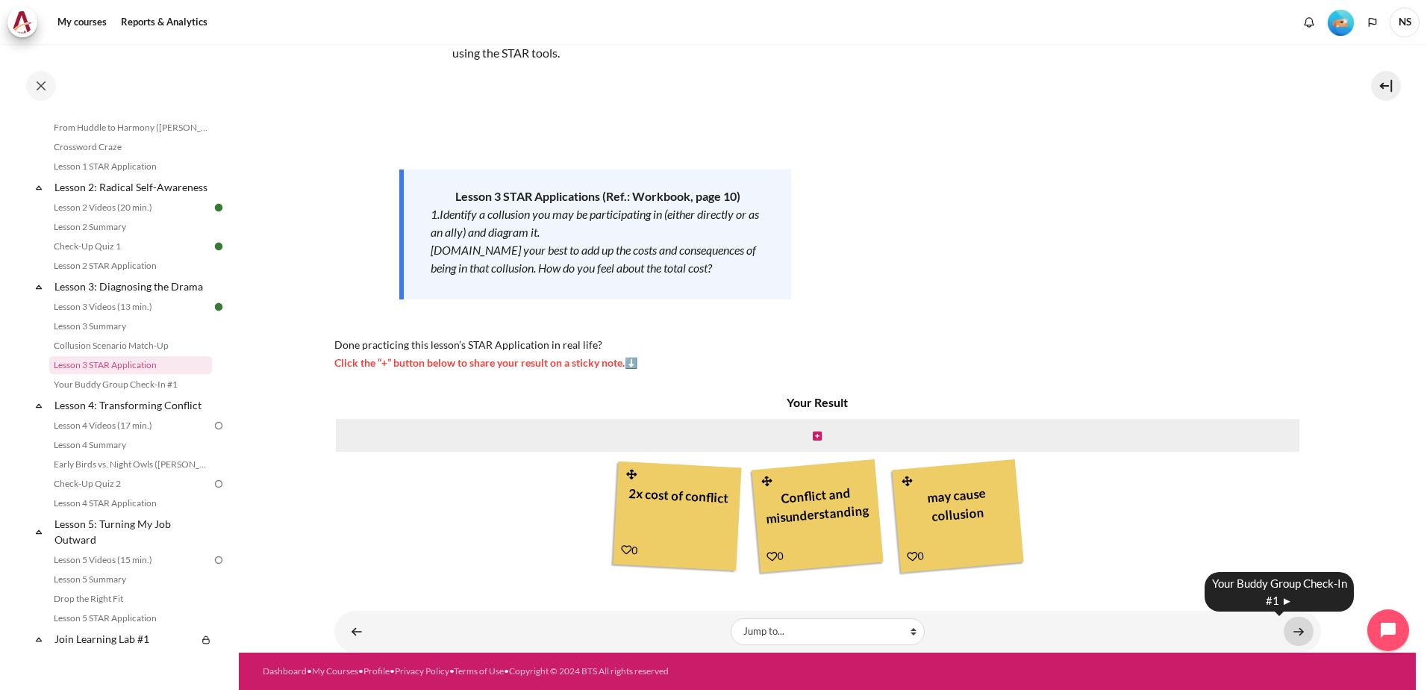
click at [1290, 638] on link "Content" at bounding box center [1299, 630] width 30 height 29
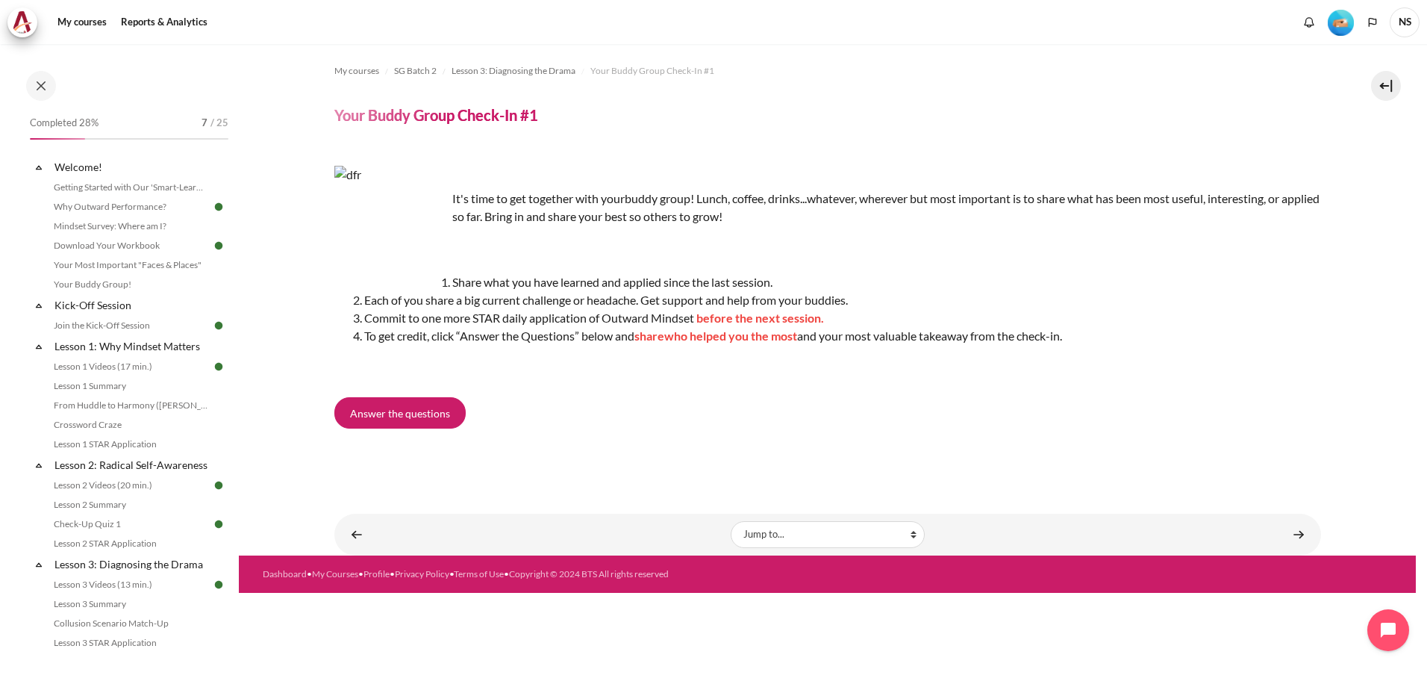
scroll to position [299, 0]
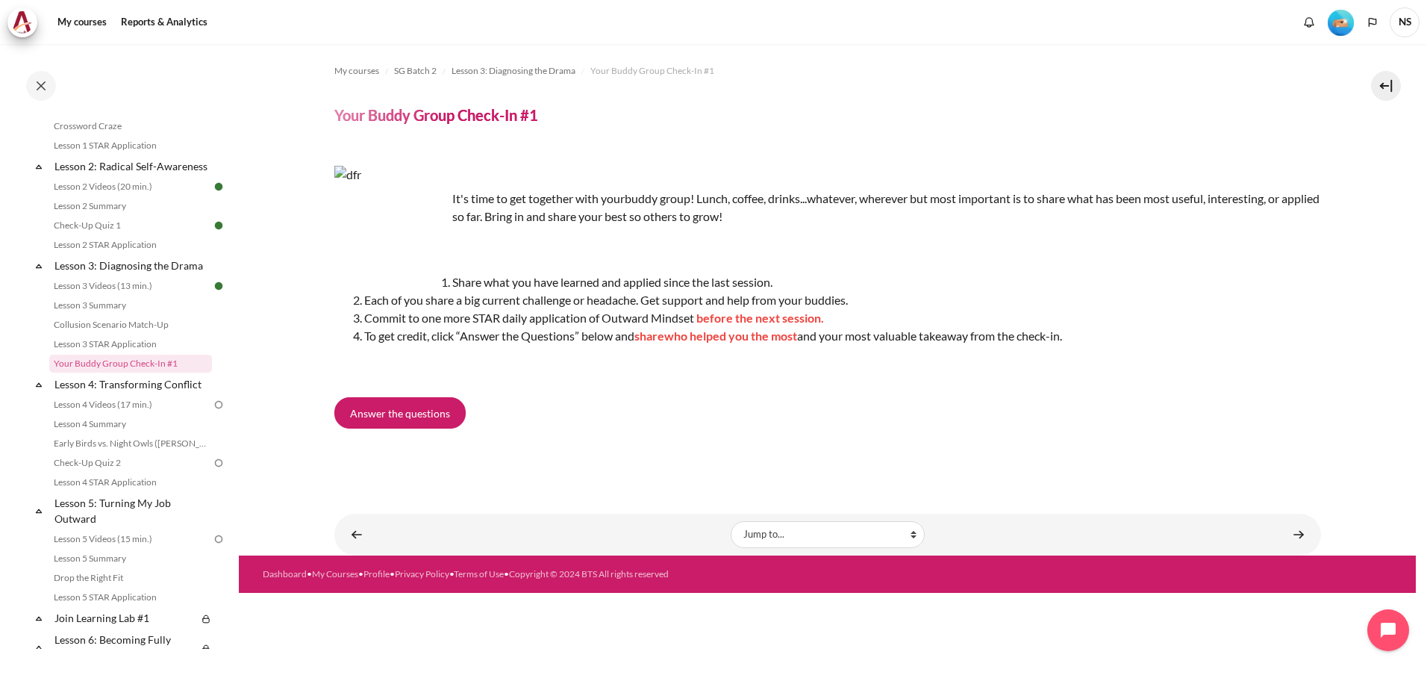
click at [634, 431] on div "Answer the questions" at bounding box center [827, 415] width 987 height 37
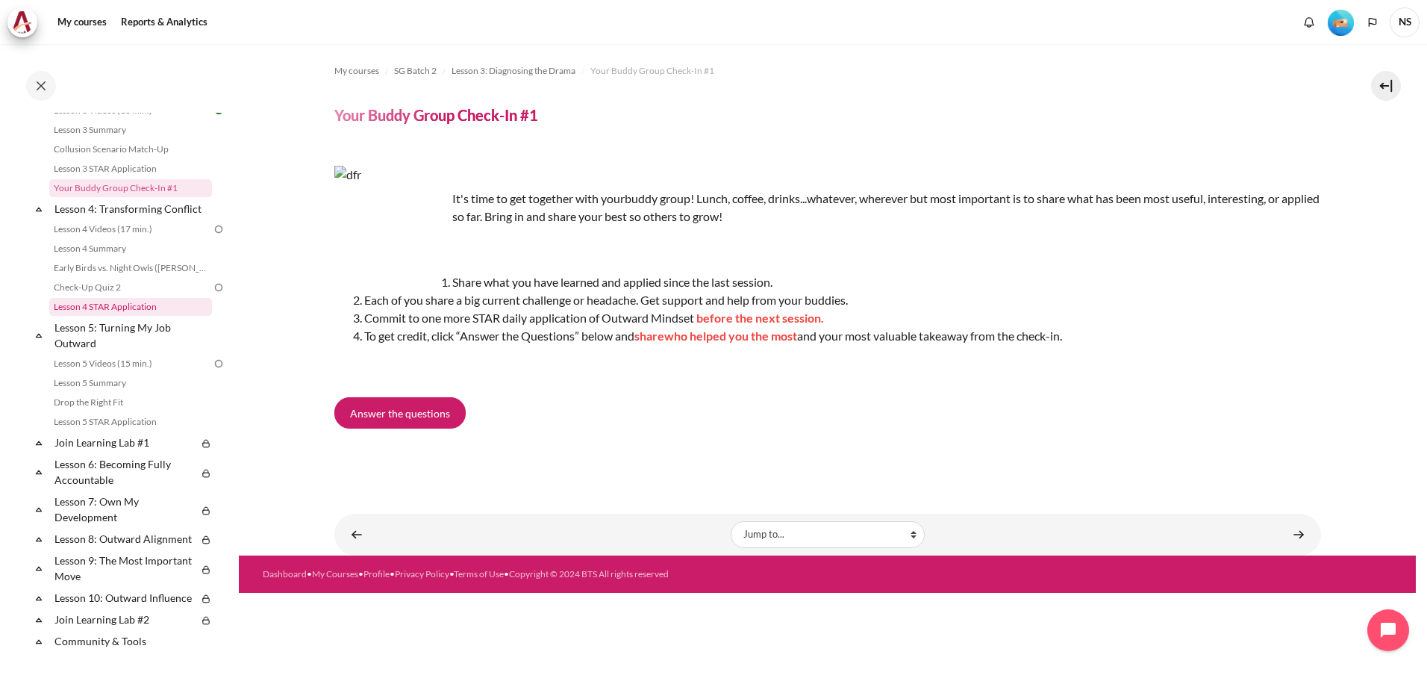
scroll to position [461, 0]
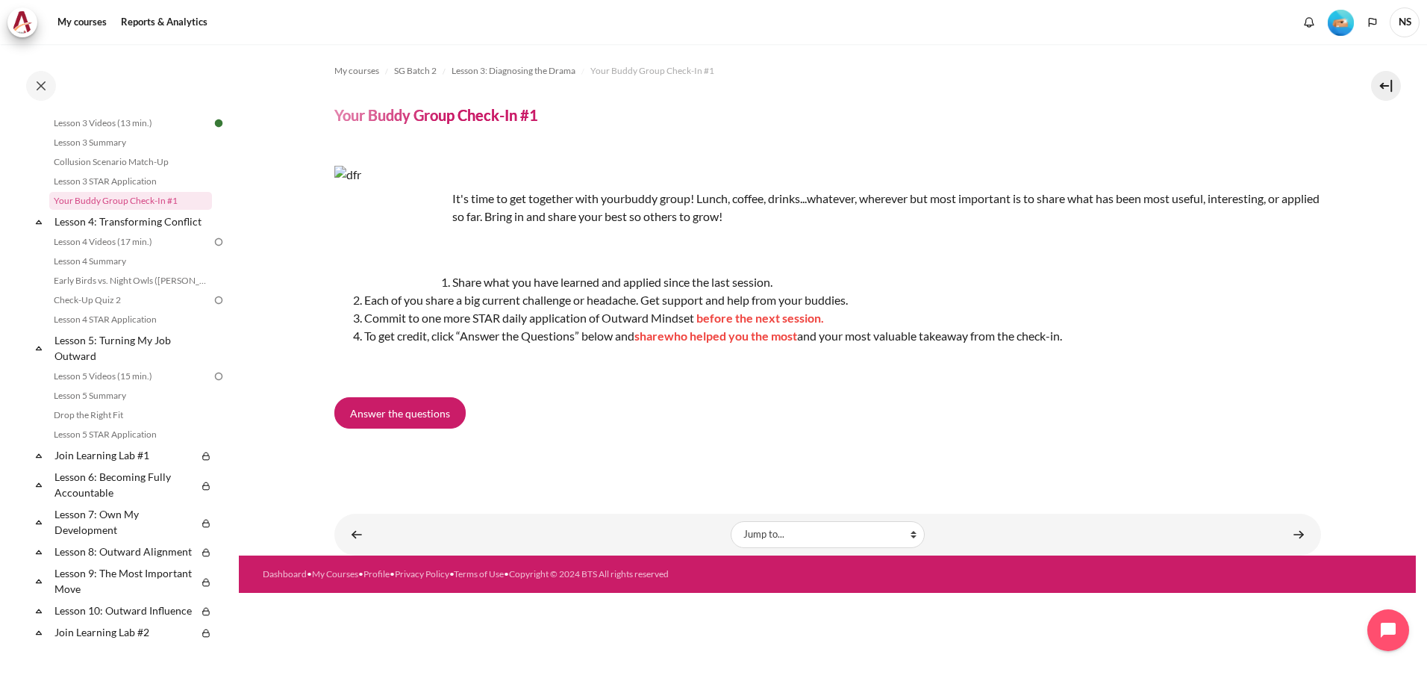
click at [580, 501] on div "My courses SG Batch 2 Lesson 3: Diagnosing the Drama Your Buddy Group Check-In …" at bounding box center [827, 299] width 987 height 511
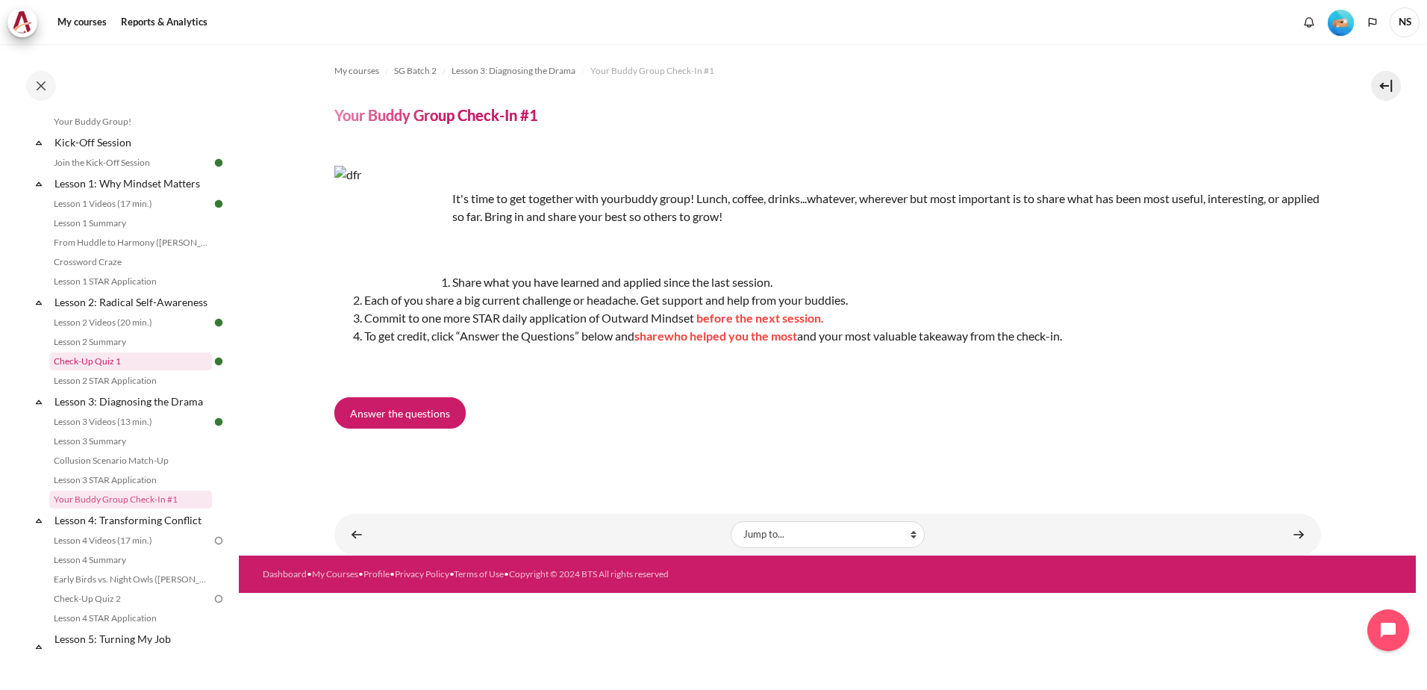
scroll to position [237, 0]
